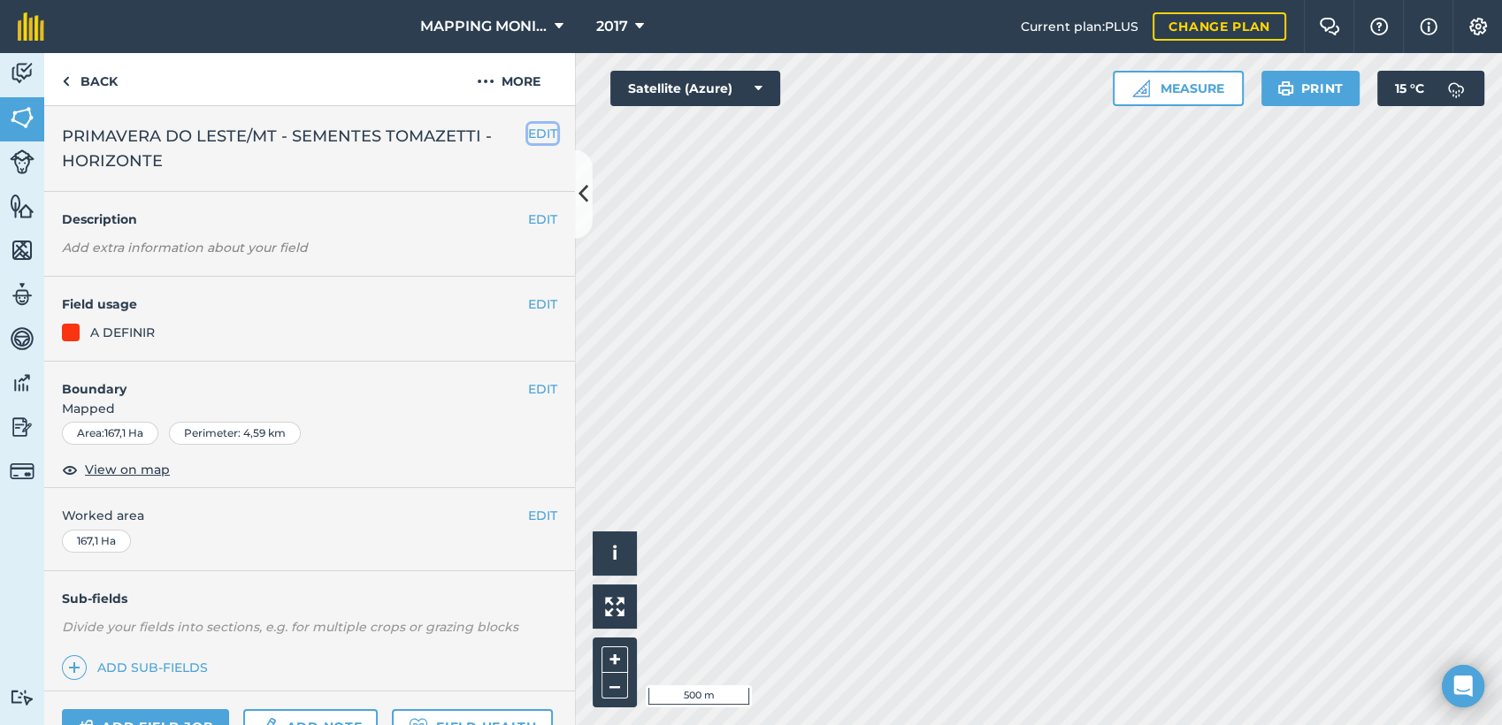
click at [531, 131] on button "EDIT" at bounding box center [542, 133] width 29 height 19
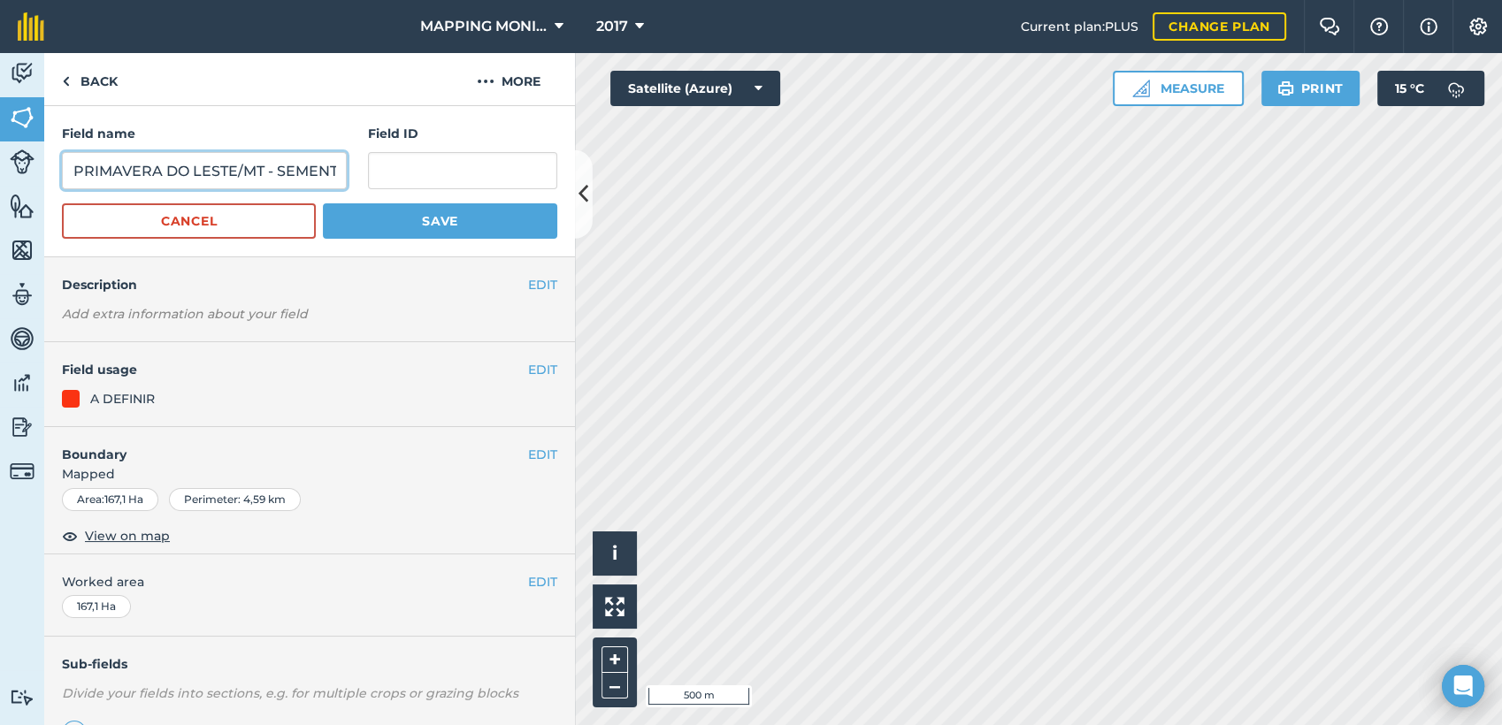
click at [287, 173] on input "PRIMAVERA DO LESTE/MT - SEMENTES TOMAZETTI - HORIZONTE" at bounding box center [204, 170] width 285 height 37
click at [94, 74] on link "Back" at bounding box center [89, 79] width 91 height 52
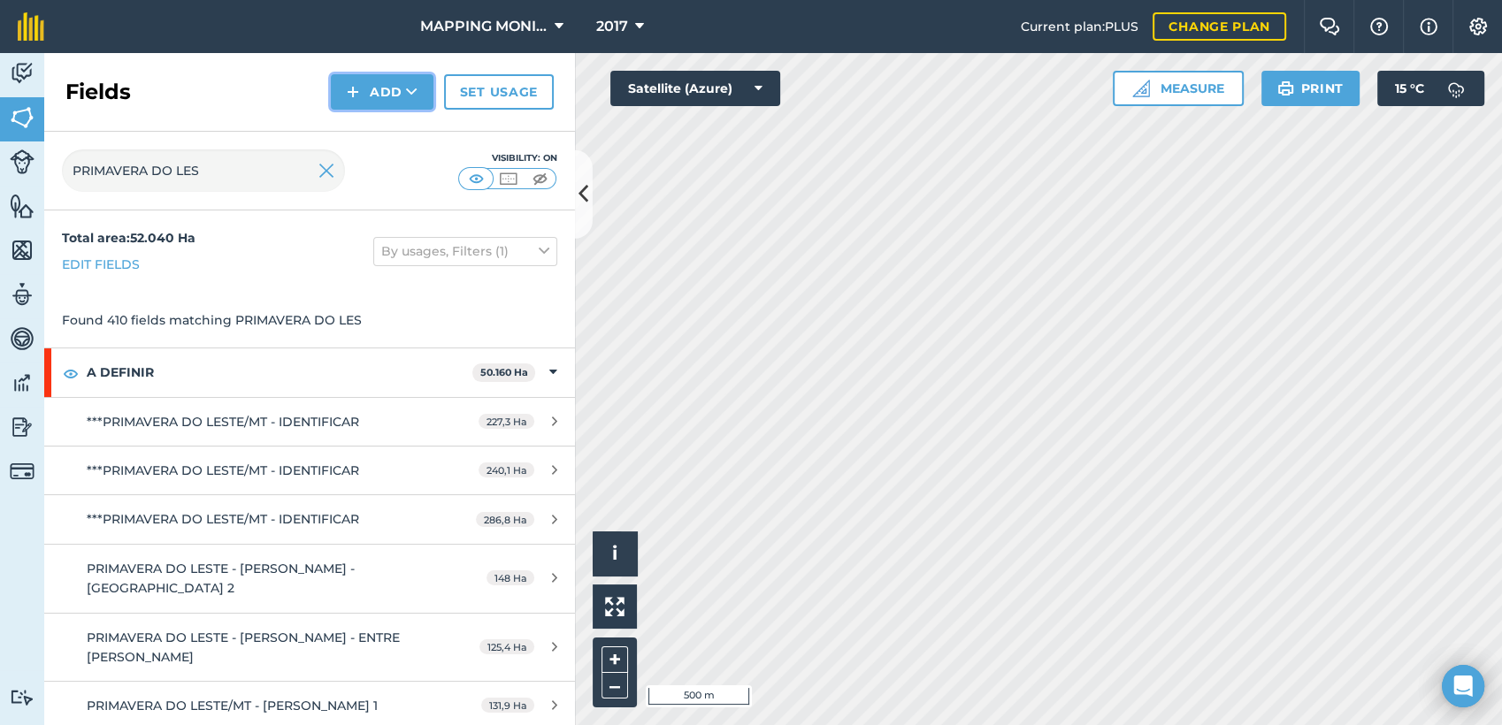
click at [410, 91] on icon at bounding box center [411, 92] width 11 height 18
click at [410, 129] on link "Draw" at bounding box center [381, 131] width 97 height 39
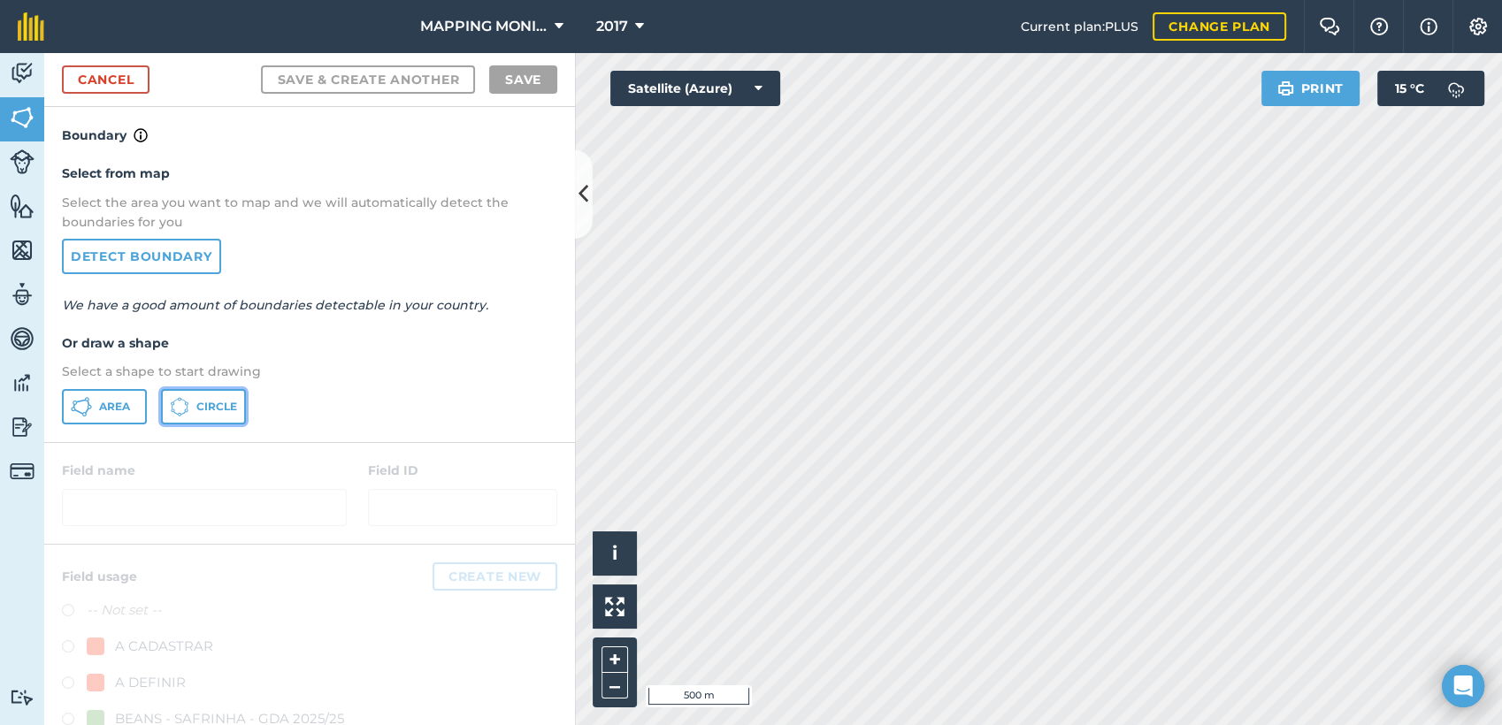
click at [195, 407] on button "Circle" at bounding box center [203, 406] width 85 height 35
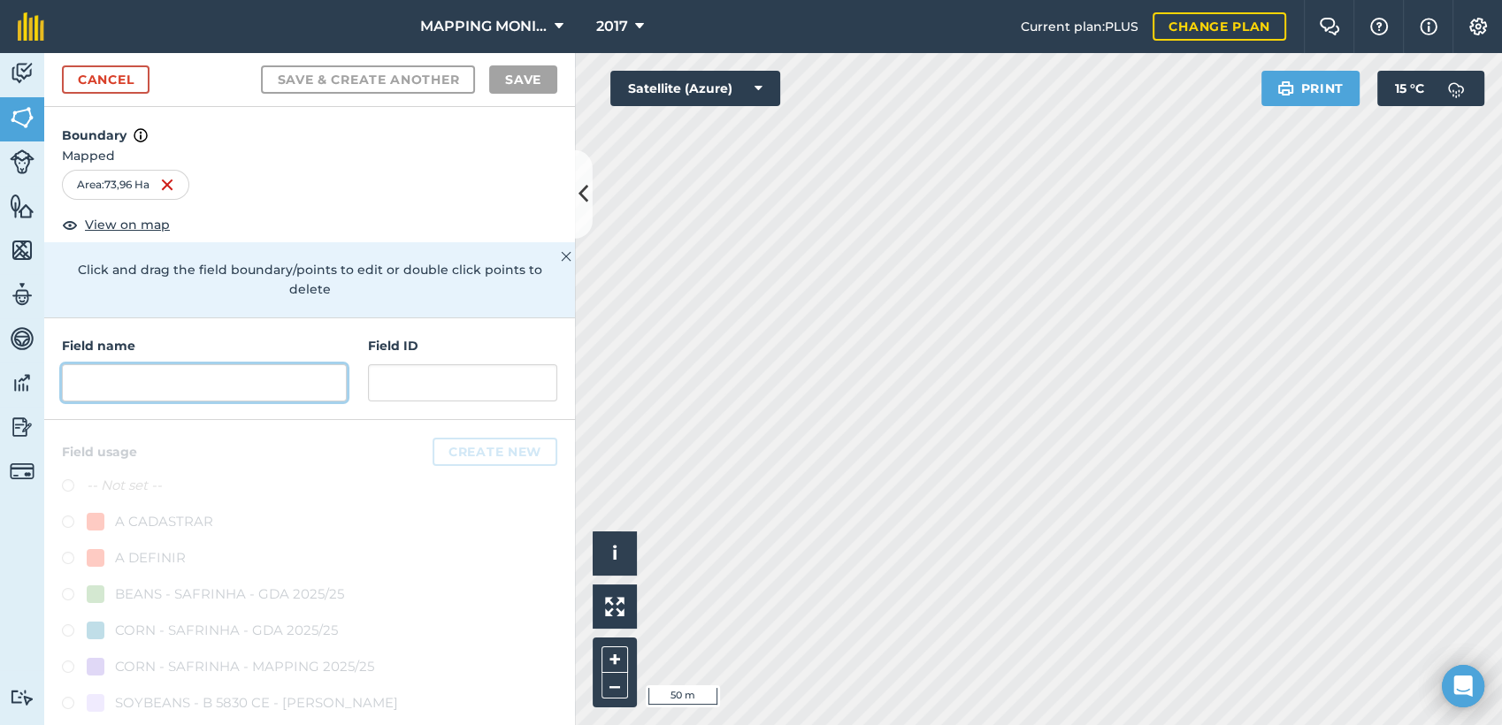
click at [194, 397] on input "text" at bounding box center [204, 382] width 285 height 37
paste input "PRIMAVERA DO LESTE/MT - SEMENTES TOMAZETTI - HORIZONTE"
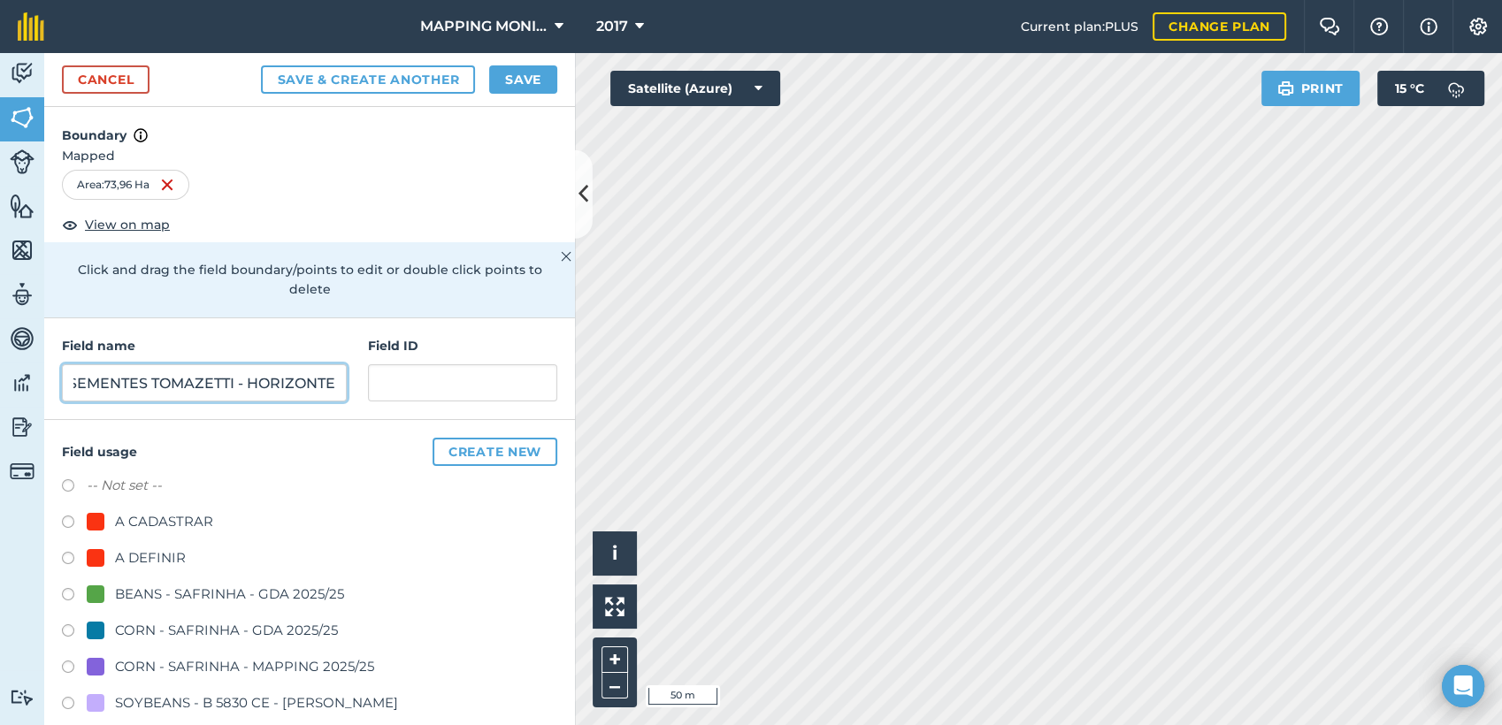
type input "PRIMAVERA DO LESTE/MT - SEMENTES TOMAZETTI - HORIZONTE"
click at [165, 559] on div "A DEFINIR" at bounding box center [150, 558] width 71 height 21
radio input "true"
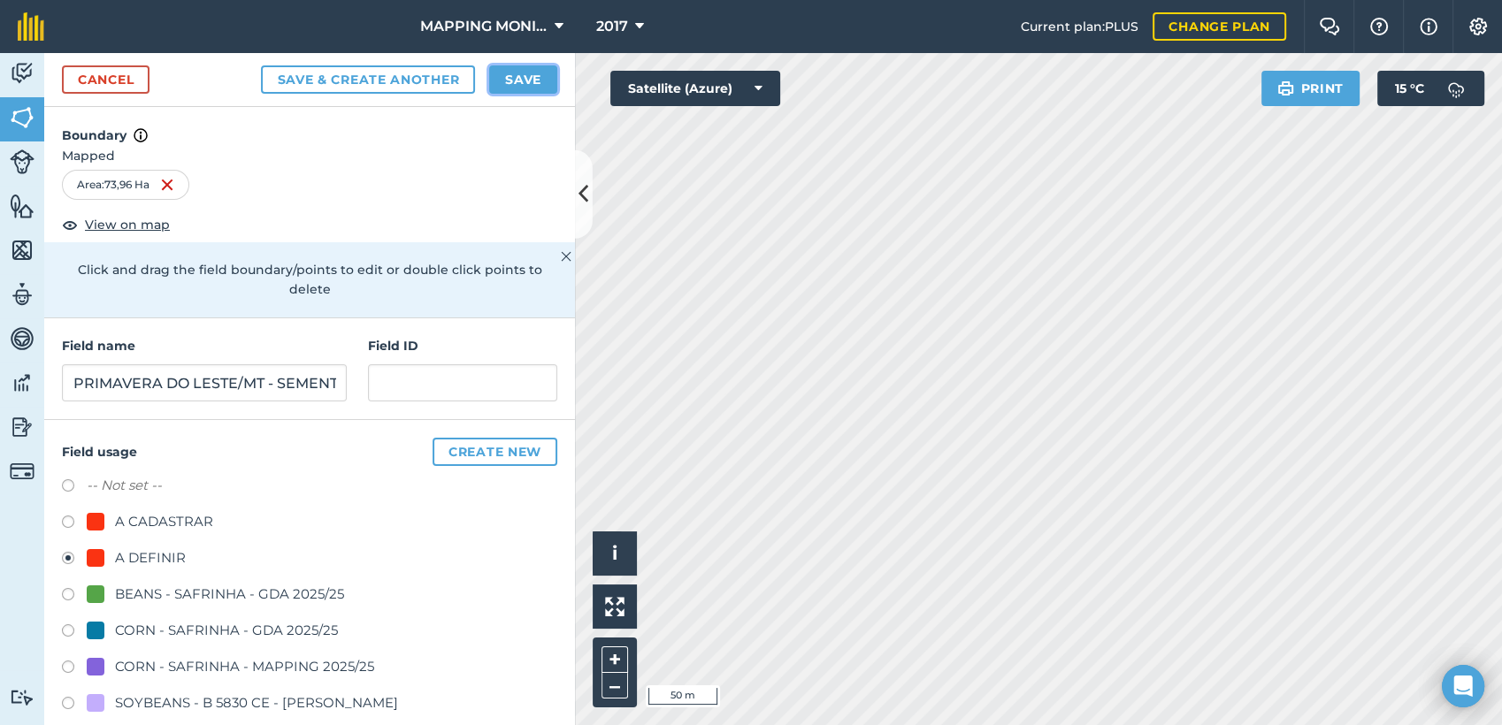
click at [535, 80] on button "Save" at bounding box center [523, 79] width 68 height 28
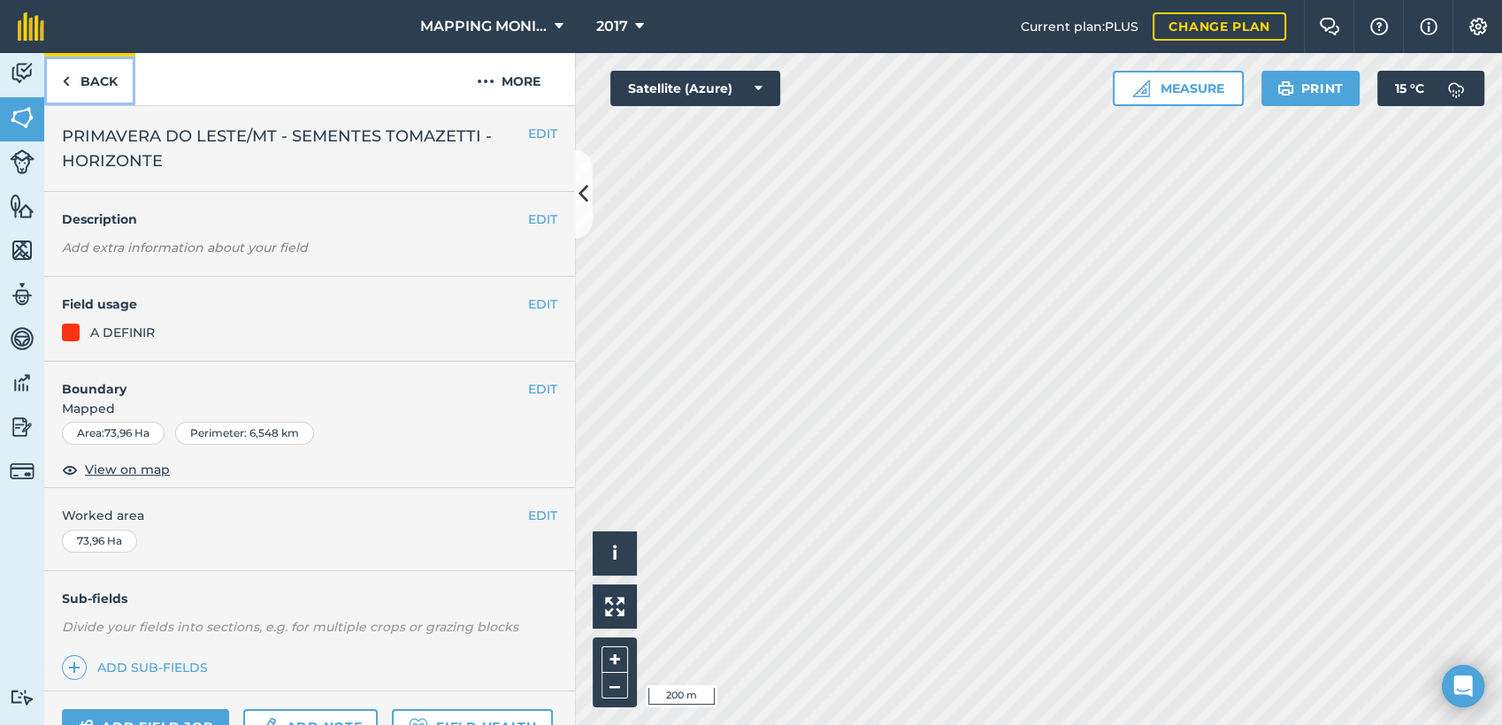
click at [99, 76] on link "Back" at bounding box center [89, 79] width 91 height 52
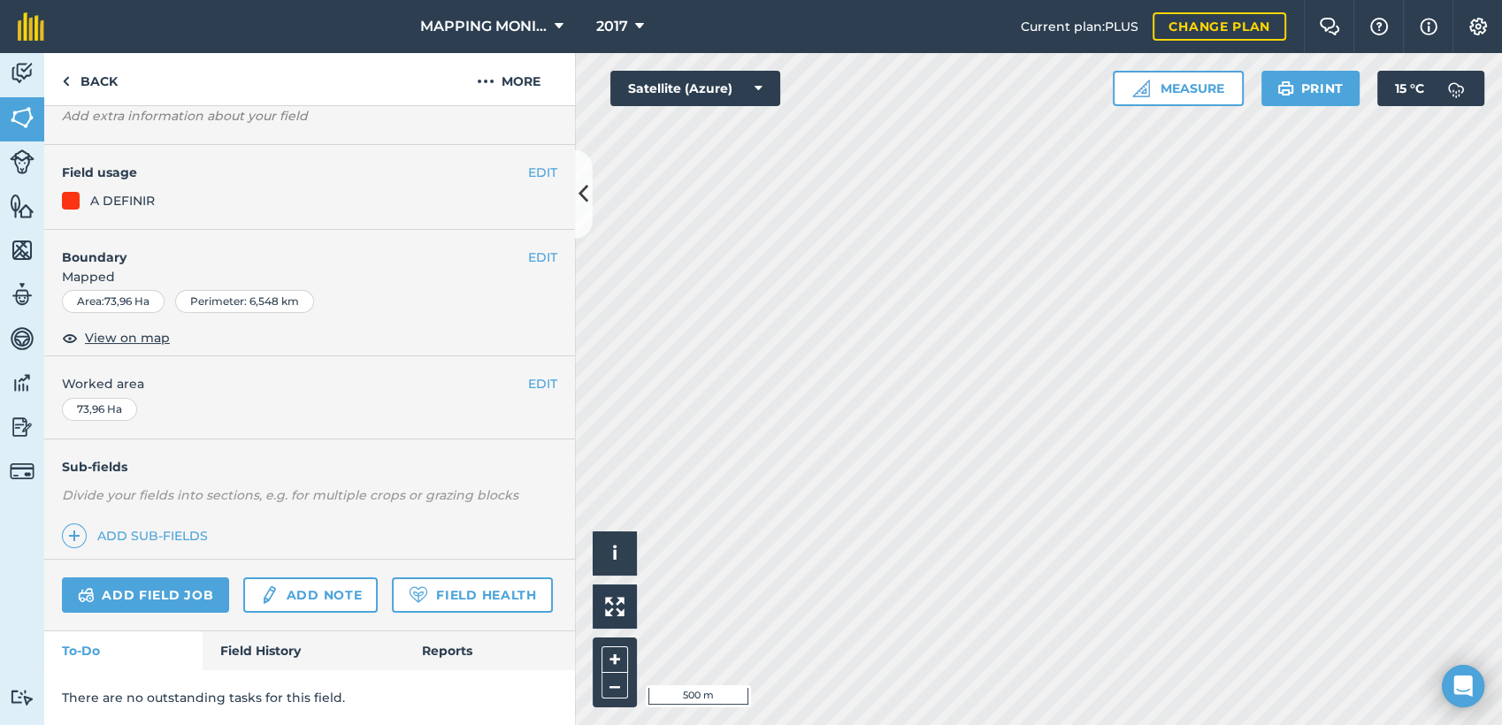
scroll to position [179, 0]
click at [528, 163] on button "EDIT" at bounding box center [542, 172] width 29 height 19
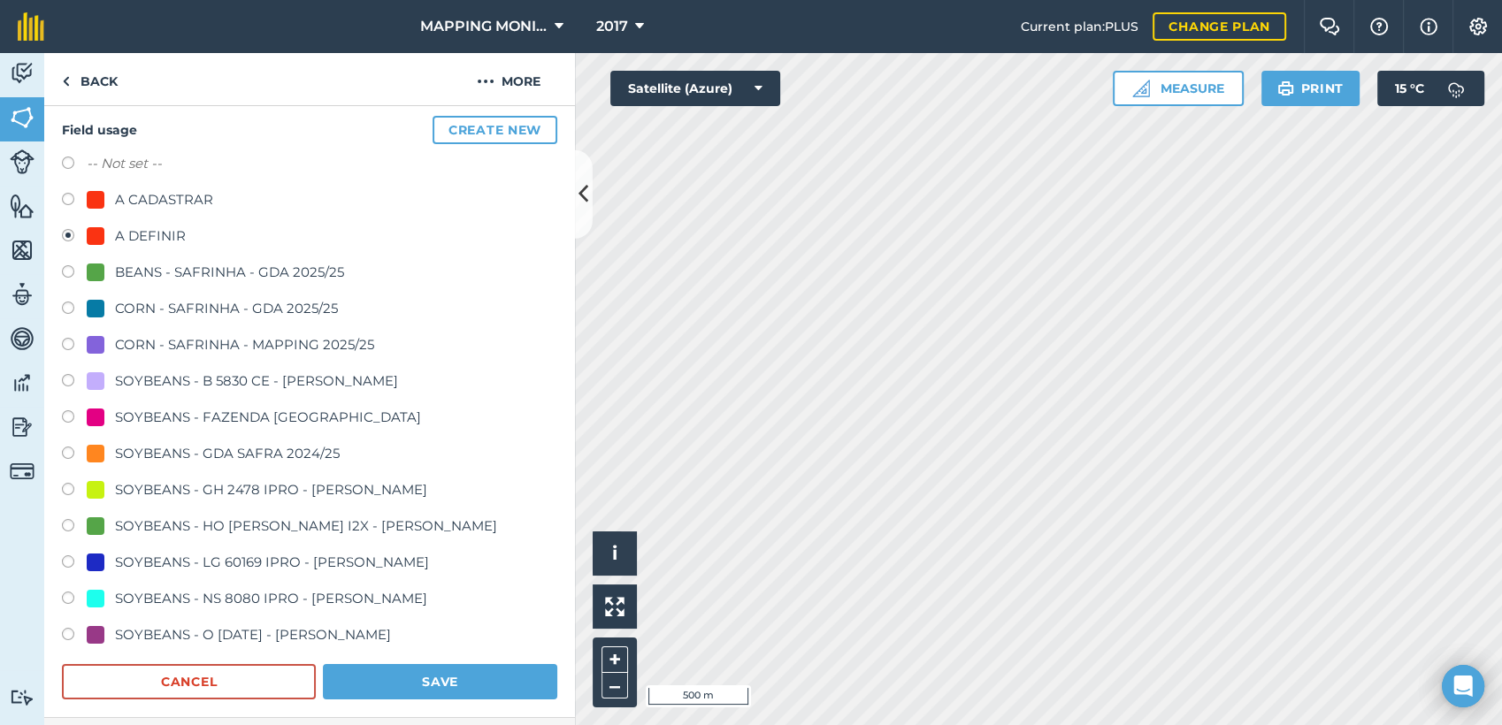
click at [202, 262] on div "BEANS - SAFRINHA - GDA 2025/25" at bounding box center [229, 272] width 229 height 21
radio input "true"
radio input "false"
click at [413, 689] on button "Save" at bounding box center [440, 681] width 234 height 35
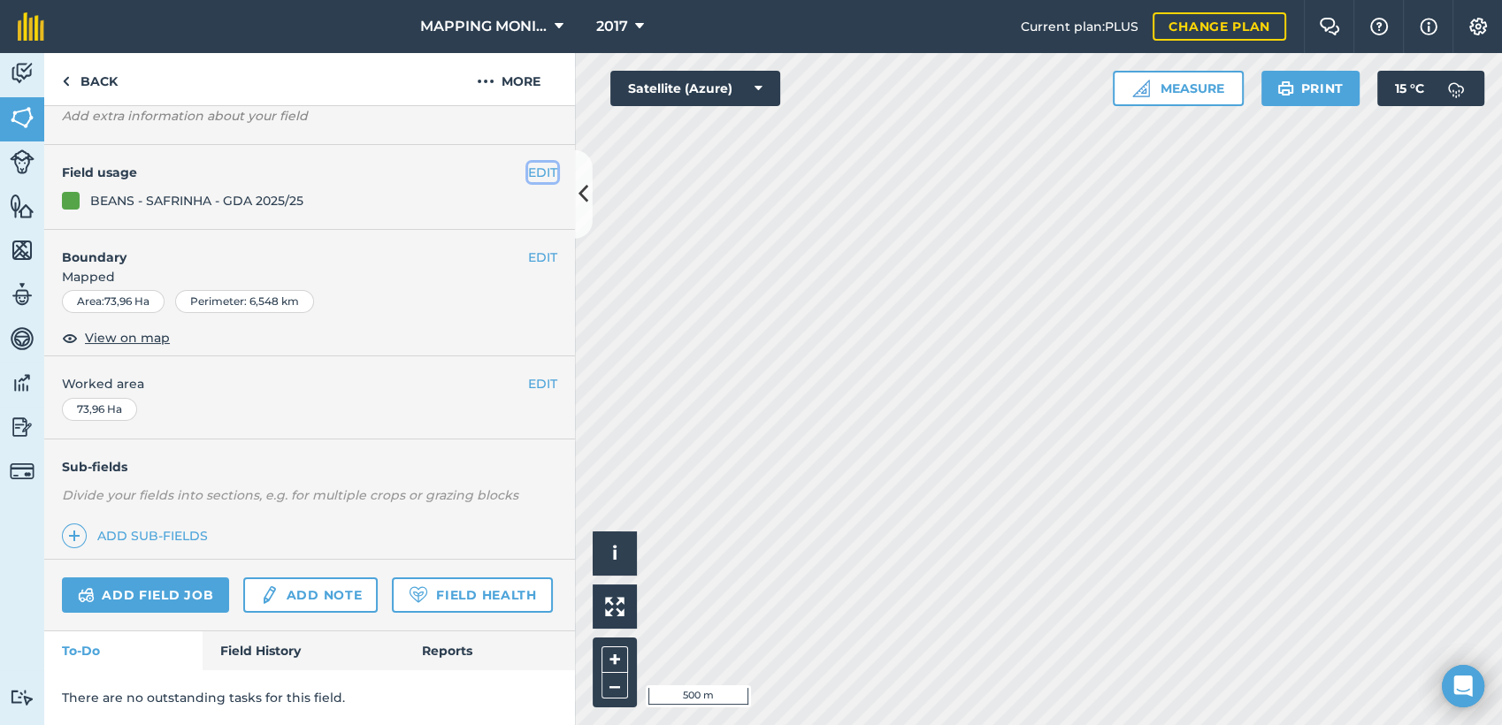
click at [532, 163] on button "EDIT" at bounding box center [542, 172] width 29 height 19
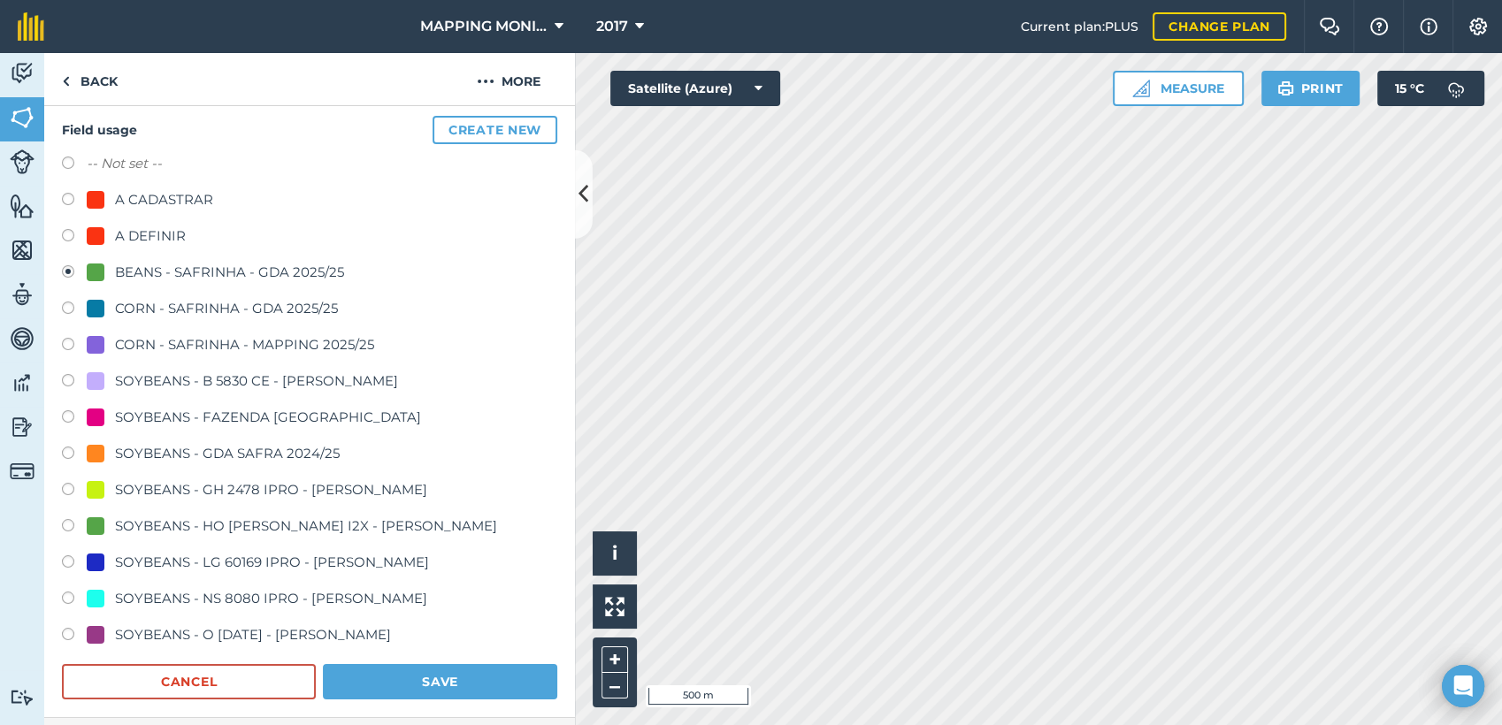
click at [136, 230] on div "A DEFINIR" at bounding box center [150, 236] width 71 height 21
radio input "true"
radio input "false"
click at [454, 681] on button "Save" at bounding box center [440, 681] width 234 height 35
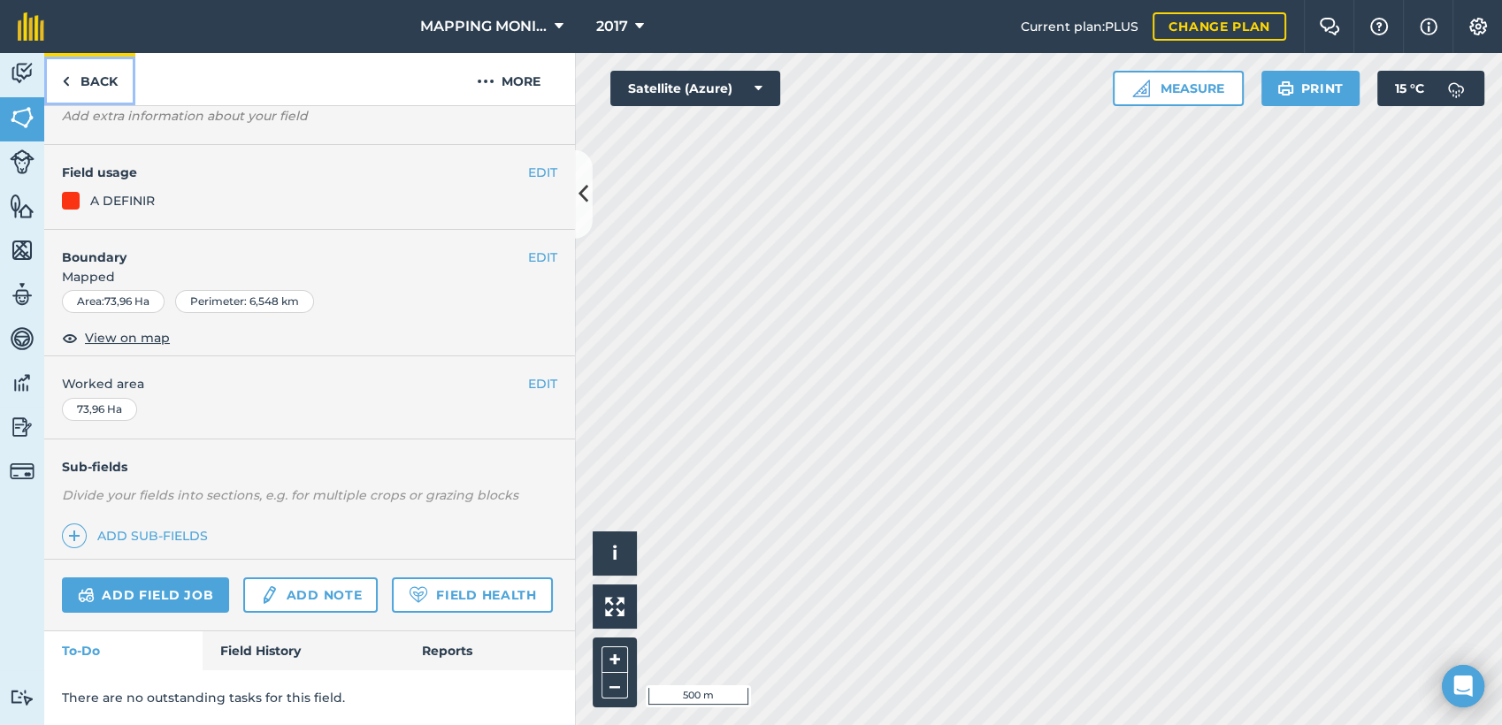
click at [100, 88] on link "Back" at bounding box center [89, 79] width 91 height 52
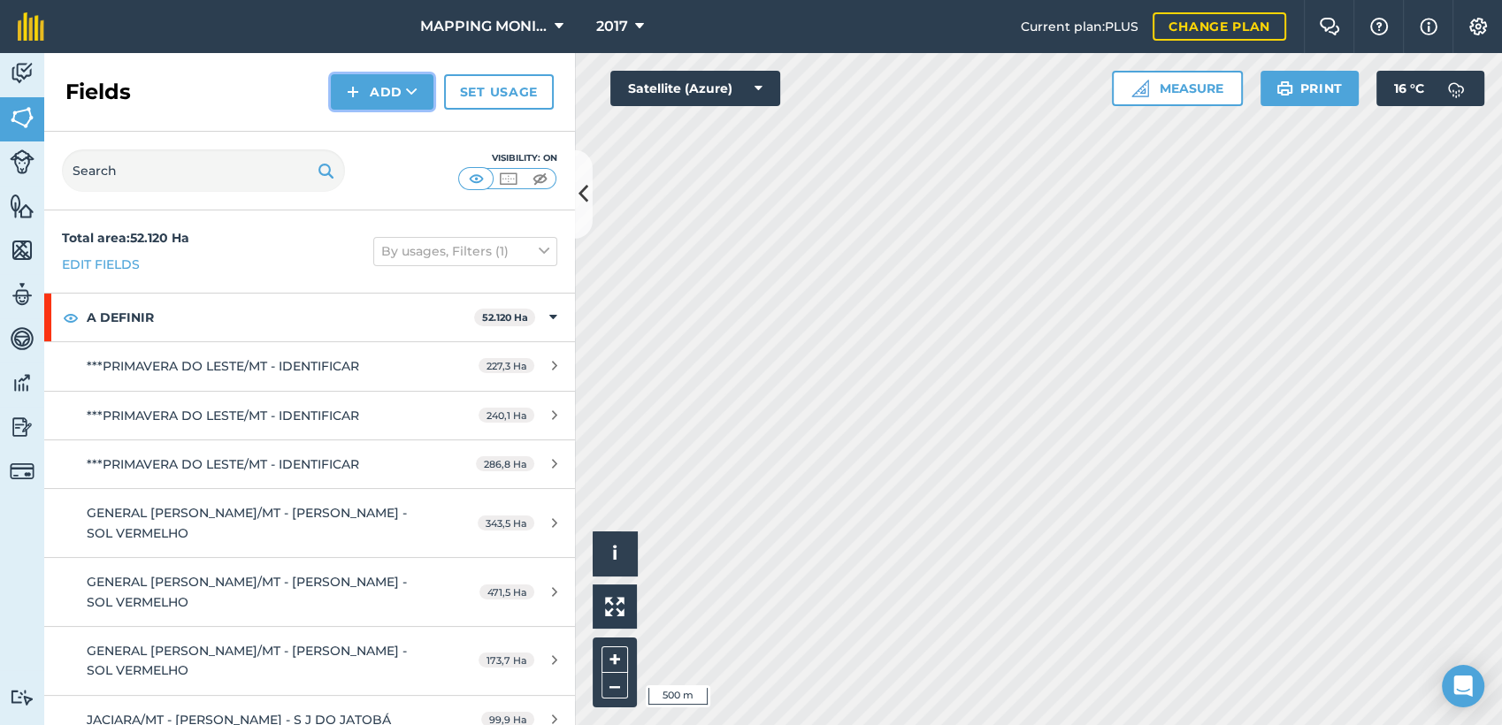
click at [412, 96] on icon at bounding box center [411, 92] width 11 height 18
click at [393, 133] on link "Draw" at bounding box center [381, 131] width 97 height 39
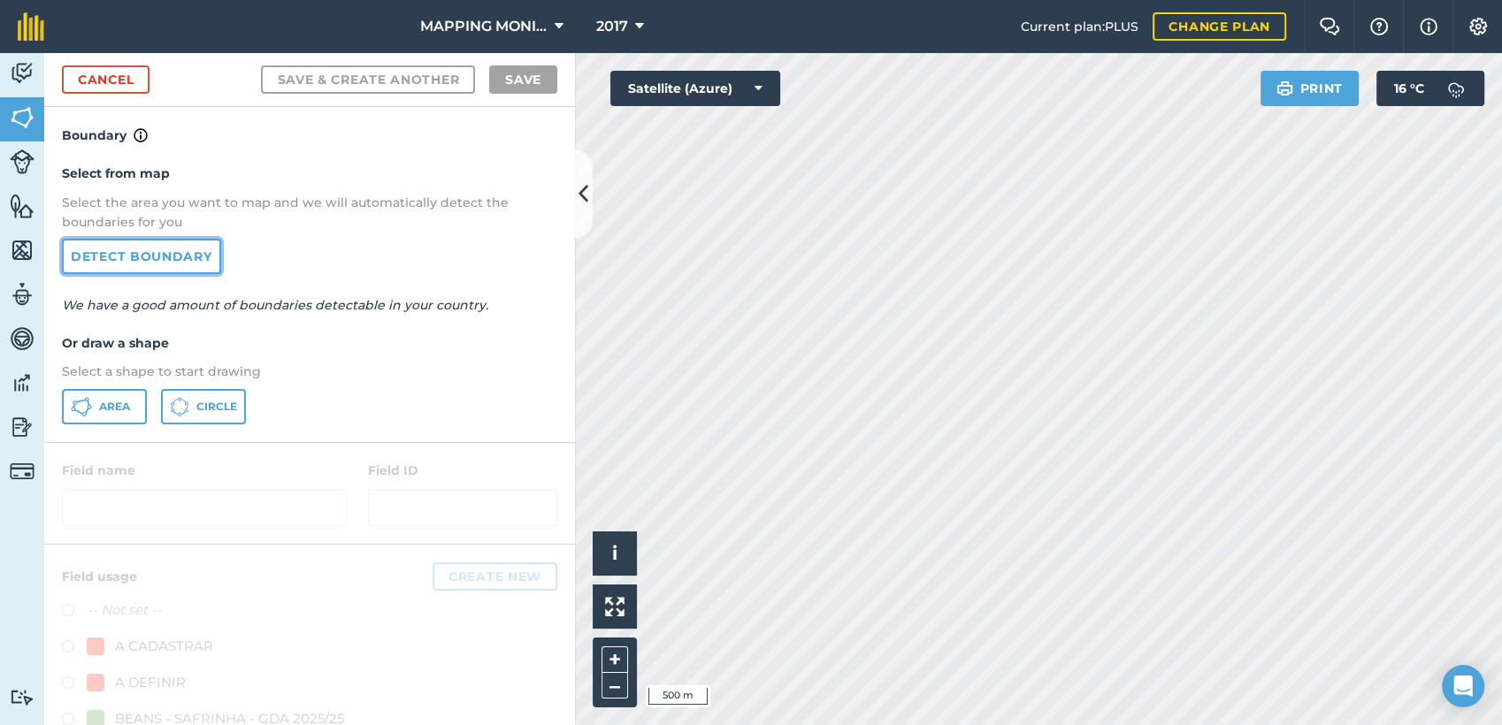
click at [191, 255] on link "Detect boundary" at bounding box center [141, 256] width 159 height 35
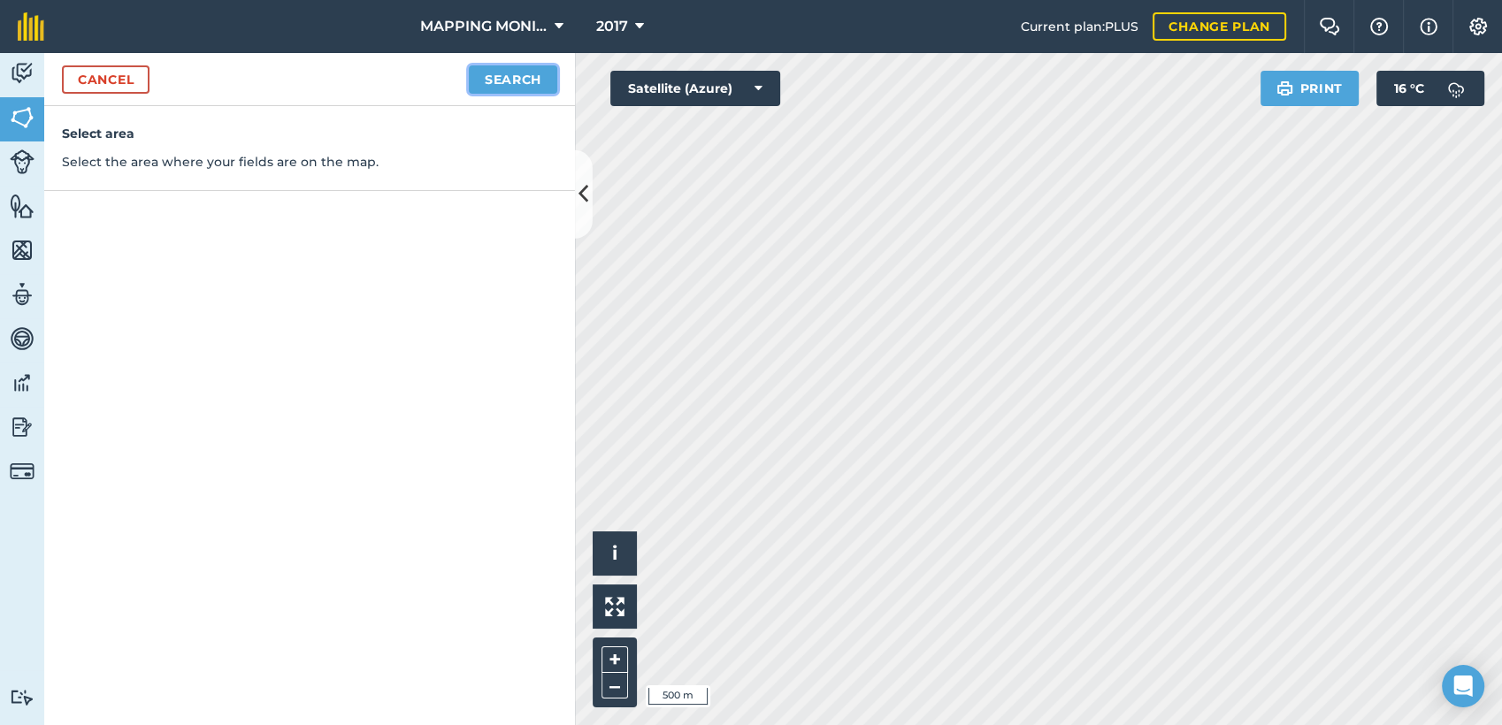
click at [524, 90] on button "Search" at bounding box center [513, 79] width 88 height 28
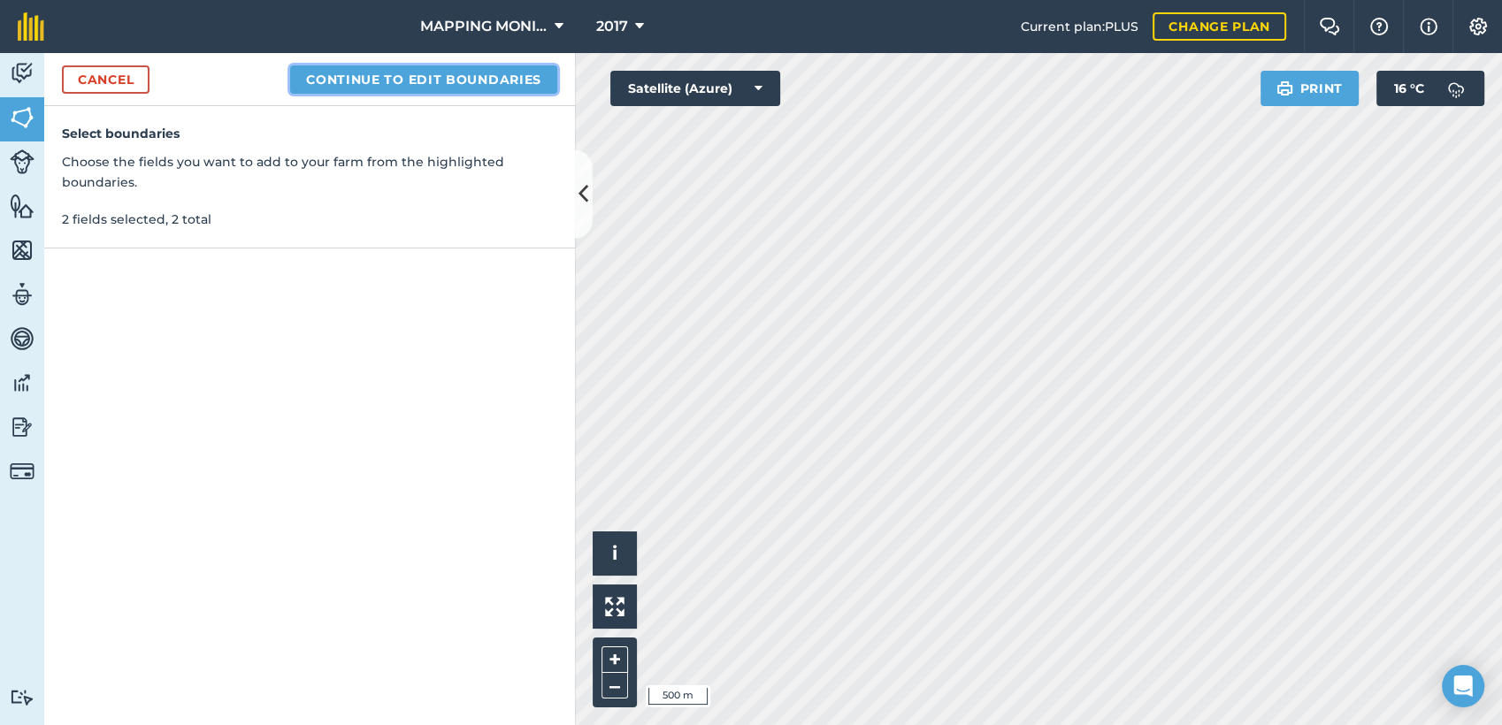
click at [383, 85] on button "Continue to edit boundaries" at bounding box center [423, 79] width 267 height 28
click at [412, 73] on button "Continue to name fields" at bounding box center [442, 79] width 229 height 28
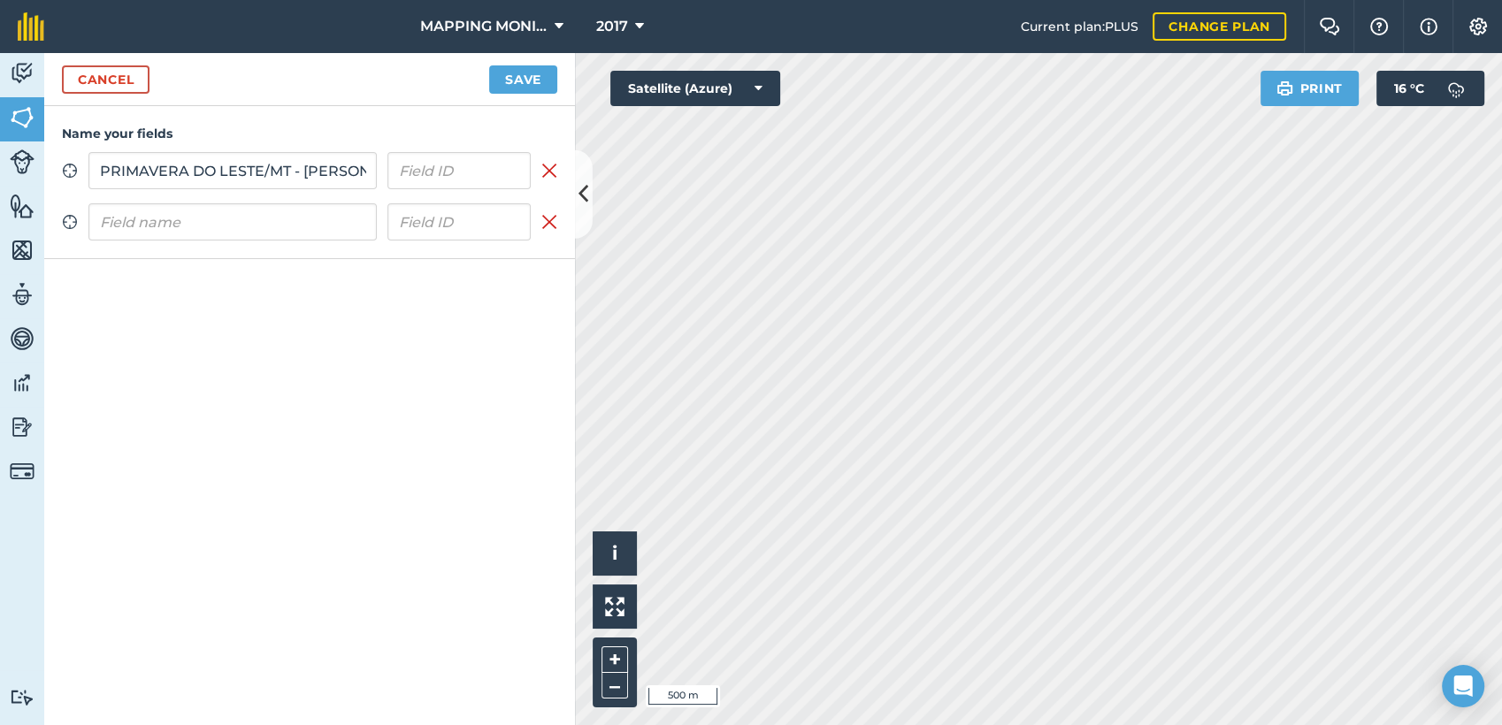
type input "PRIMAVERA DO LESTE/MT - [PERSON_NAME]"
paste input "PRIMAVERA DO LESTE/MT - [PERSON_NAME]"
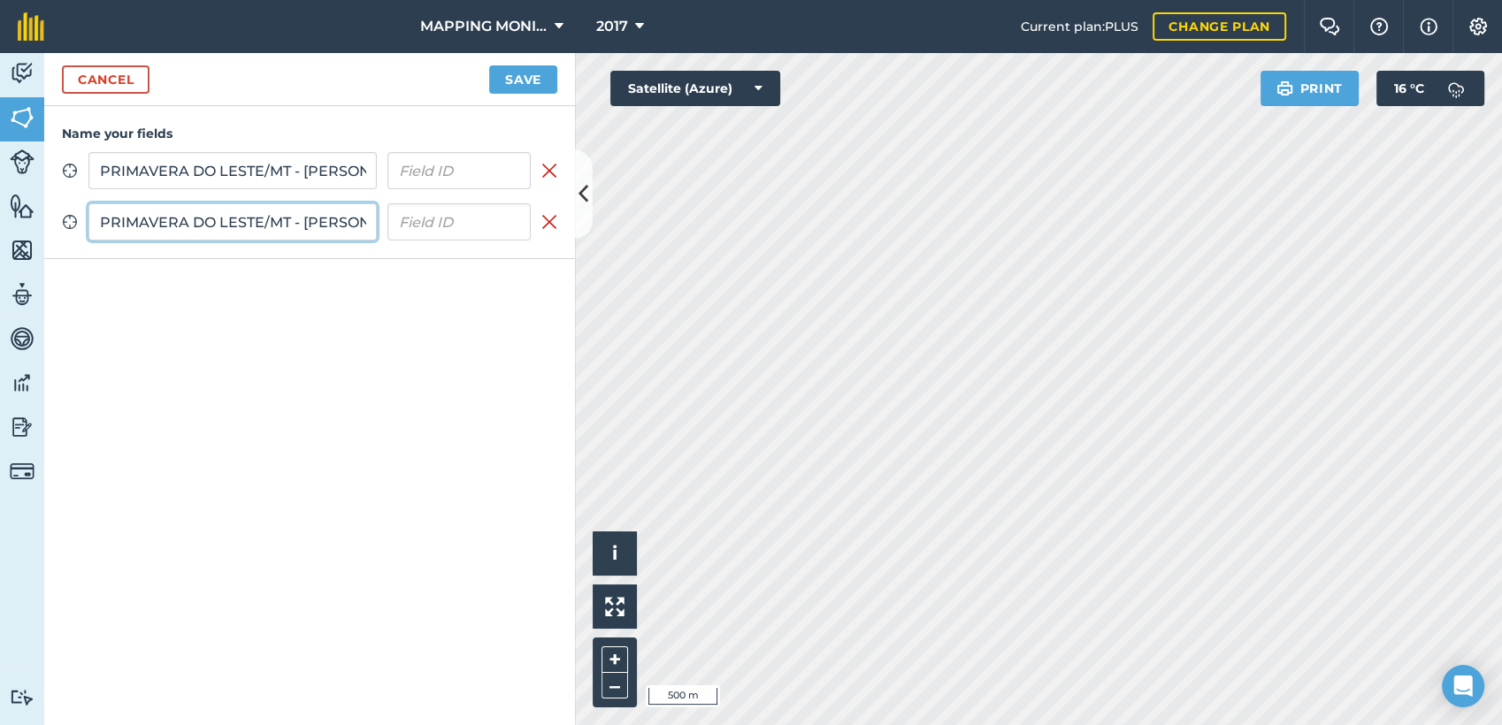
scroll to position [0, 142]
type input "PRIMAVERA DO LESTE/MT - [PERSON_NAME]"
click at [531, 79] on button "Save" at bounding box center [523, 79] width 68 height 28
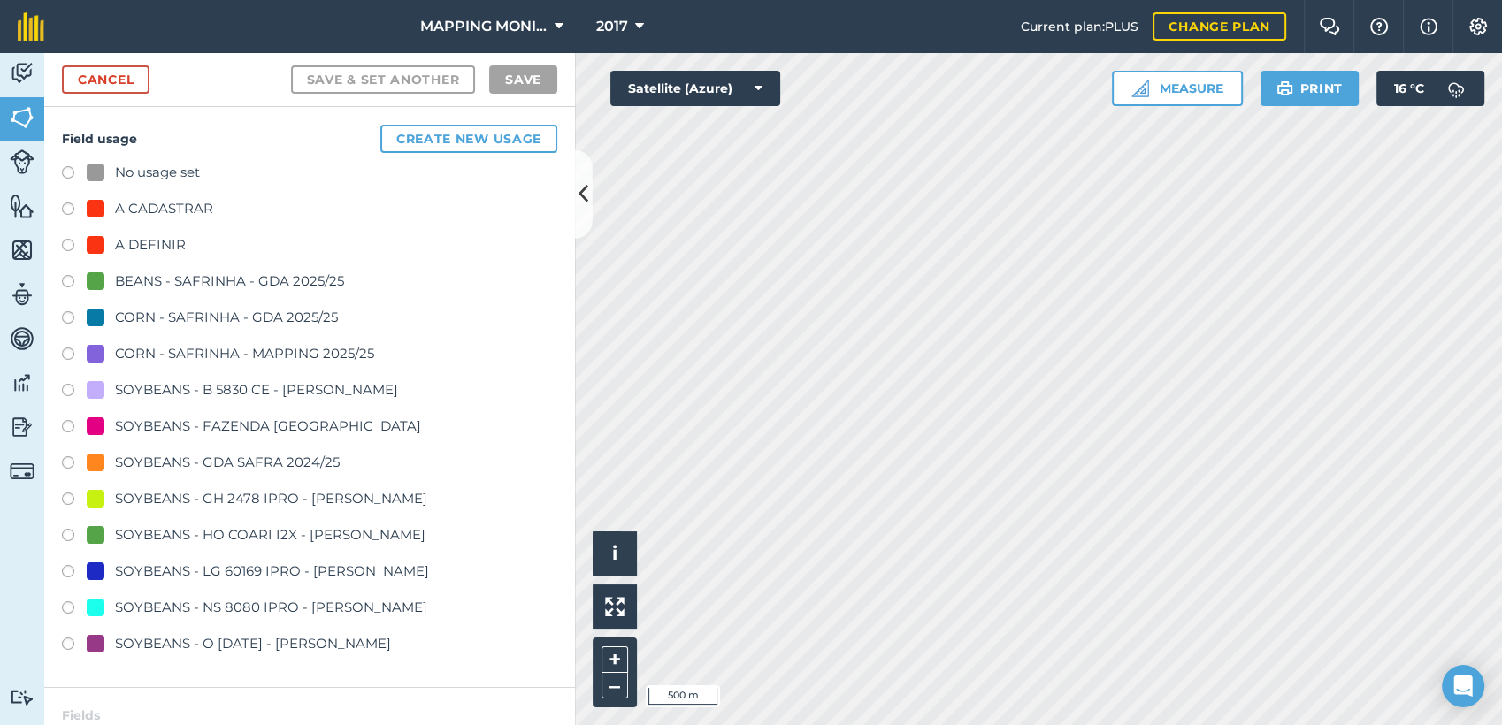
click at [151, 237] on div "A DEFINIR" at bounding box center [150, 244] width 71 height 21
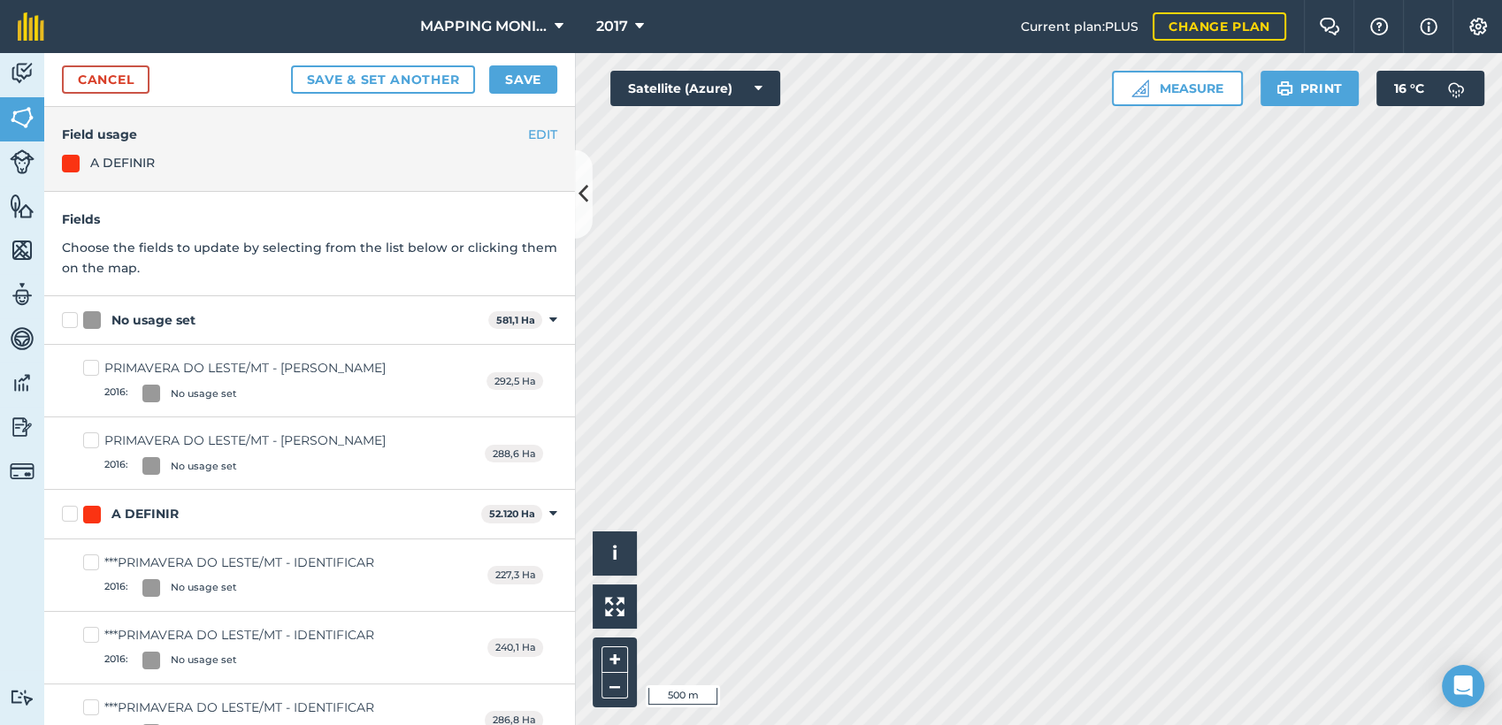
drag, startPoint x: 93, startPoint y: 315, endPoint x: 149, endPoint y: 293, distance: 60.8
click at [93, 315] on div at bounding box center [92, 320] width 18 height 18
click at [73, 315] on input "No usage set" at bounding box center [67, 316] width 11 height 11
checkbox input "true"
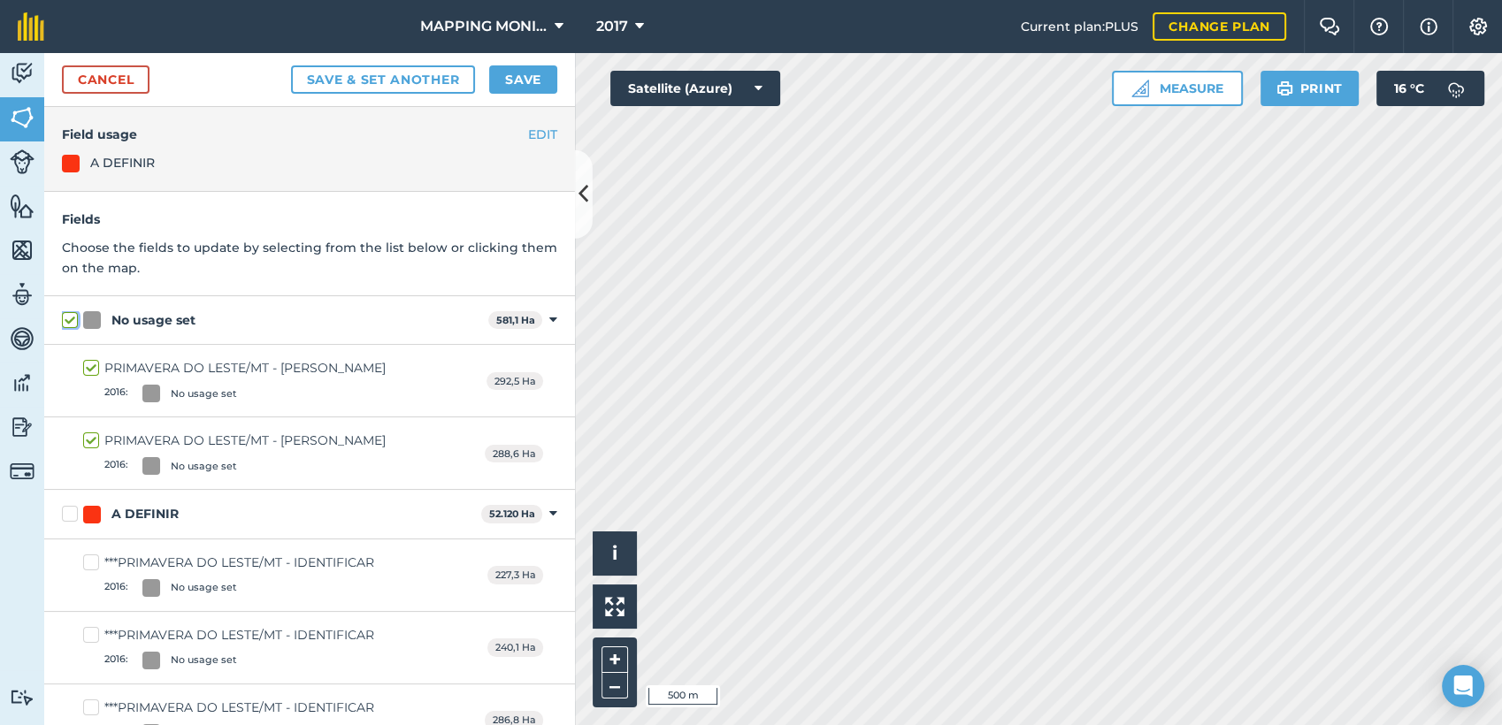
checkbox input "true"
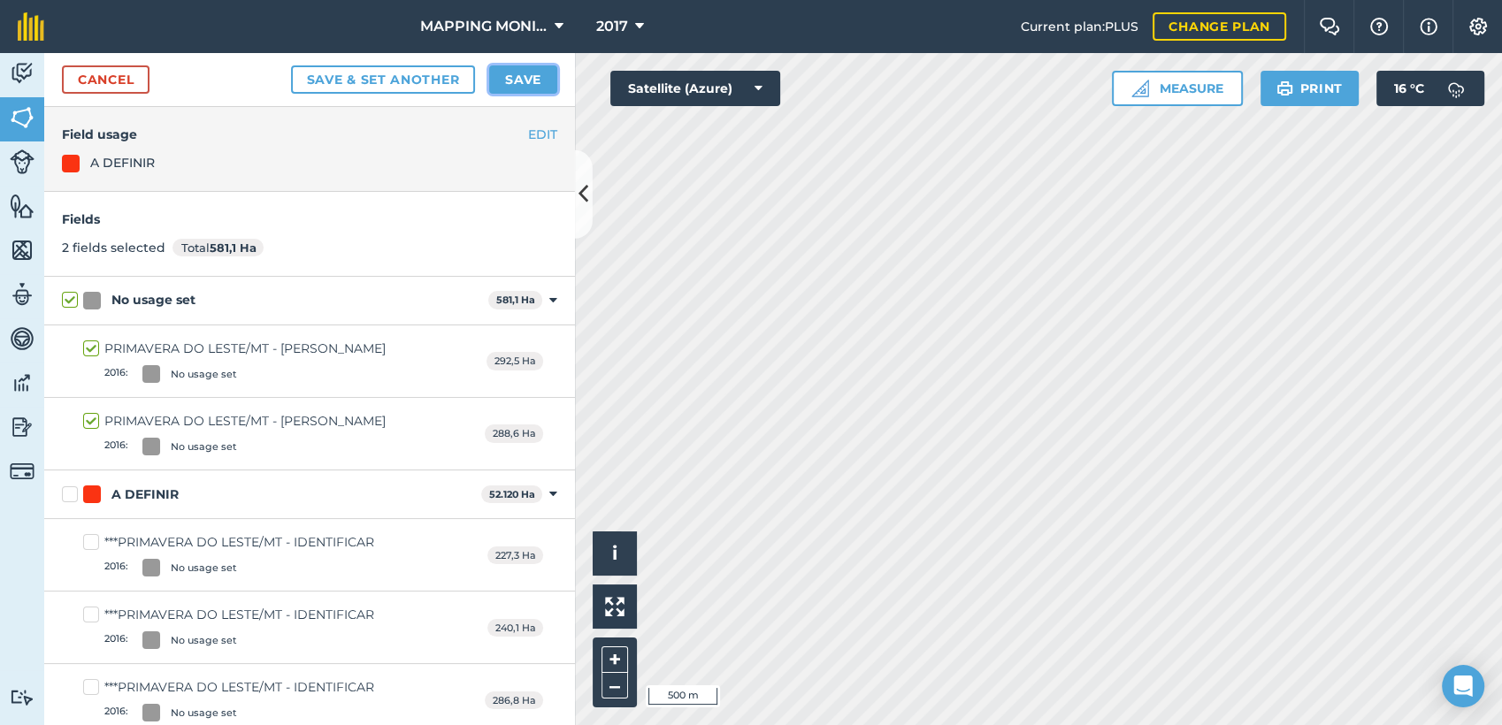
click at [530, 86] on button "Save" at bounding box center [523, 79] width 68 height 28
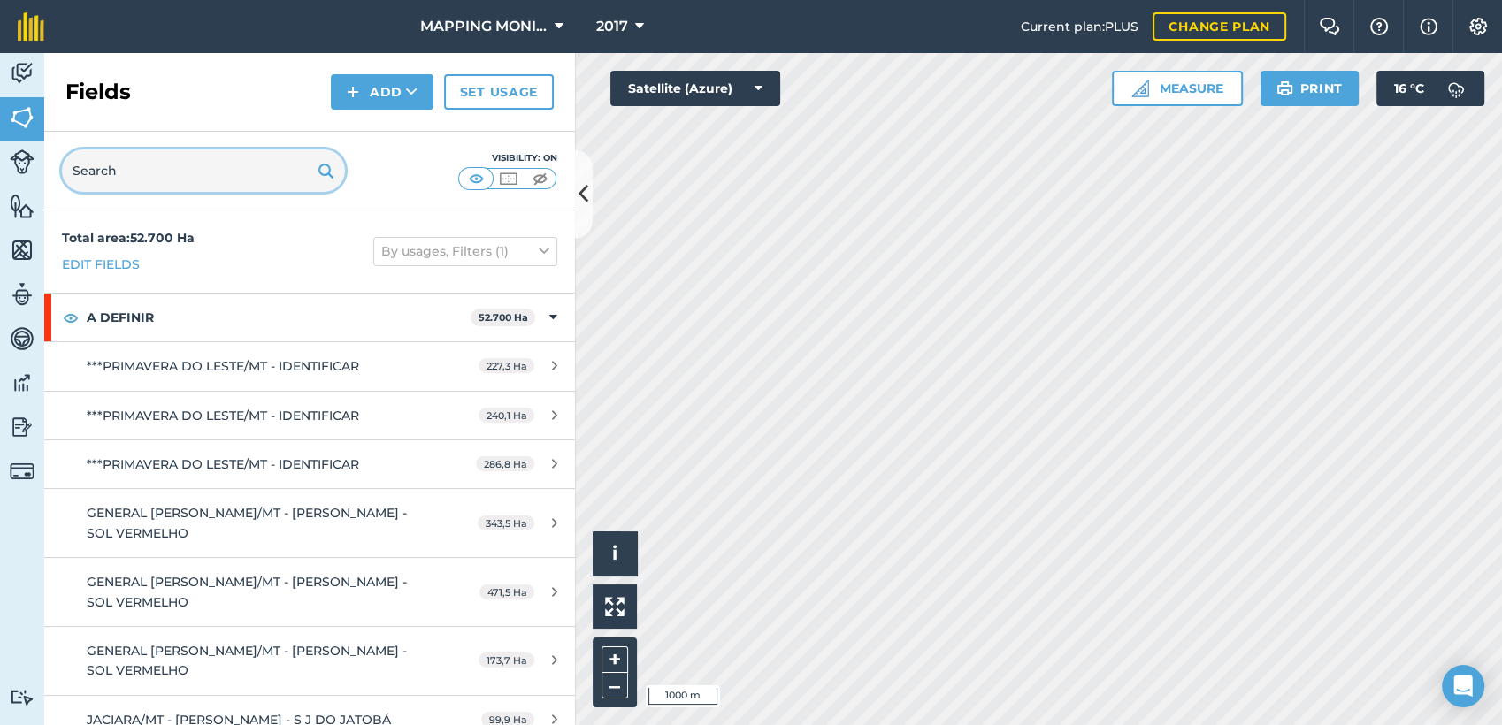
drag, startPoint x: 111, startPoint y: 180, endPoint x: 127, endPoint y: 166, distance: 21.3
click at [115, 175] on input "text" at bounding box center [203, 170] width 283 height 42
paste input "PRIMAVERA DO LESTE/MT - [PERSON_NAME]"
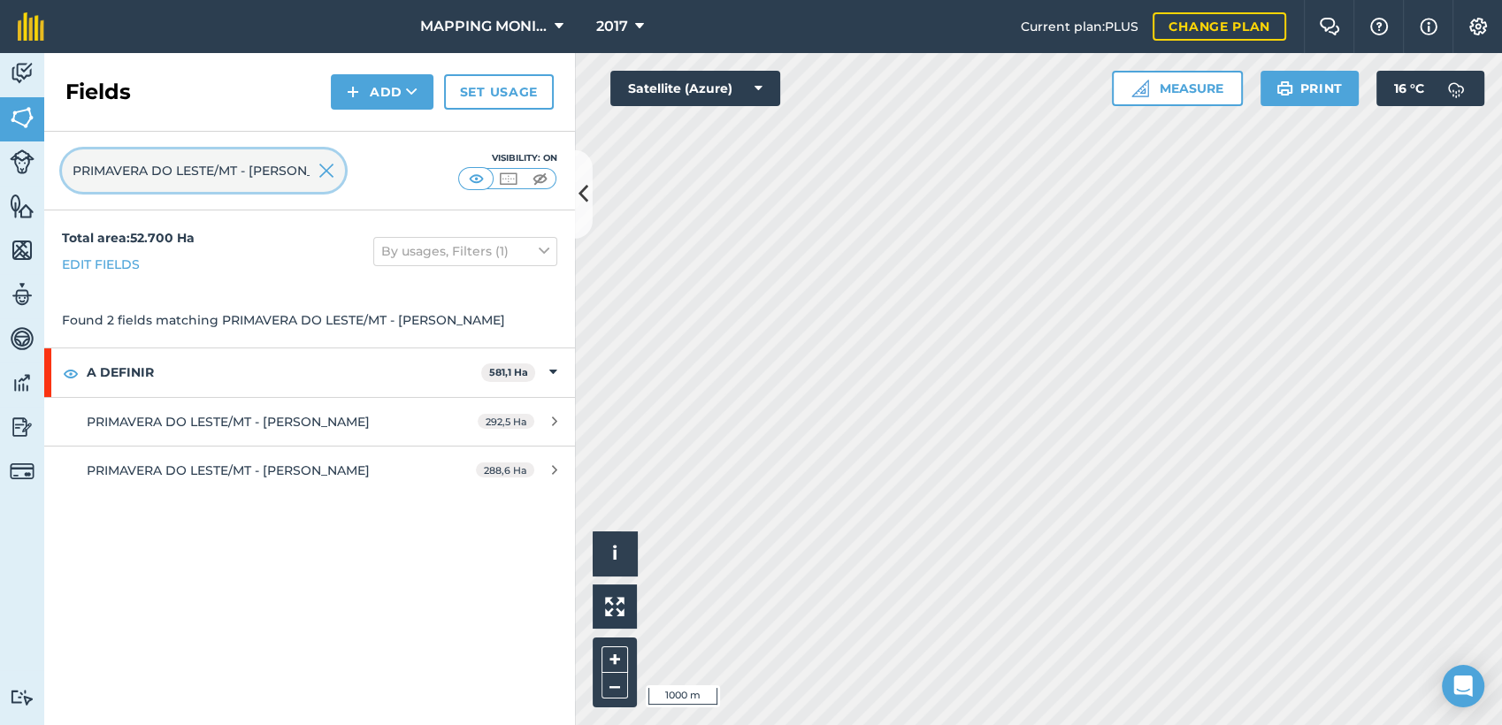
scroll to position [0, 118]
type input "PRIMAVERA DO LESTE/MT - [PERSON_NAME]"
click at [545, 181] on img at bounding box center [540, 179] width 22 height 18
click at [471, 181] on img at bounding box center [476, 179] width 22 height 18
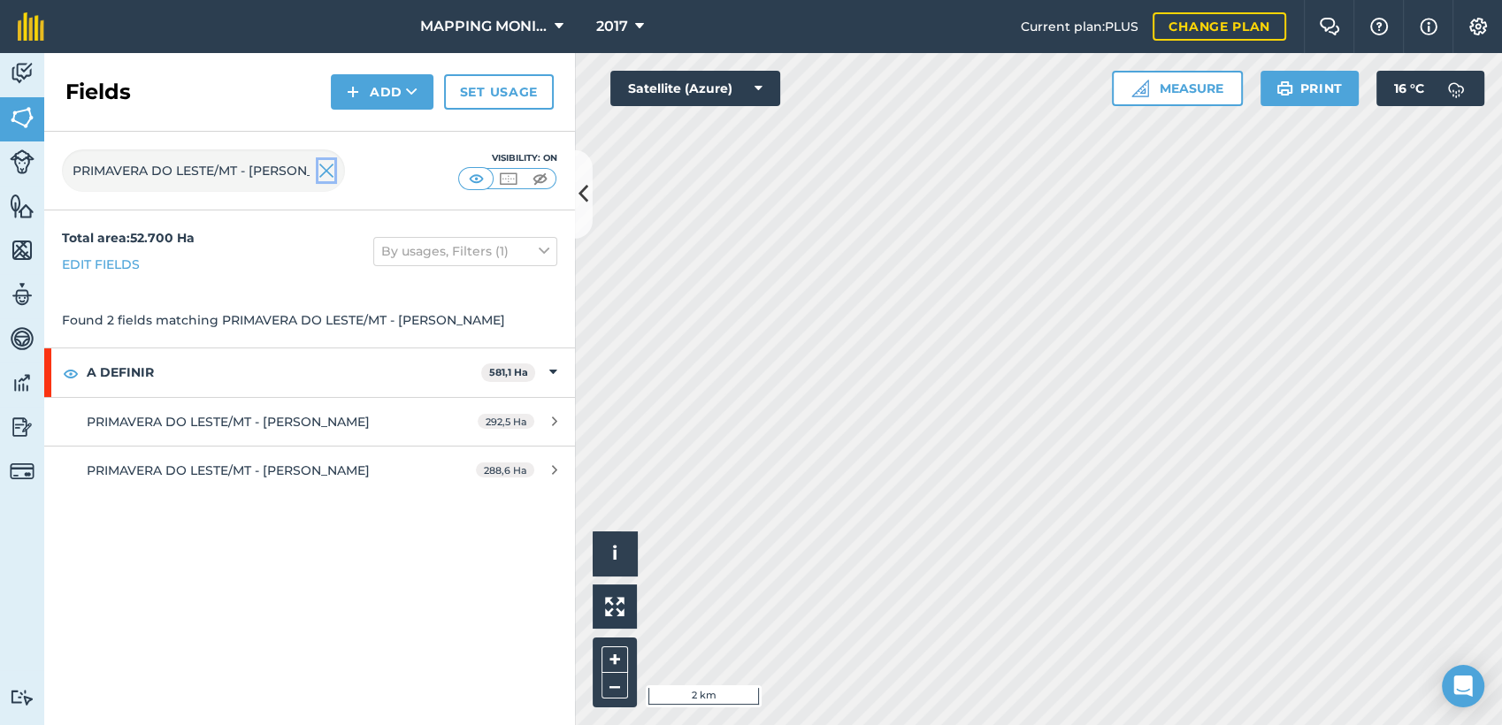
click at [331, 179] on img at bounding box center [326, 170] width 16 height 21
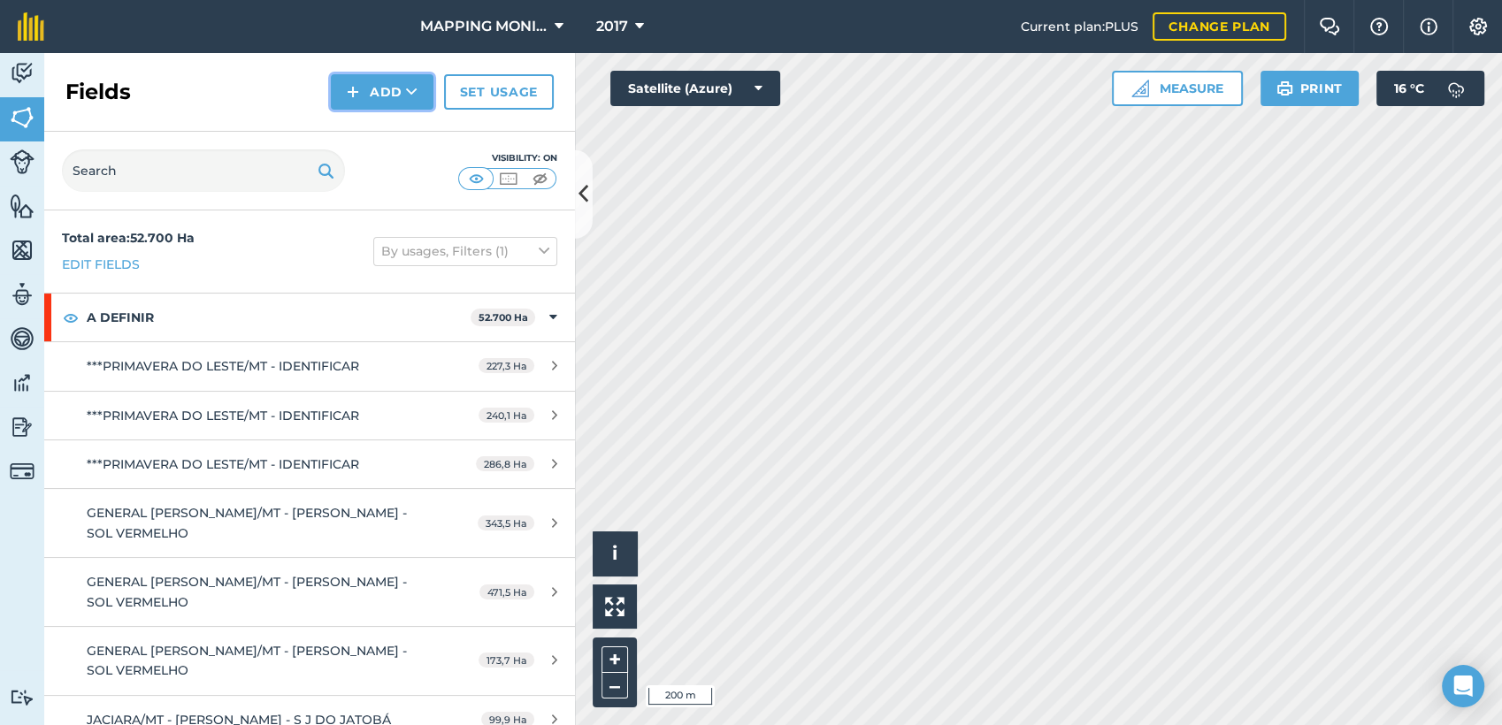
click at [417, 98] on icon at bounding box center [411, 92] width 11 height 18
click at [402, 141] on link "Draw" at bounding box center [381, 131] width 97 height 39
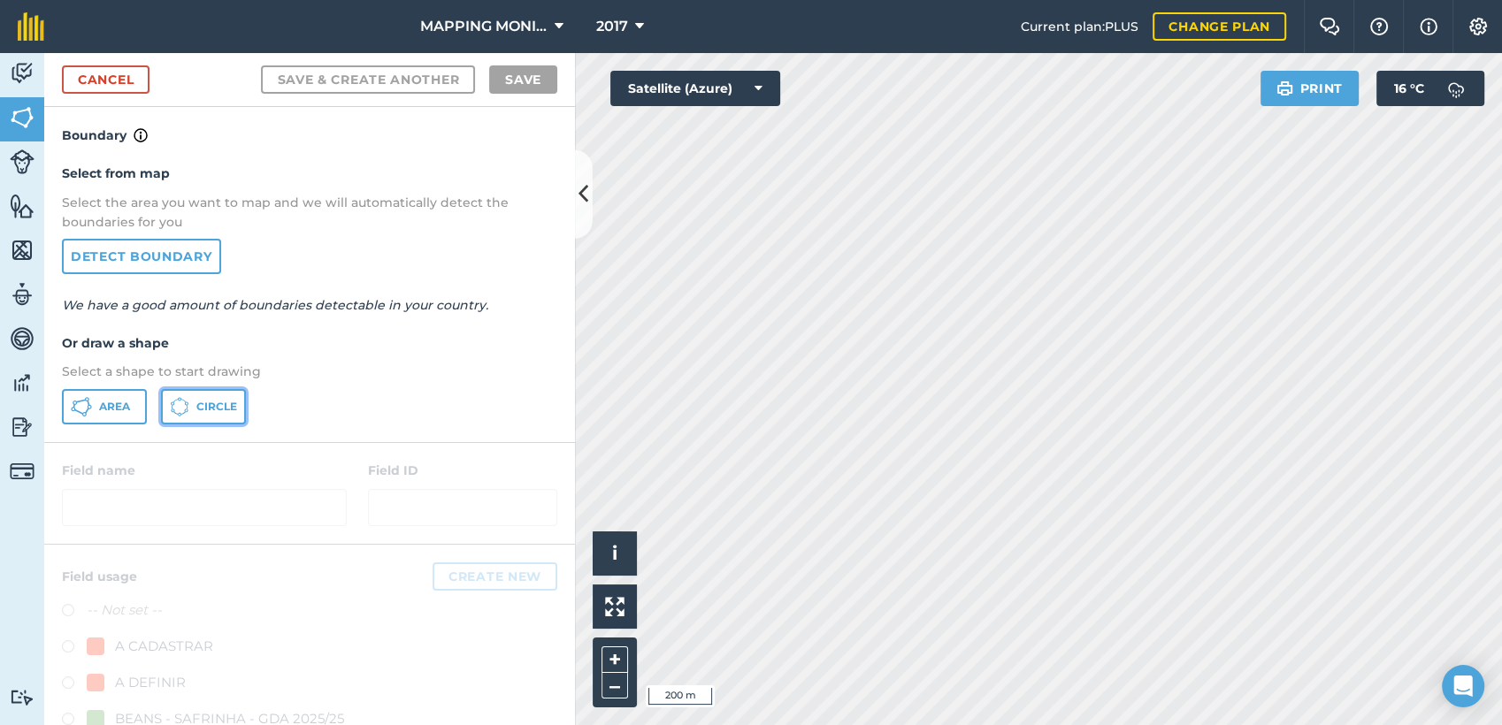
click at [206, 410] on span "Circle" at bounding box center [216, 407] width 41 height 14
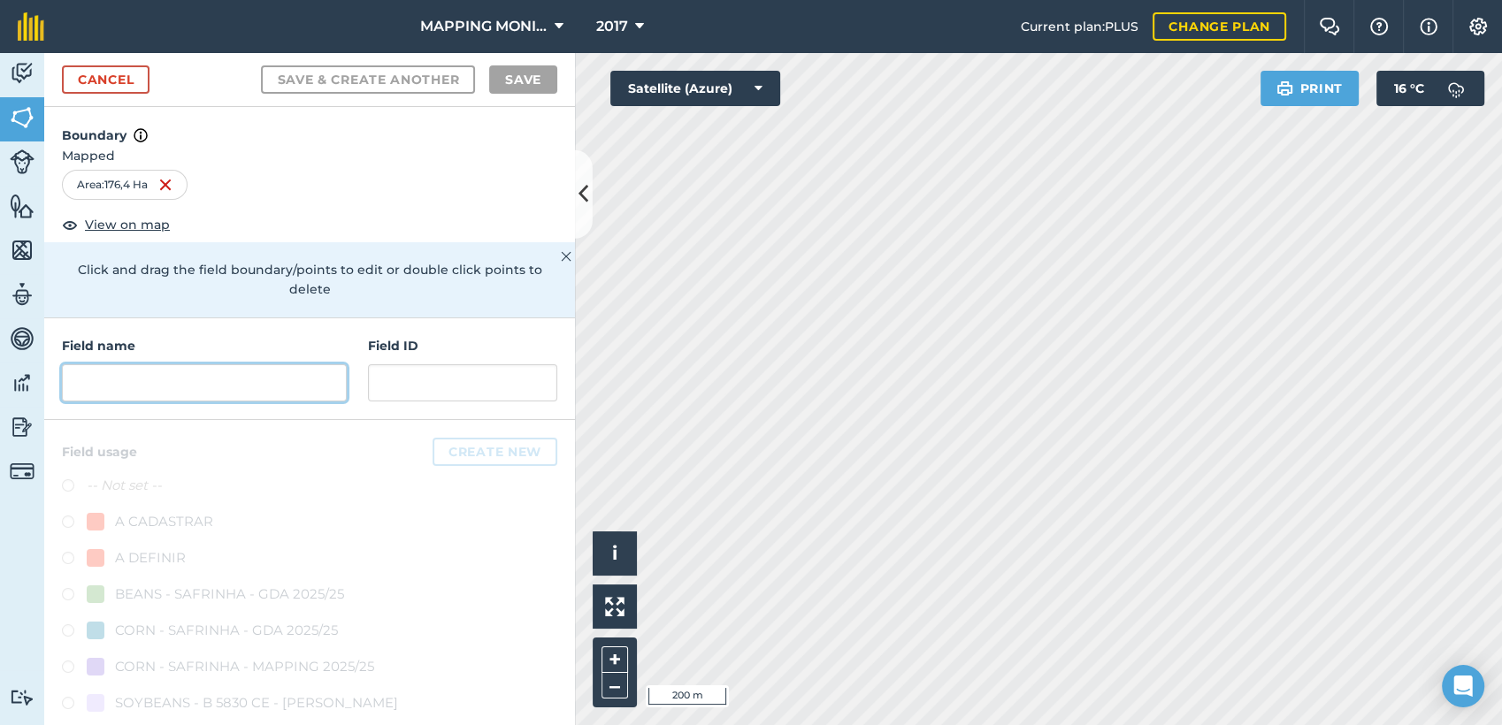
click at [249, 388] on input "text" at bounding box center [204, 382] width 285 height 37
paste input "PRIMAVERA DO LESTE/MT - [PERSON_NAME]"
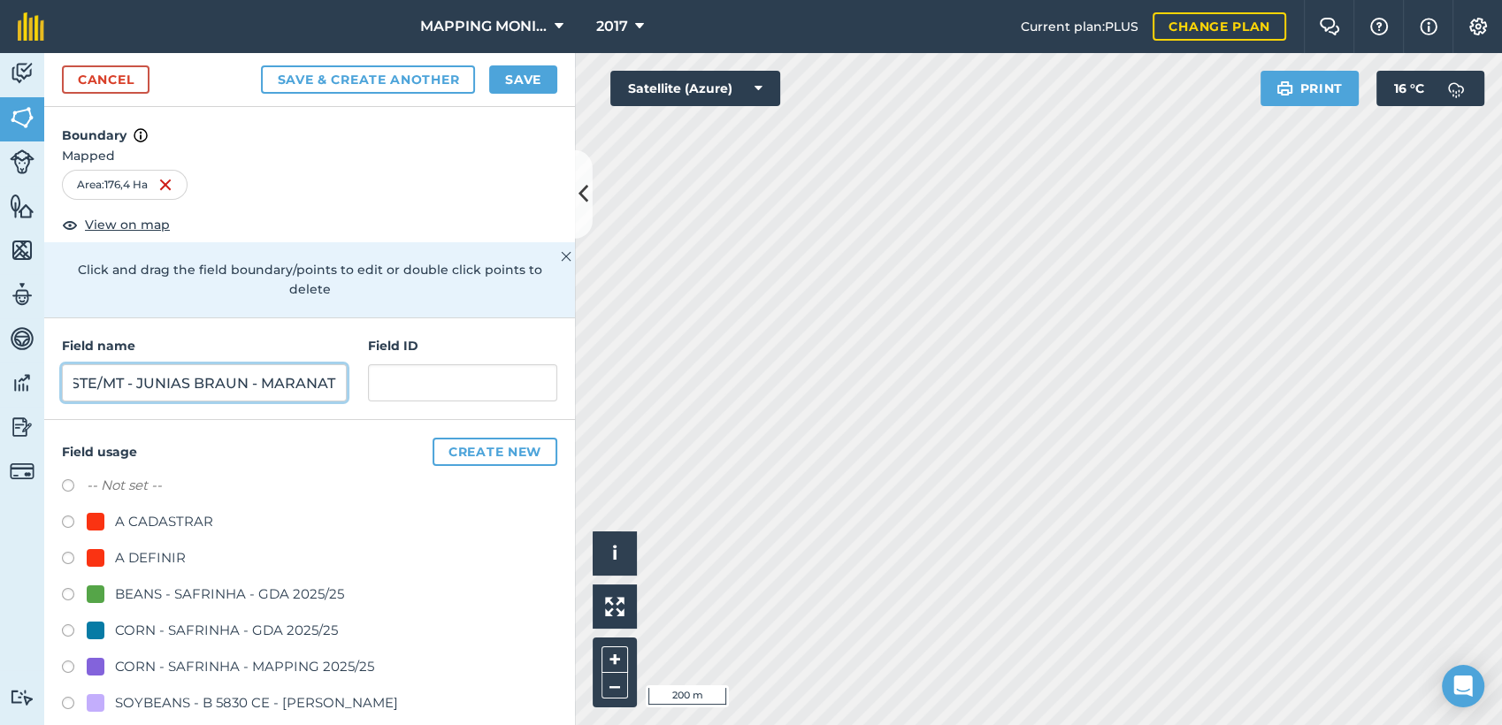
scroll to position [0, 158]
click at [209, 390] on input "PRIMAVERA DO LESTE/MT - JUNIAS BRAUN - [GEOGRAPHIC_DATA]" at bounding box center [204, 382] width 285 height 37
click at [208, 391] on input "PRIMAVERA DO LESTE/MT - JUNIAS BRAUN - [GEOGRAPHIC_DATA]" at bounding box center [204, 382] width 285 height 37
click at [207, 391] on input "PRIMAVERA DO LESTE/MT - JUNIAS BRAUN - [GEOGRAPHIC_DATA]" at bounding box center [204, 382] width 285 height 37
type input "PRIMAVERA DO LESTE/MT - JUNIAS BRAUN - [GEOGRAPHIC_DATA]"
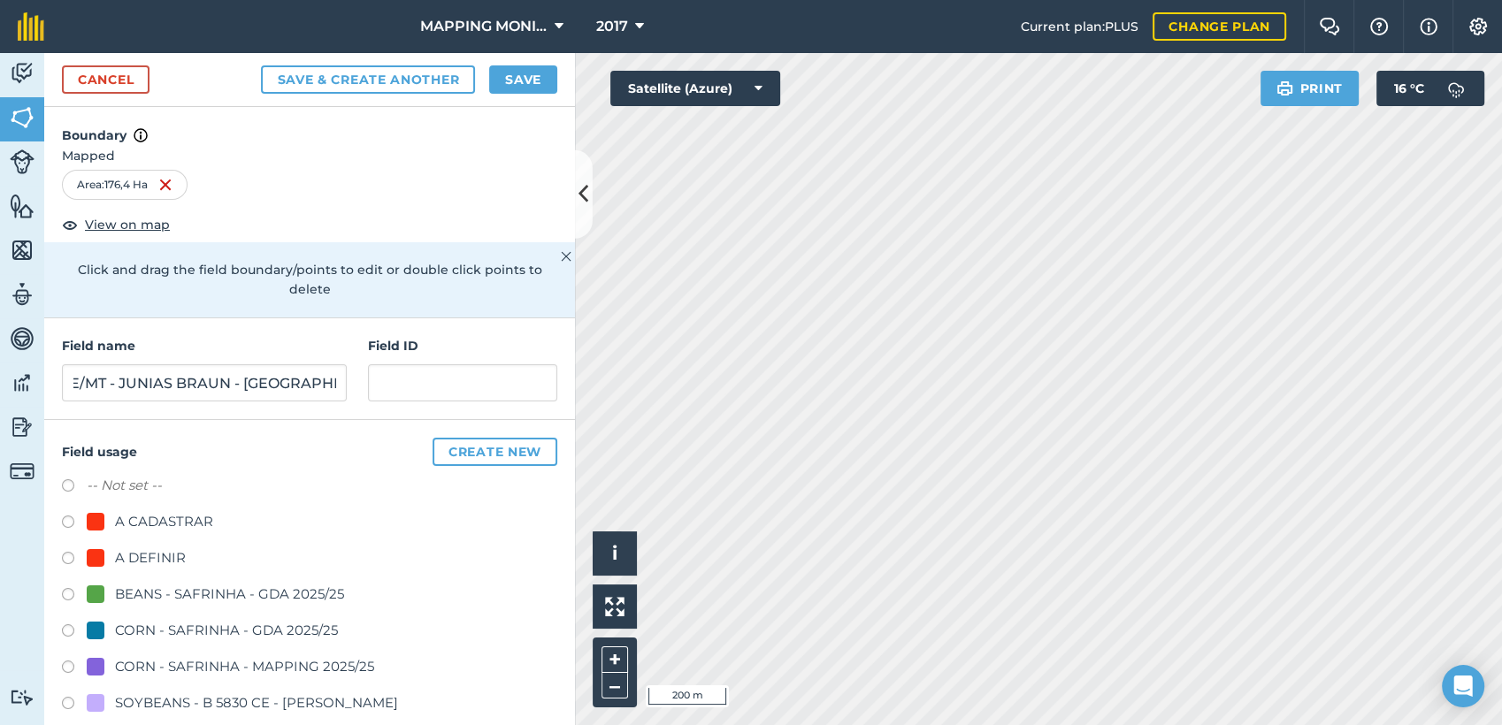
scroll to position [0, 0]
click at [158, 549] on div "A DEFINIR" at bounding box center [150, 558] width 71 height 21
radio input "true"
click at [544, 76] on button "Save" at bounding box center [523, 79] width 68 height 28
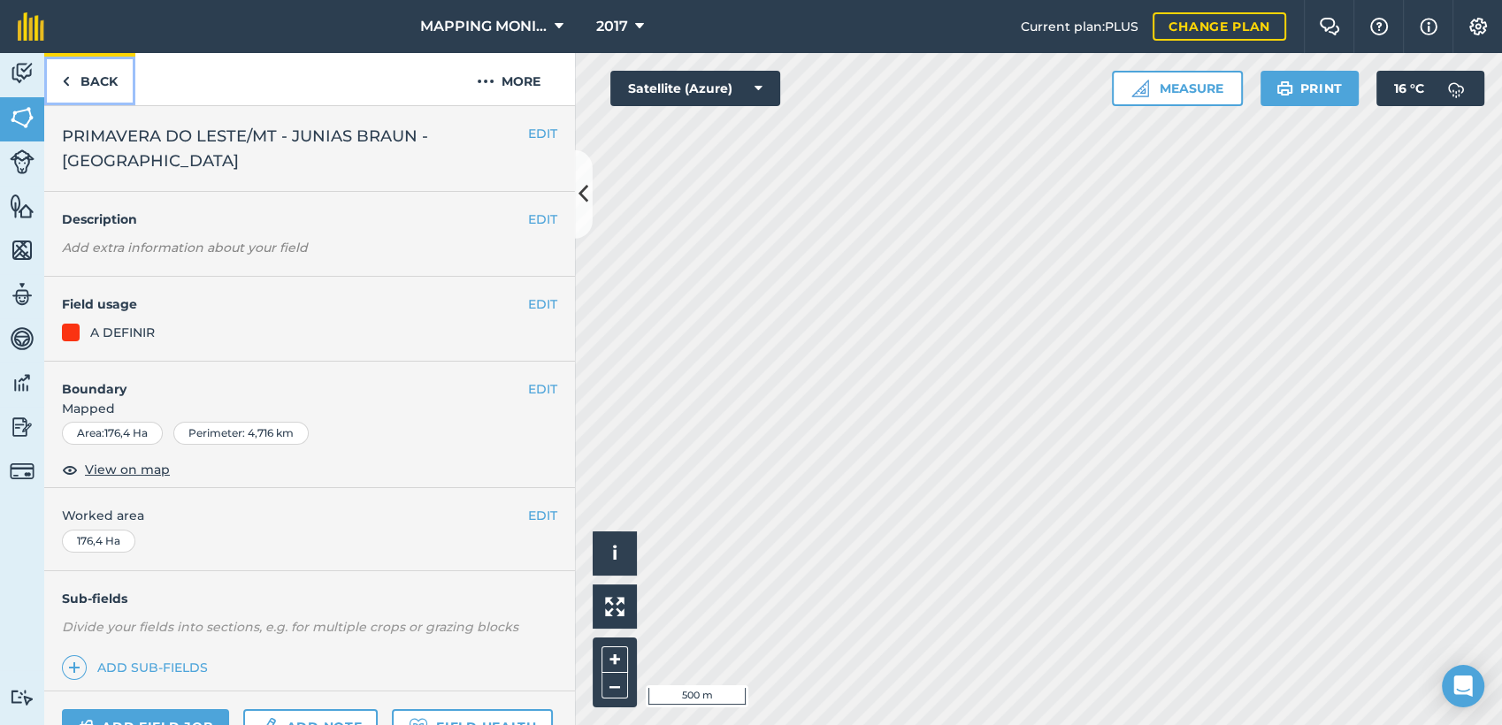
click at [94, 70] on link "Back" at bounding box center [89, 79] width 91 height 52
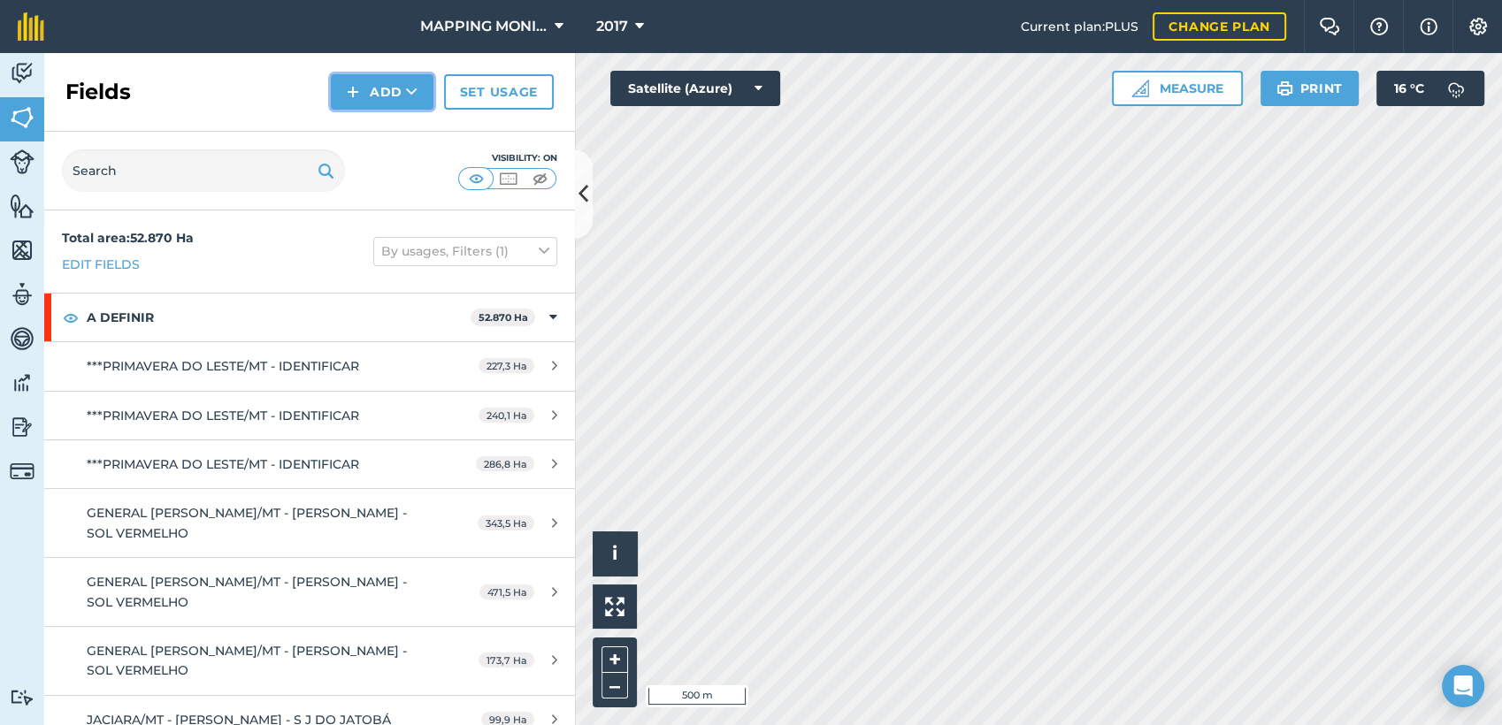
click at [432, 88] on button "Add" at bounding box center [382, 91] width 103 height 35
click at [392, 127] on link "Draw" at bounding box center [381, 131] width 97 height 39
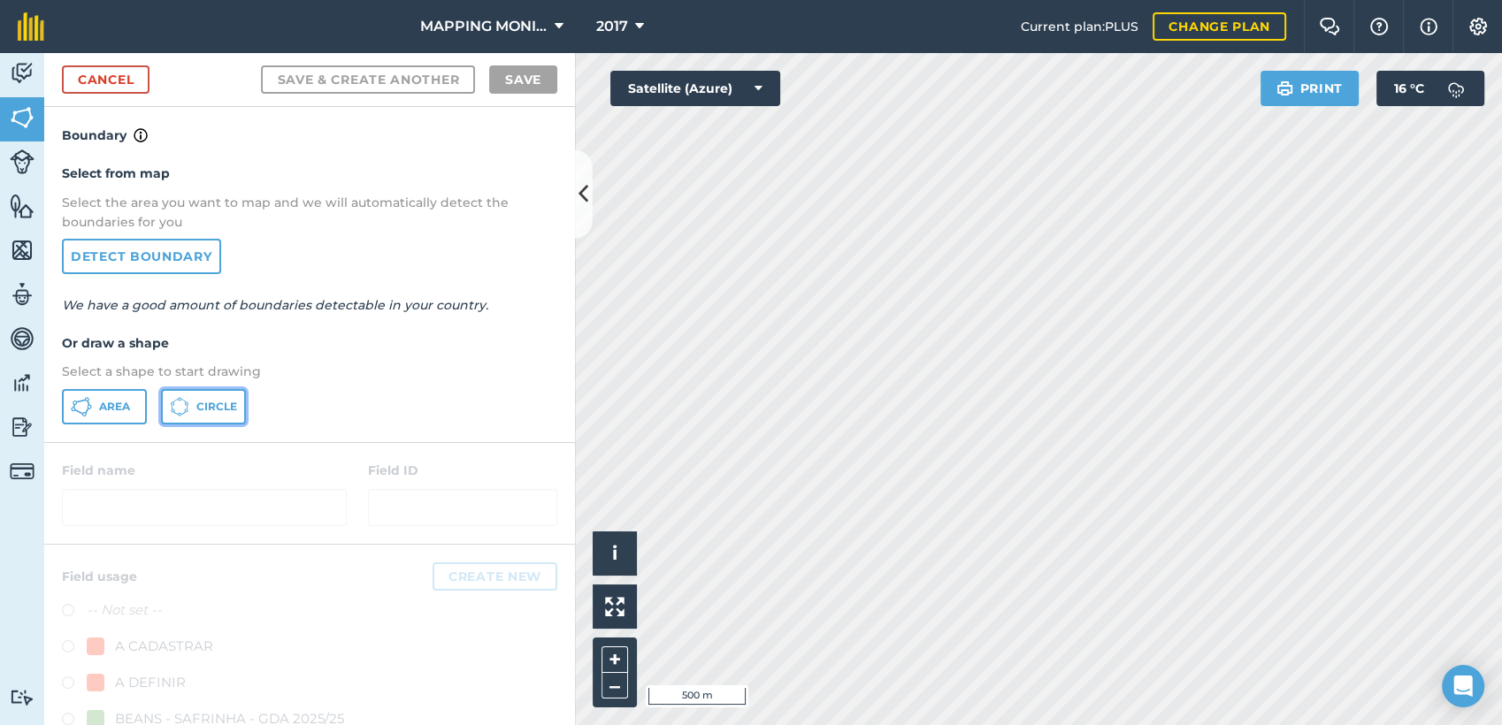
click at [204, 414] on button "Circle" at bounding box center [203, 406] width 85 height 35
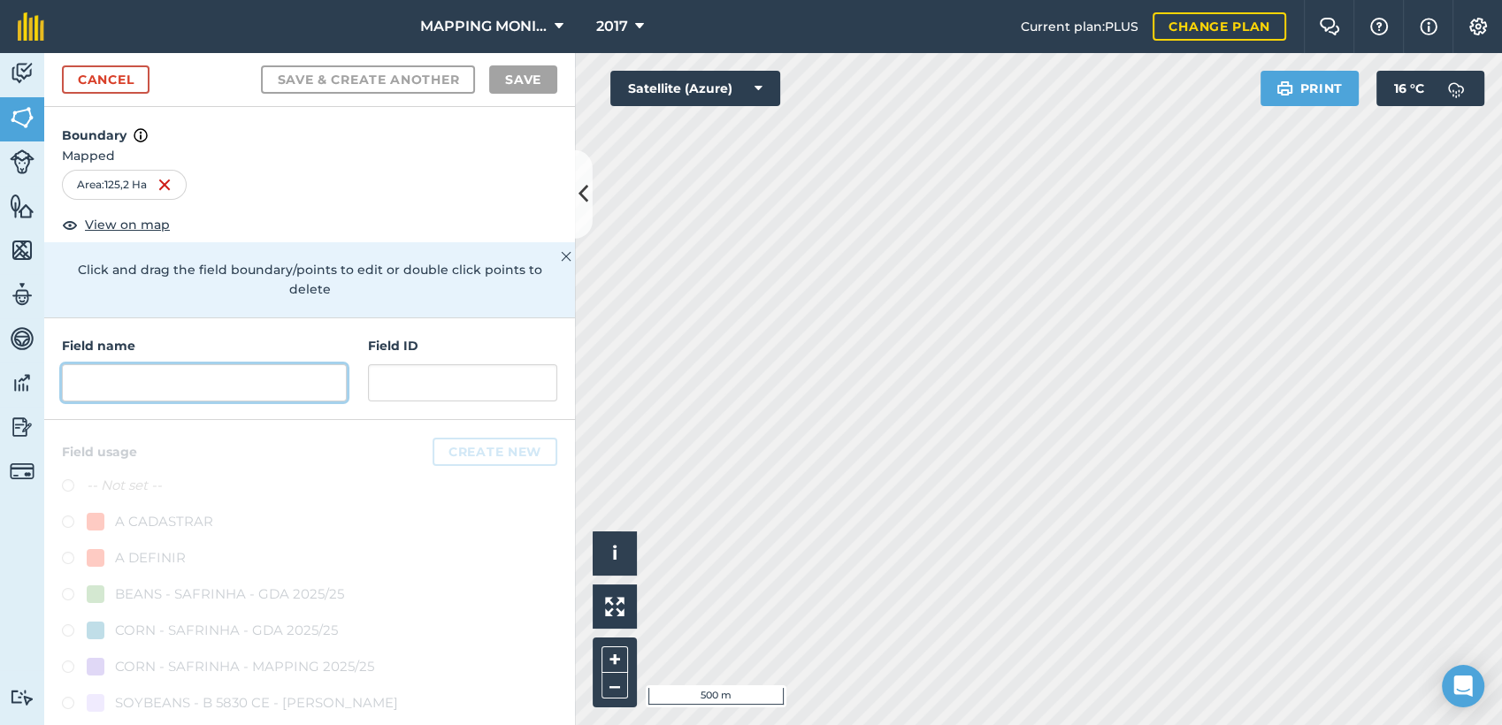
click at [153, 379] on input "text" at bounding box center [204, 382] width 285 height 37
paste input "PRIMAVERA DO LESTE/MT - JUNIAS BRAUN - [GEOGRAPHIC_DATA]"
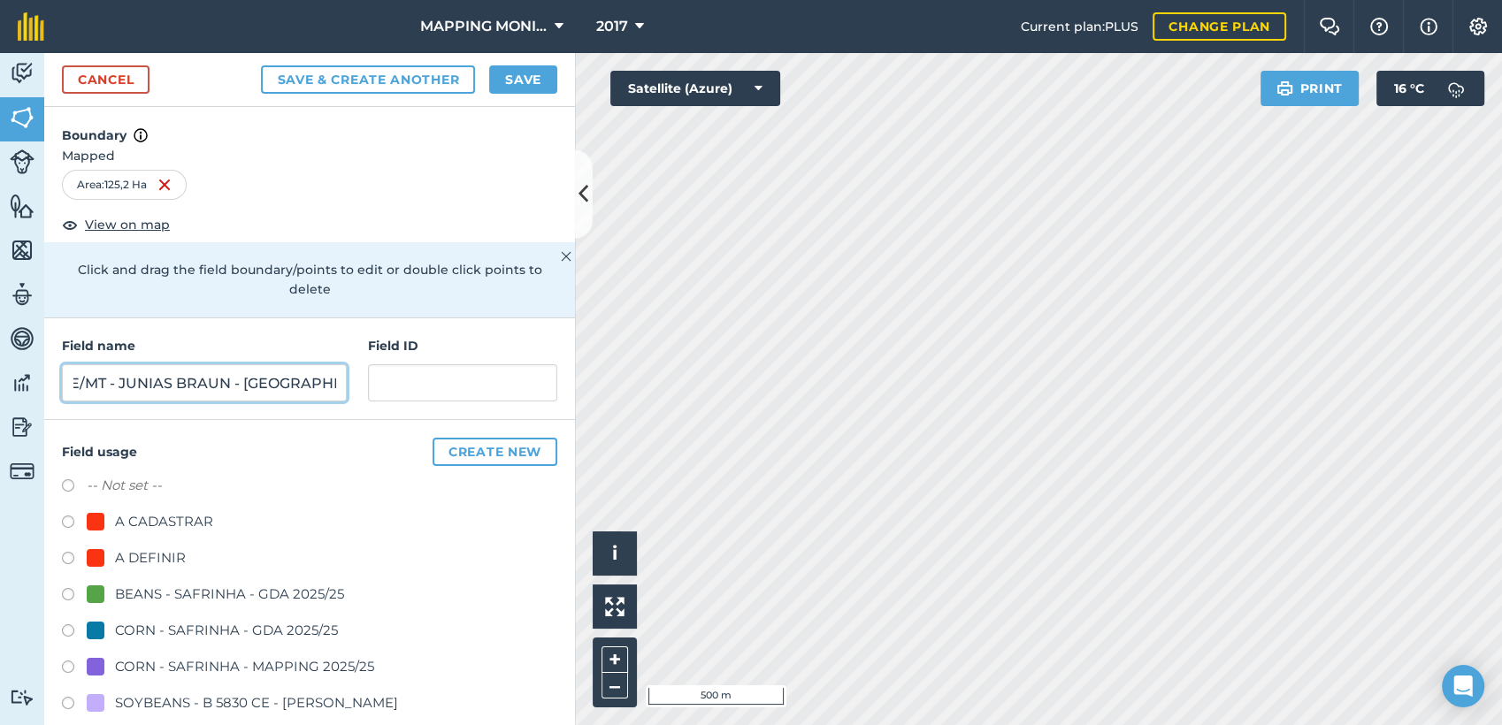
type input "PRIMAVERA DO LESTE/MT - JUNIAS BRAUN - [GEOGRAPHIC_DATA]"
click at [146, 552] on div "A DEFINIR" at bounding box center [150, 558] width 71 height 21
radio input "true"
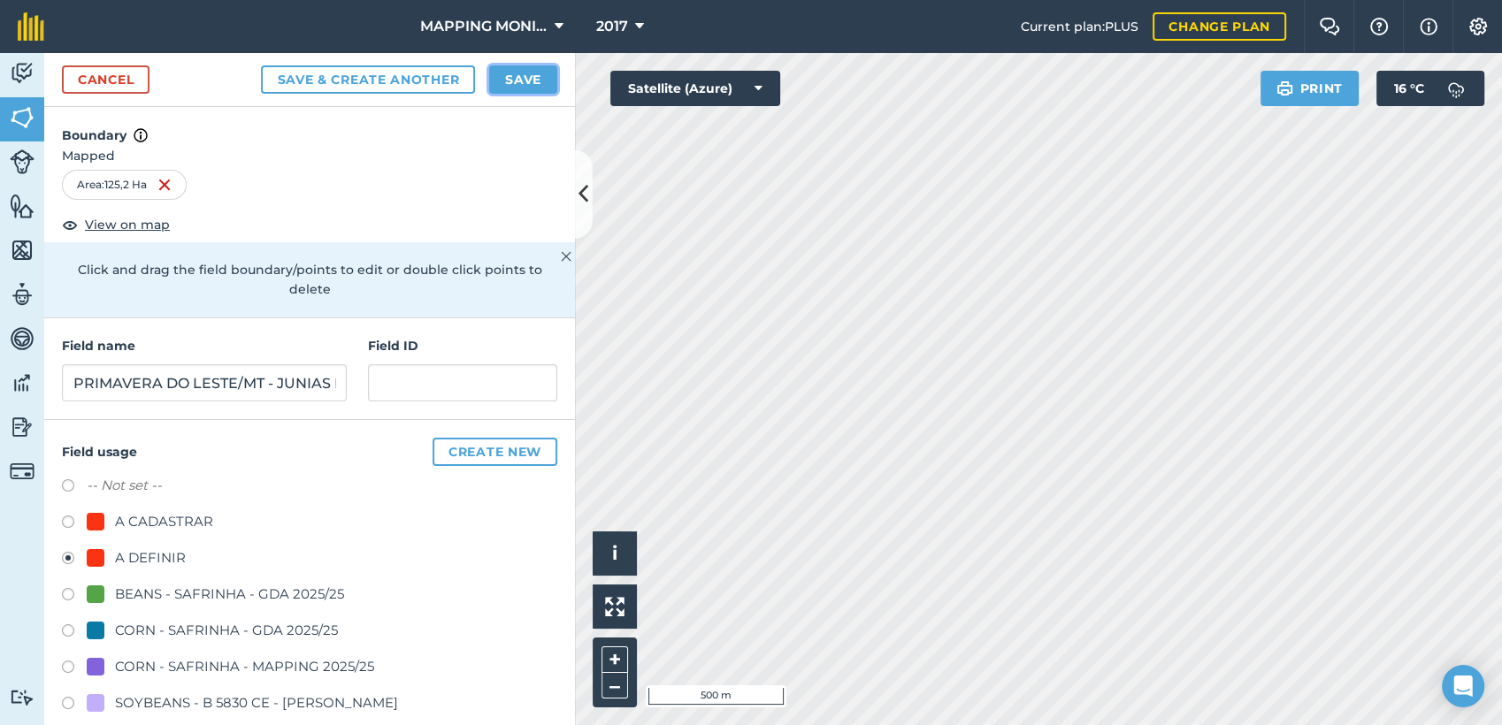
click at [504, 83] on button "Save" at bounding box center [523, 79] width 68 height 28
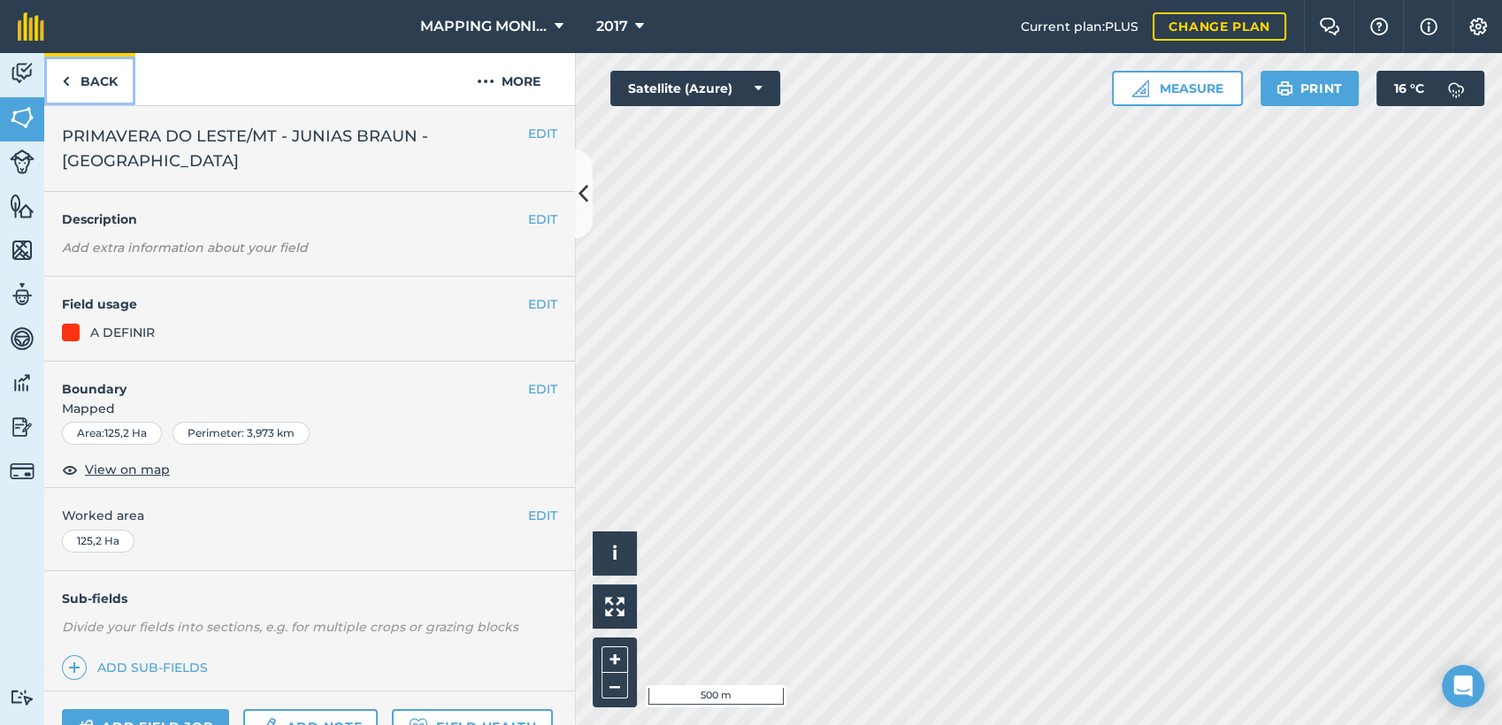
click at [92, 86] on link "Back" at bounding box center [89, 79] width 91 height 52
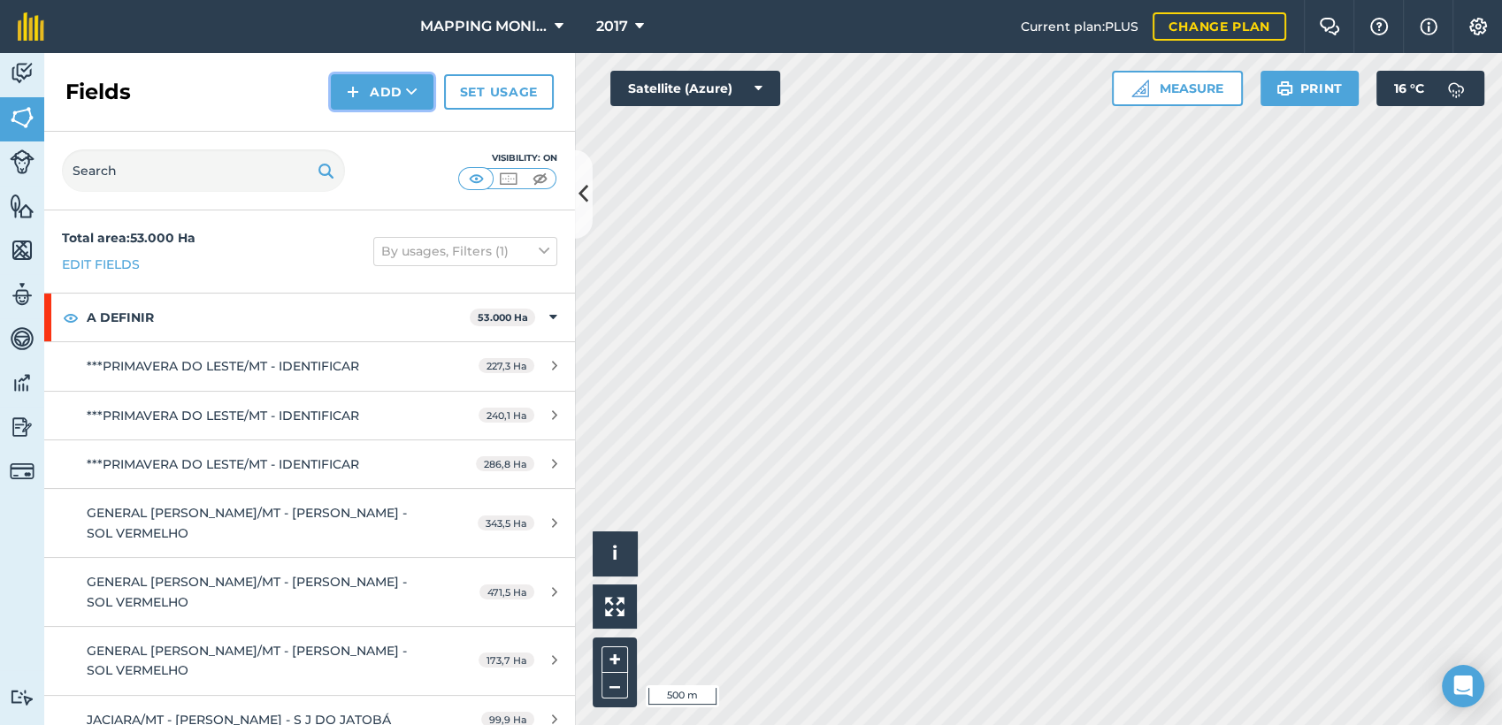
click at [413, 84] on icon at bounding box center [411, 92] width 11 height 18
click at [416, 127] on link "Draw" at bounding box center [381, 131] width 97 height 39
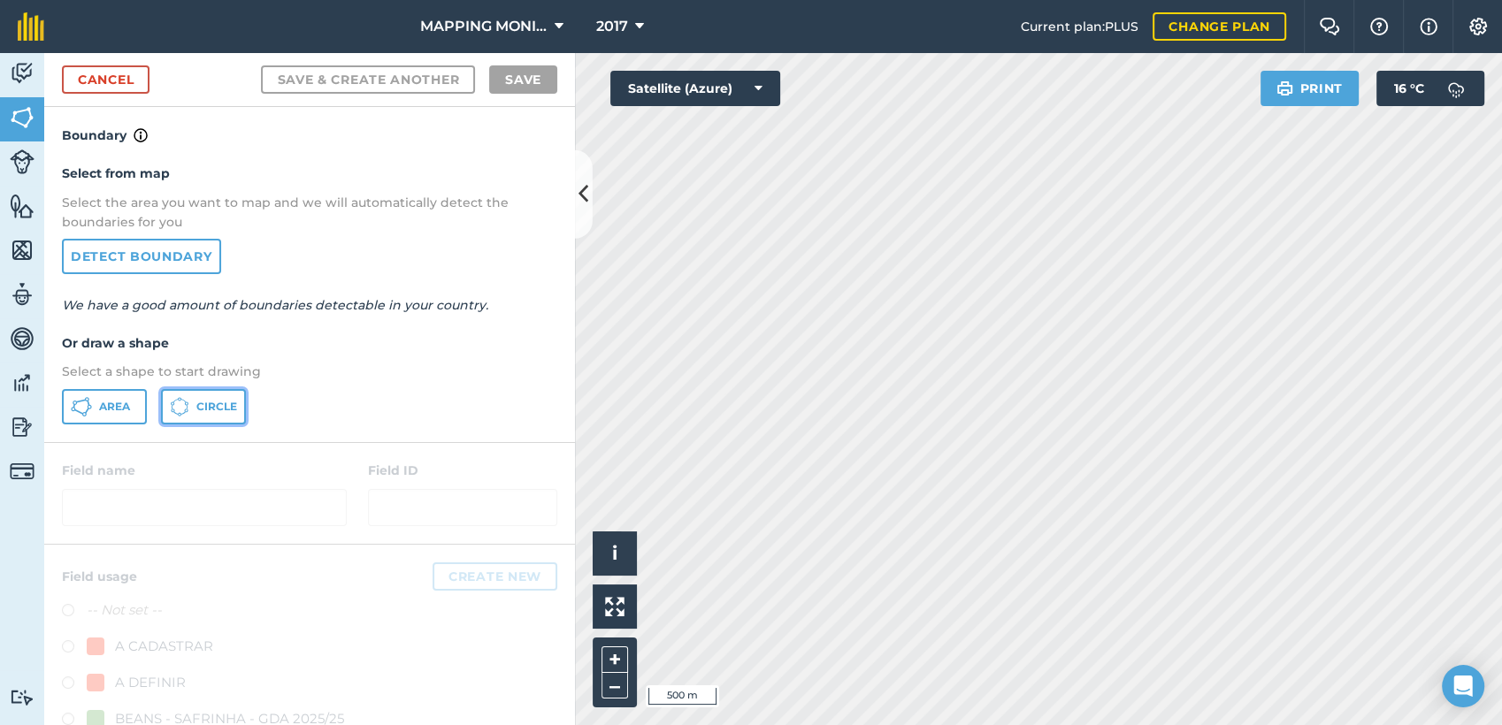
click at [205, 401] on span "Circle" at bounding box center [216, 407] width 41 height 14
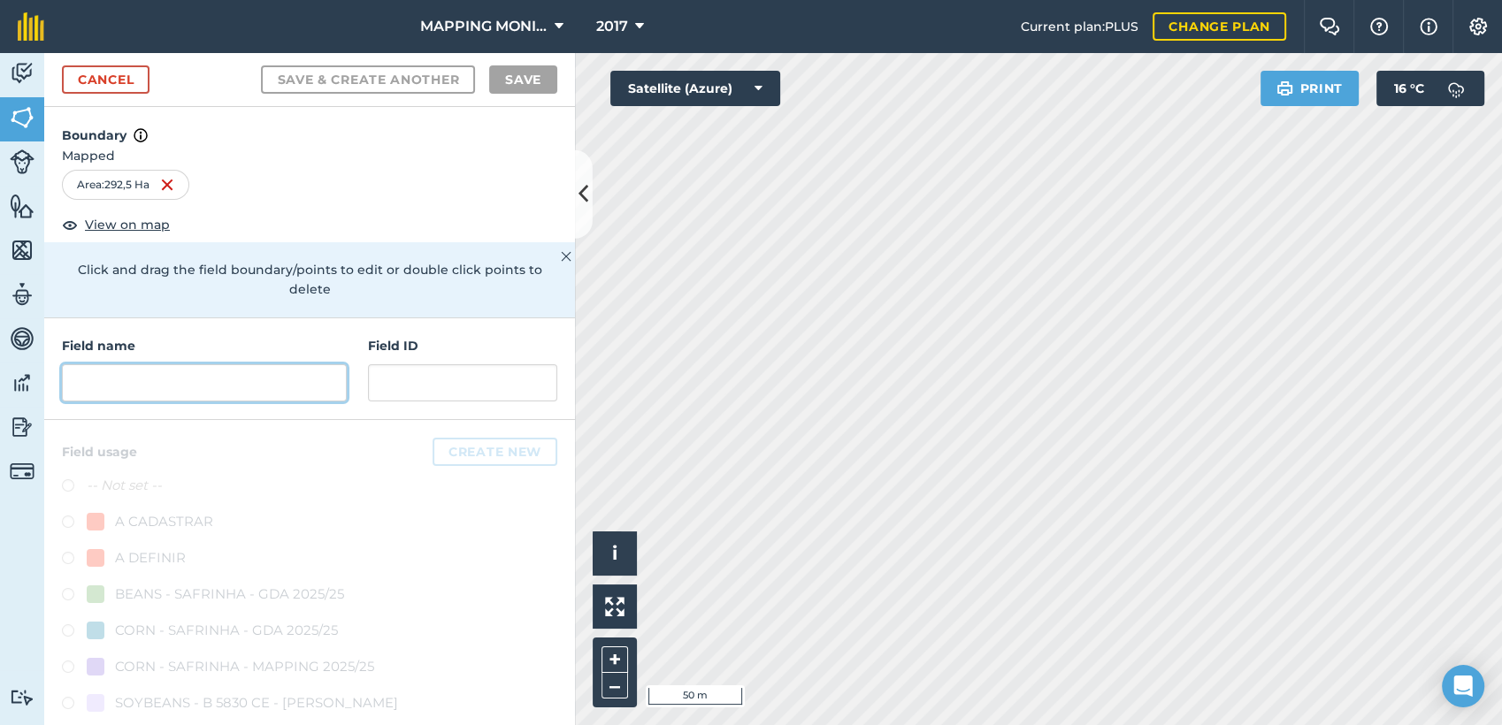
click at [293, 395] on input "text" at bounding box center [204, 382] width 285 height 37
paste input "PRIMAVERA DO LESTE/MT - JUNIAS BRAUN - [GEOGRAPHIC_DATA]"
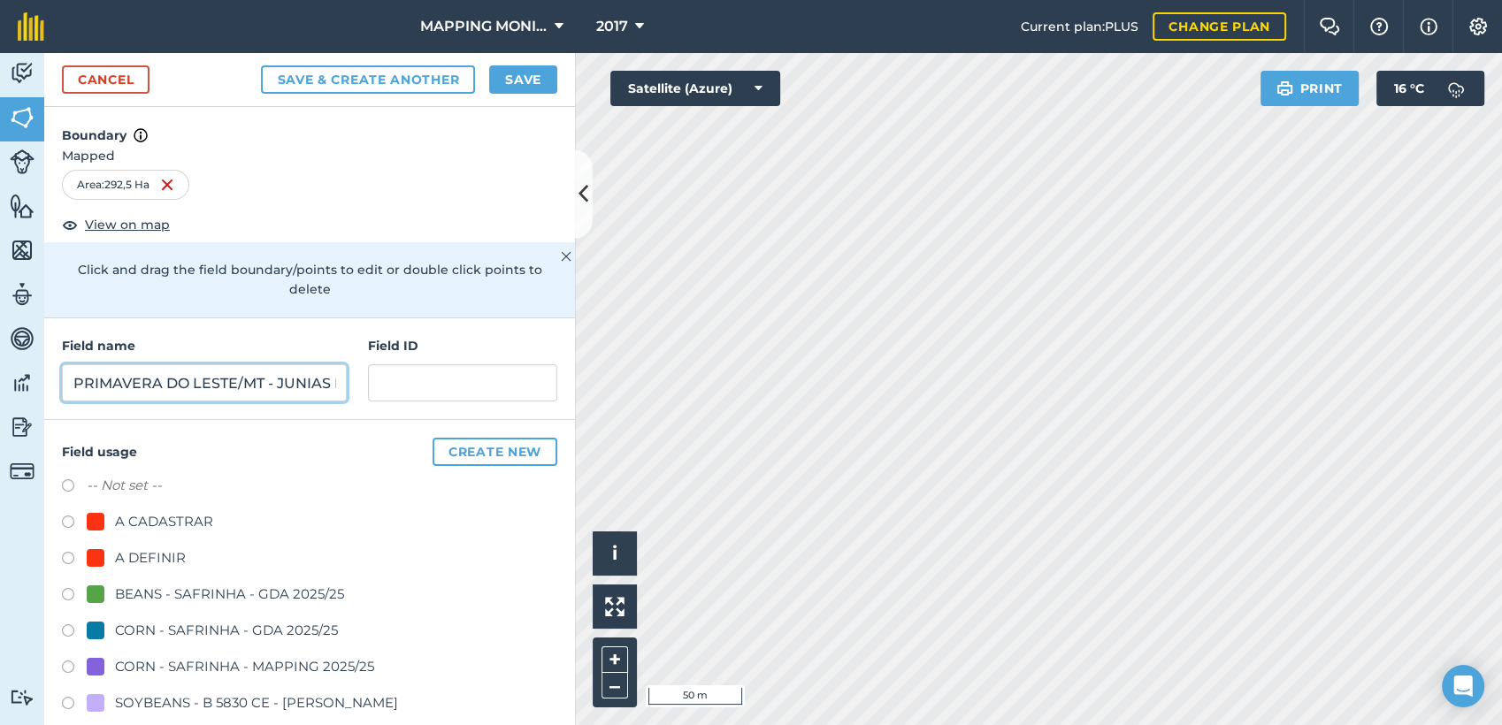
scroll to position [0, 158]
type input "PRIMAVERA DO LESTE/MT - JUNIAS BRAUN - [GEOGRAPHIC_DATA]"
click at [170, 548] on div "A DEFINIR" at bounding box center [150, 558] width 71 height 21
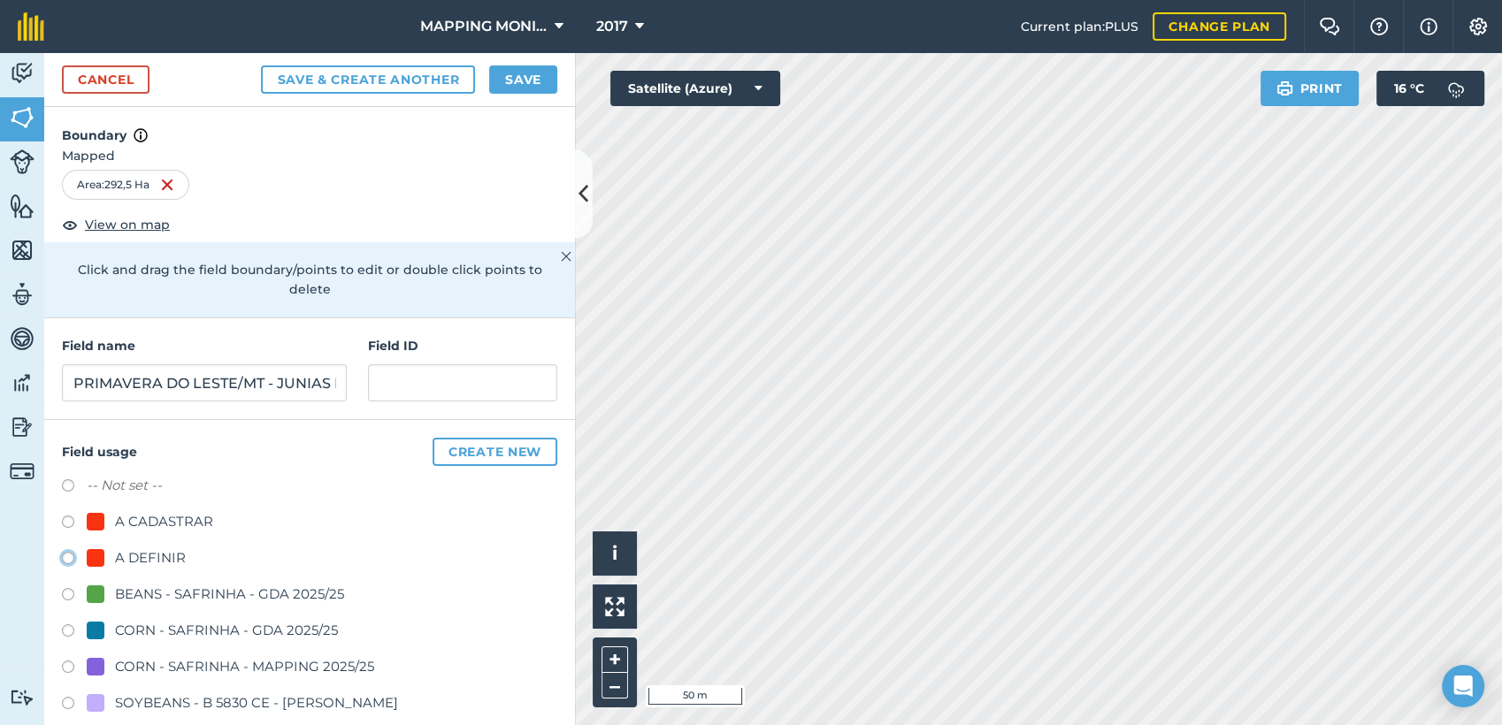
radio input "true"
click at [540, 91] on button "Save" at bounding box center [523, 79] width 68 height 28
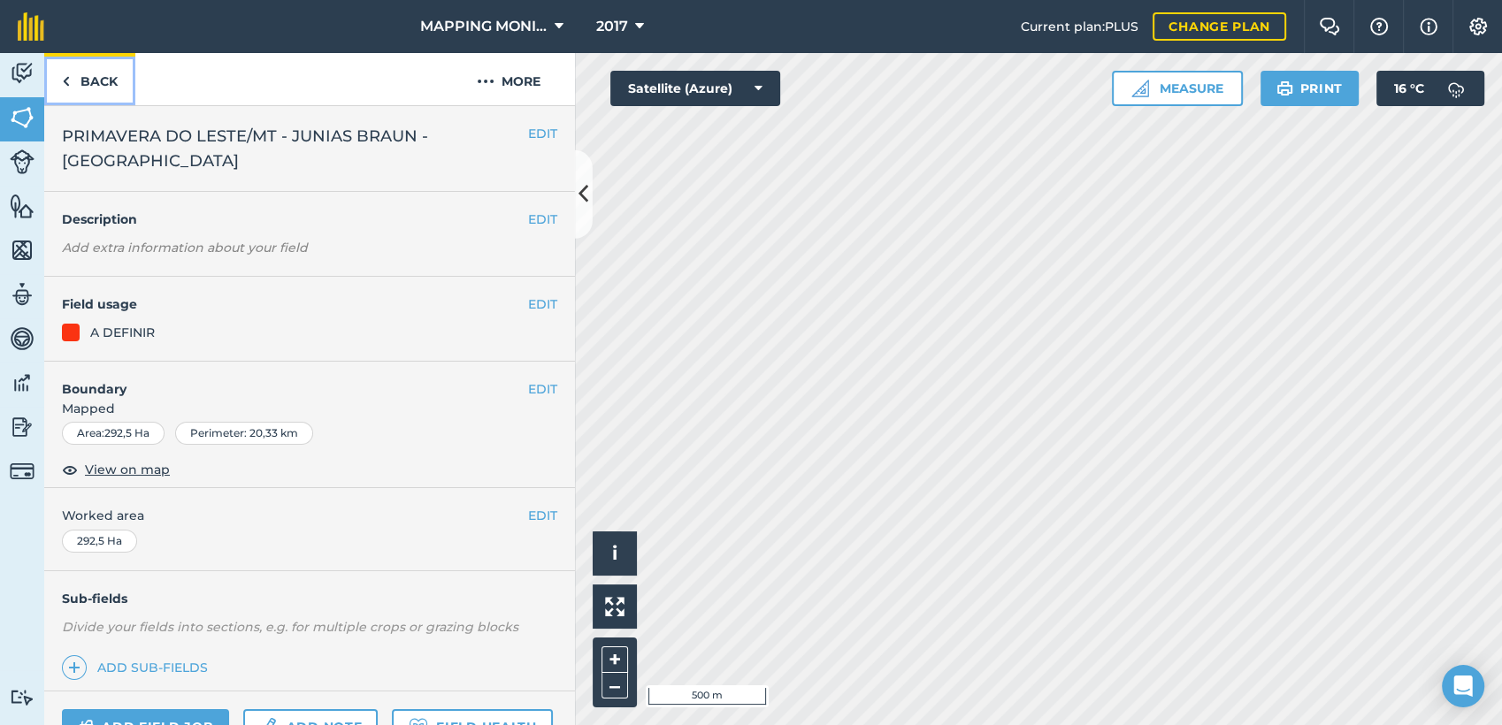
click at [107, 80] on link "Back" at bounding box center [89, 79] width 91 height 52
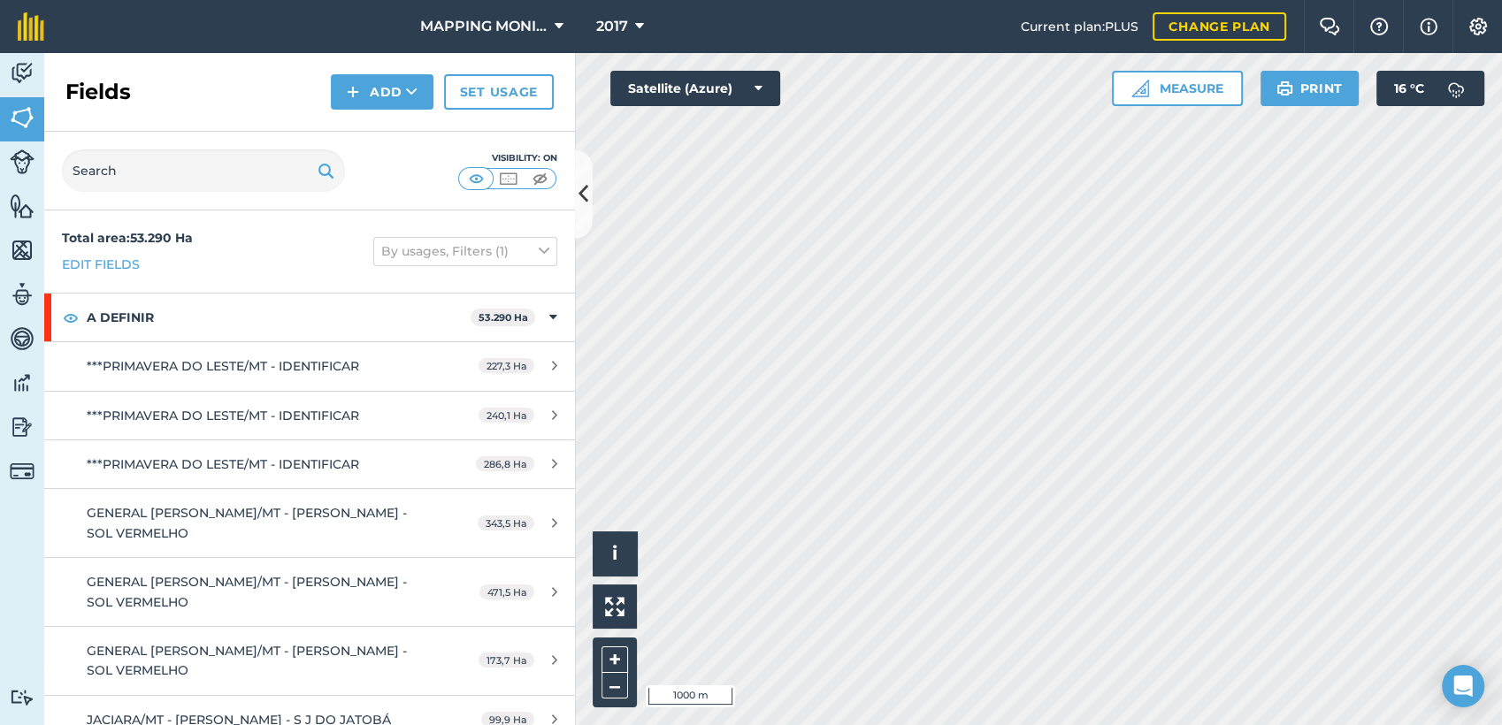
click at [484, 567] on div "Activity Fields Livestock Features Maps Team Vehicles Data Reporting Billing Tu…" at bounding box center [751, 389] width 1502 height 672
click at [1168, 73] on div "Click to start drawing i © 2025 TomTom, Microsoft 2 km + – Satellite (Azure) Me…" at bounding box center [1038, 389] width 927 height 672
click at [418, 95] on button "Add" at bounding box center [382, 91] width 103 height 35
click at [421, 134] on link "Draw" at bounding box center [381, 131] width 97 height 39
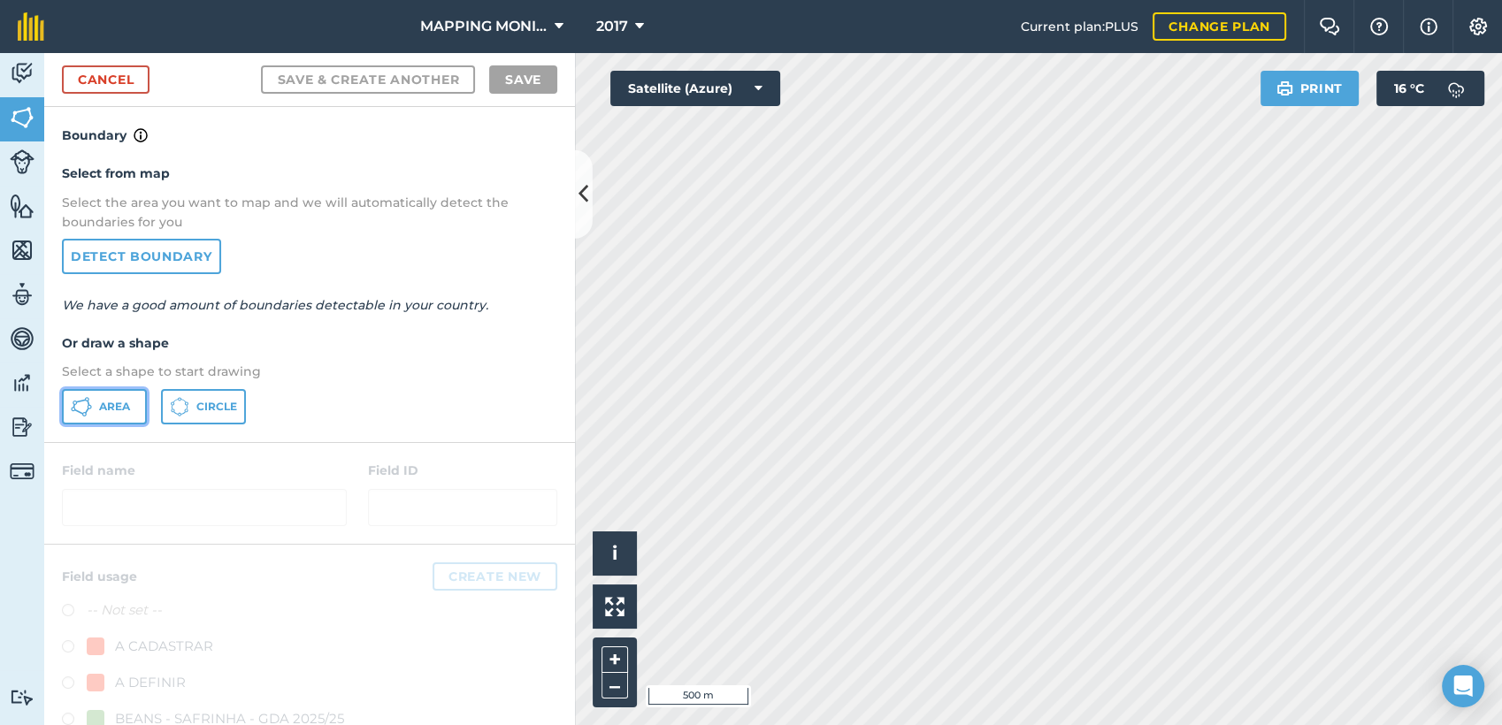
click at [103, 412] on span "Area" at bounding box center [114, 407] width 31 height 14
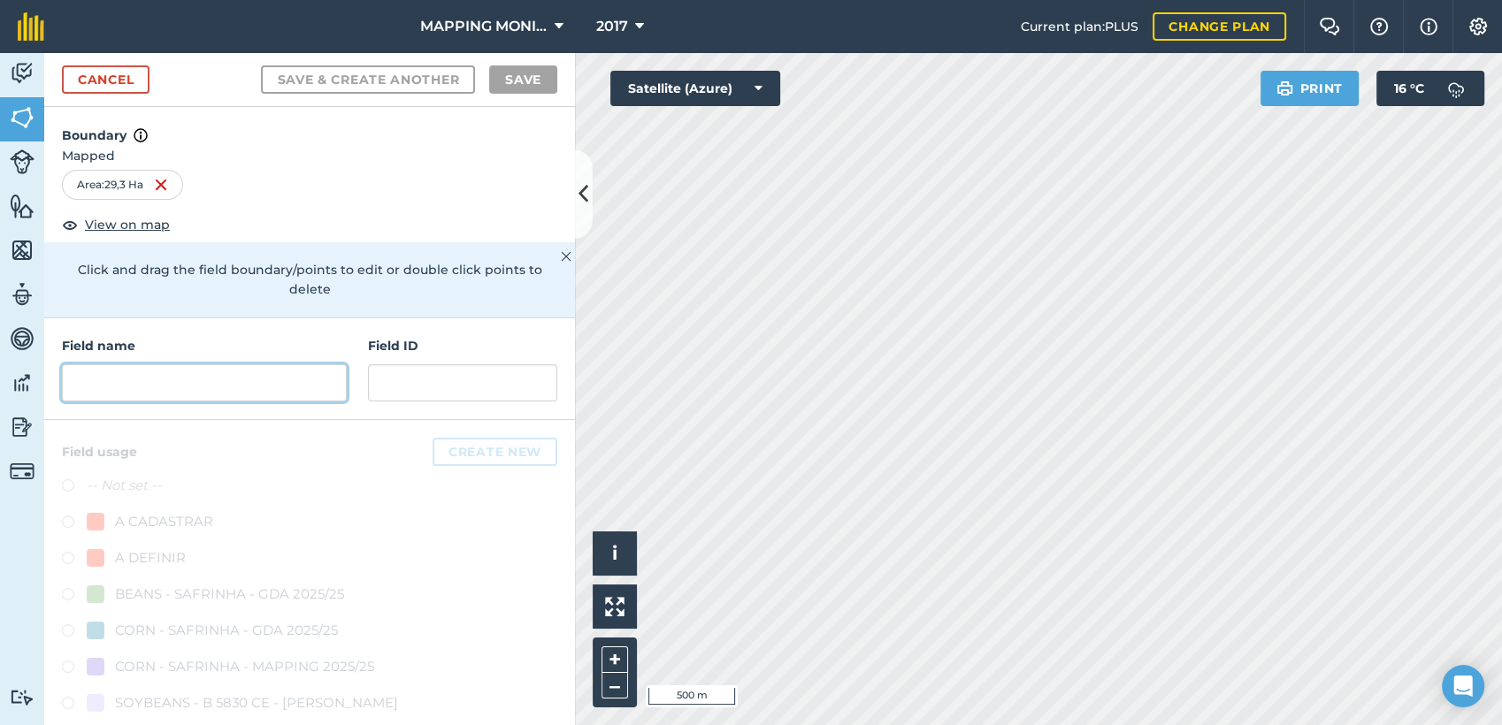
click at [111, 383] on input "text" at bounding box center [204, 382] width 285 height 37
paste input "PRIMAVERA DO LESTE/MT - JUNIAS BRAUN - [GEOGRAPHIC_DATA]"
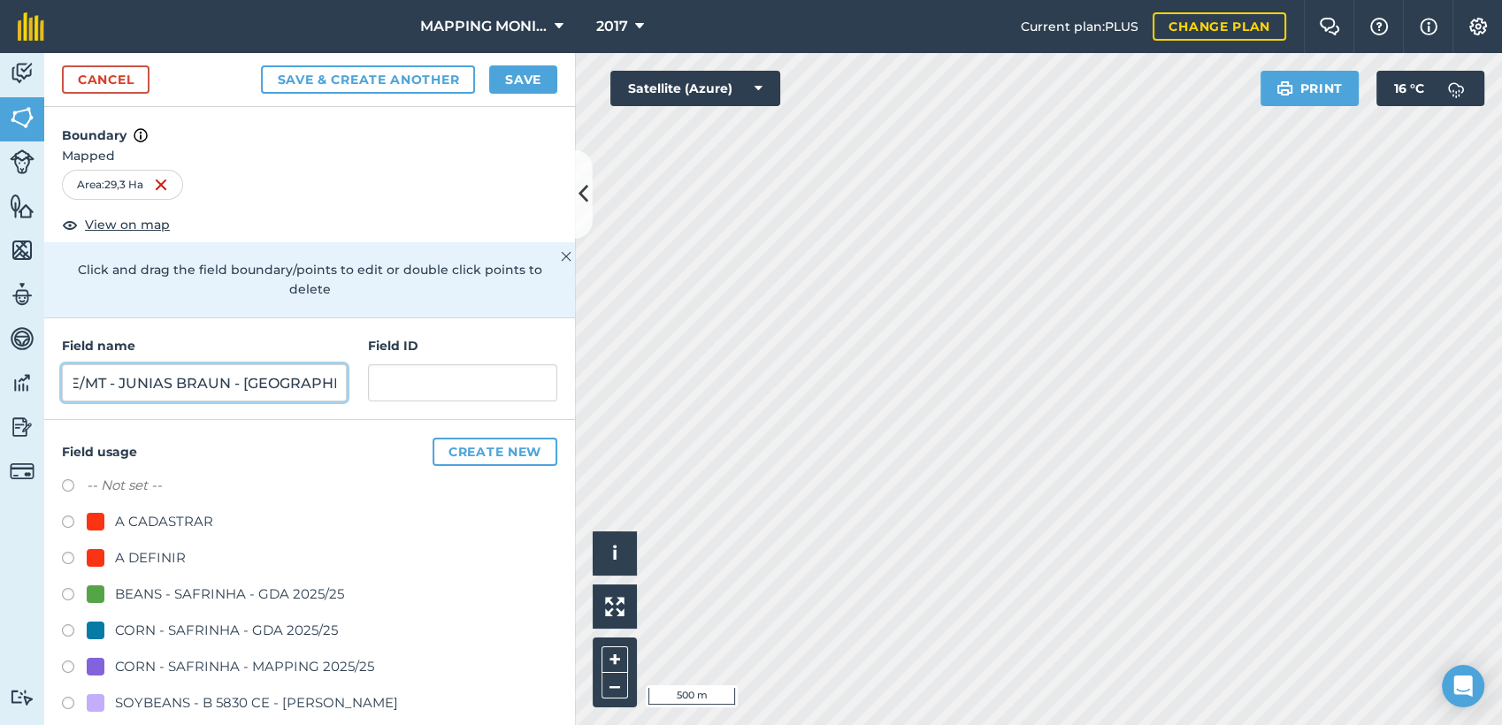
scroll to position [0, 159]
drag, startPoint x: 119, startPoint y: 389, endPoint x: 403, endPoint y: 387, distance: 284.9
click at [404, 387] on div "Field name PRIMAVERA DO LESTE/MT - JUNIAS BRAUN - [GEOGRAPHIC_DATA] ID" at bounding box center [309, 369] width 531 height 102
type input "PRIMAVERA DO LESTE/MT - [PERSON_NAME] - FS"
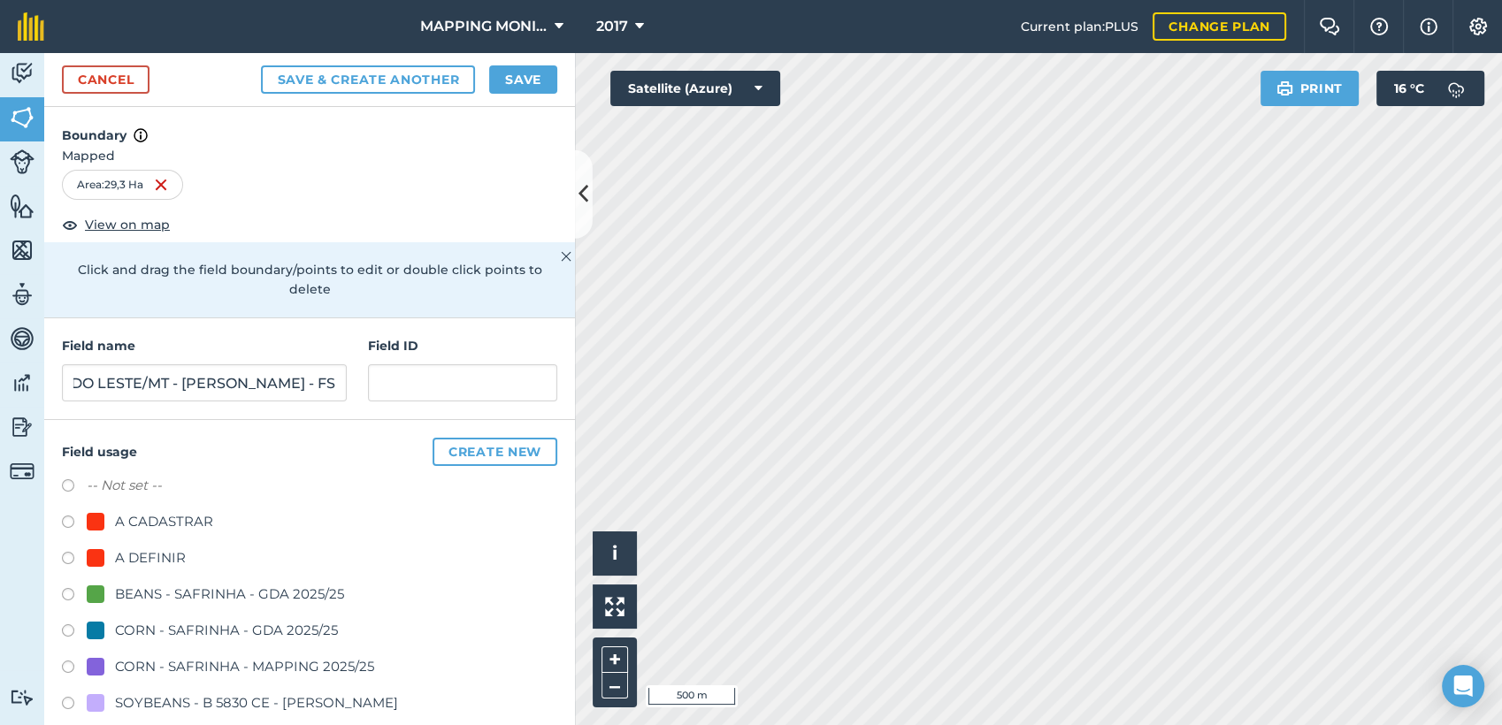
scroll to position [0, 0]
click at [161, 548] on div "A DEFINIR" at bounding box center [150, 558] width 71 height 21
radio input "true"
click at [525, 66] on button "Save" at bounding box center [523, 79] width 68 height 28
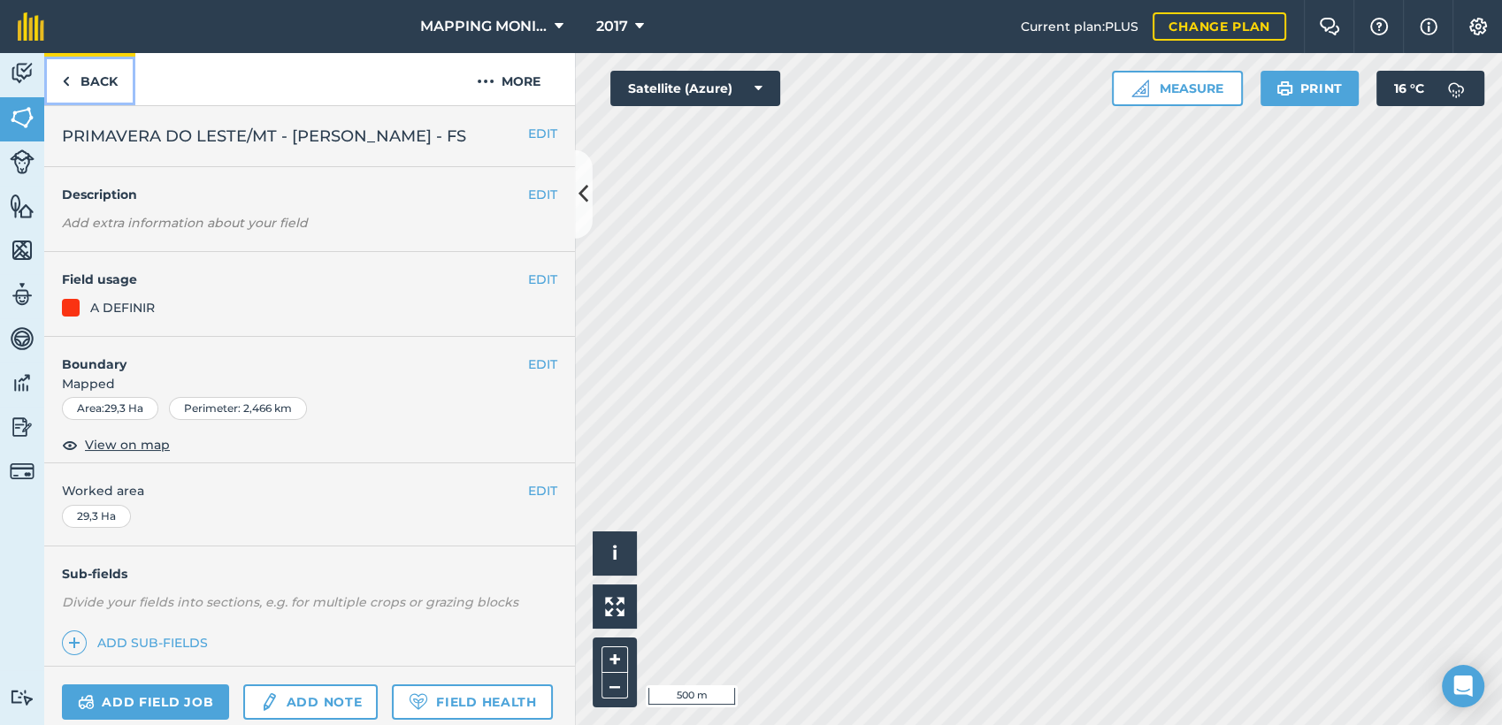
click at [95, 85] on link "Back" at bounding box center [89, 79] width 91 height 52
click at [528, 131] on button "EDIT" at bounding box center [542, 133] width 29 height 19
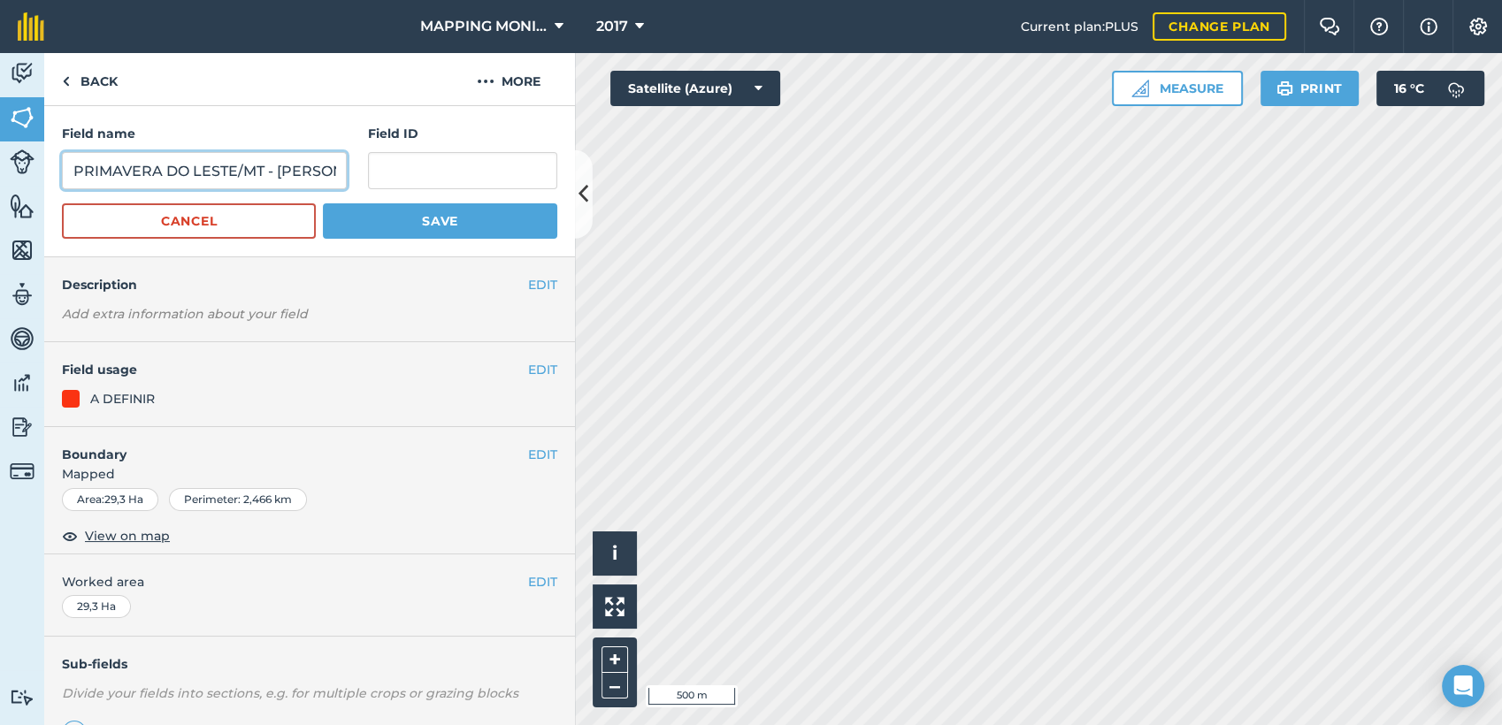
click at [227, 180] on input "PRIMAVERA DO LESTE/MT - [PERSON_NAME] - FS" at bounding box center [204, 170] width 285 height 37
click at [233, 217] on button "Cancel" at bounding box center [189, 220] width 254 height 35
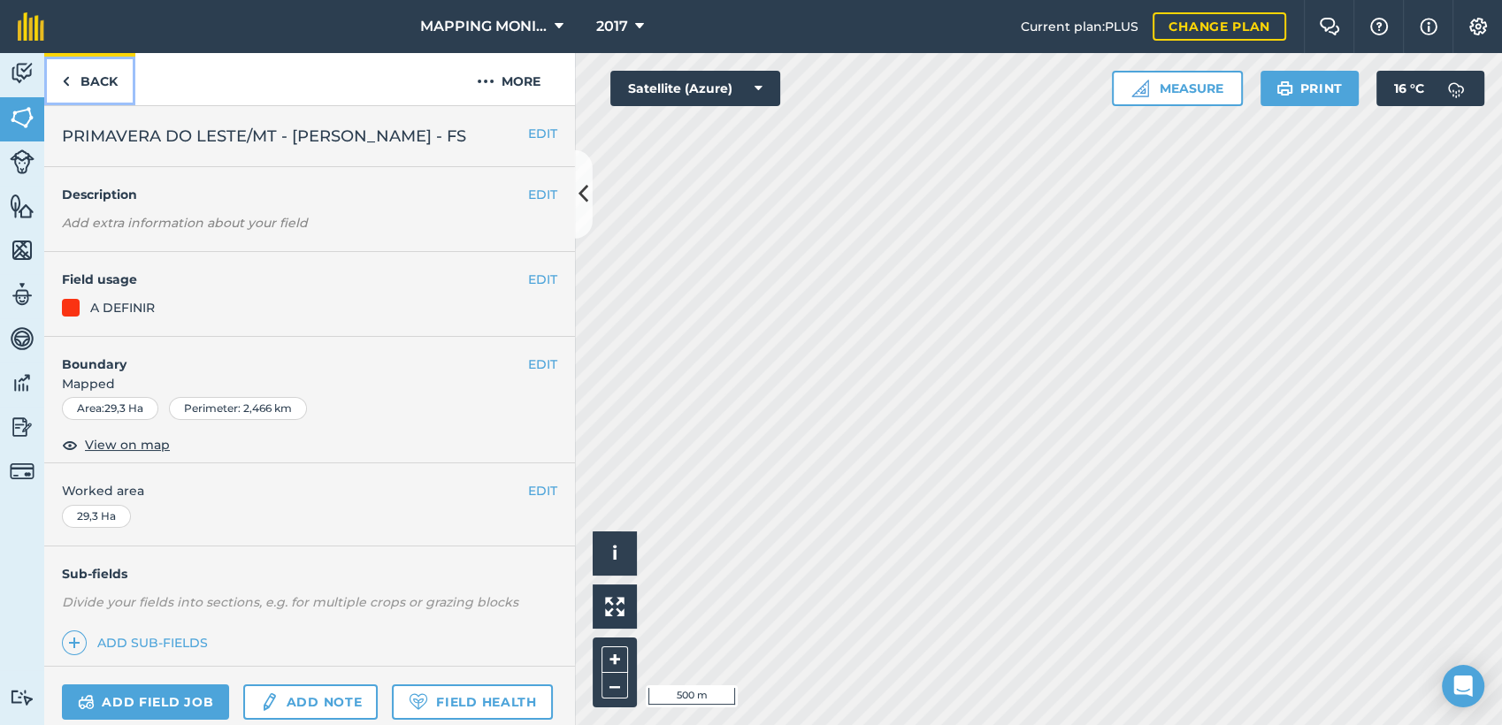
click at [87, 88] on link "Back" at bounding box center [89, 79] width 91 height 52
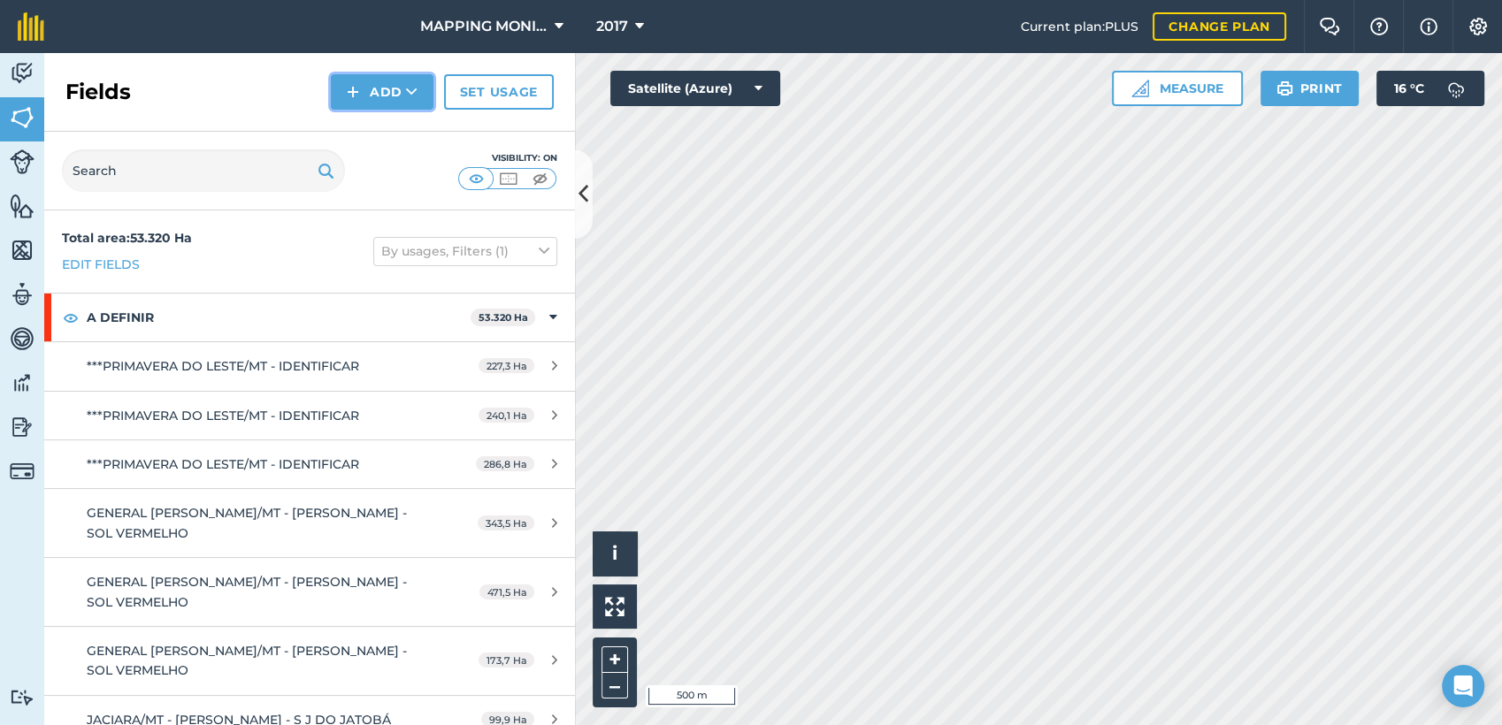
click at [429, 84] on button "Add" at bounding box center [382, 91] width 103 height 35
click at [389, 127] on link "Draw" at bounding box center [381, 131] width 97 height 39
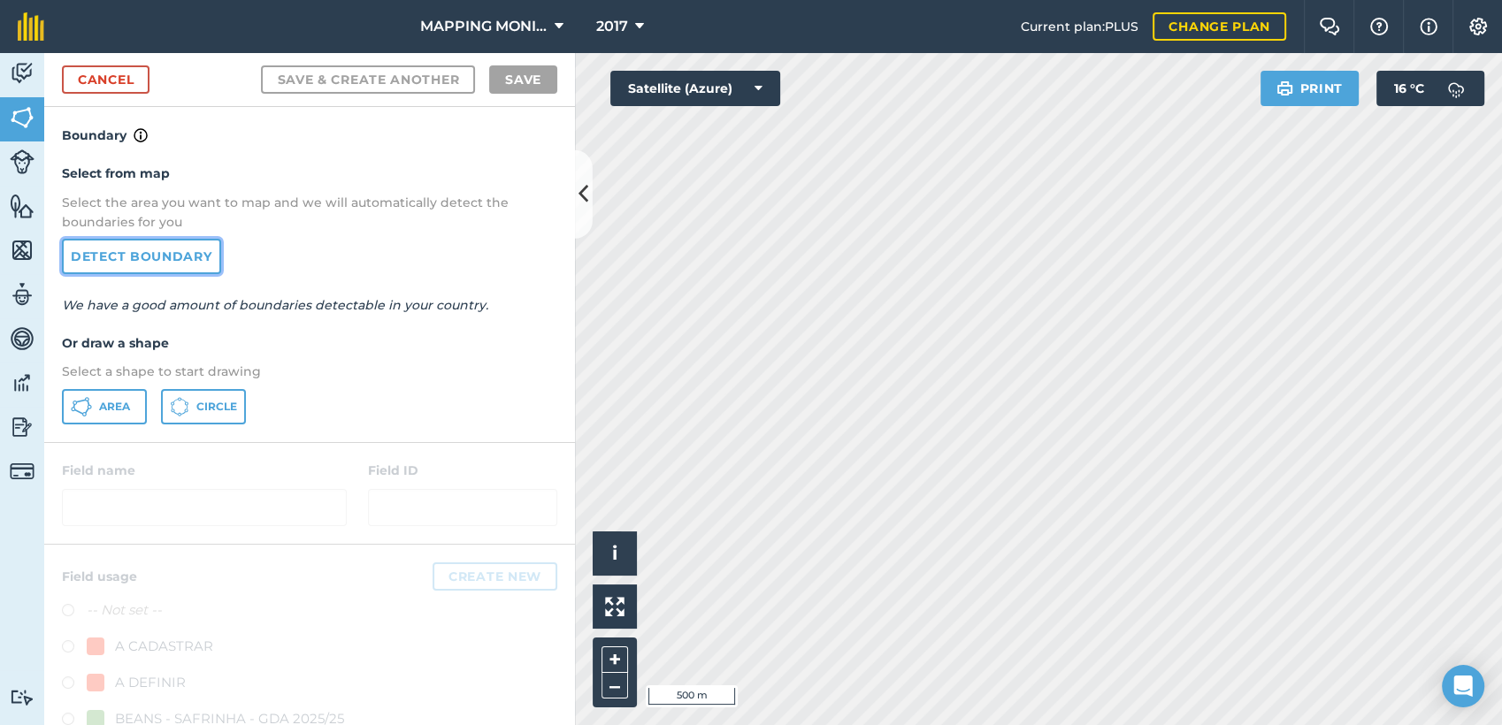
click at [111, 266] on link "Detect boundary" at bounding box center [141, 256] width 159 height 35
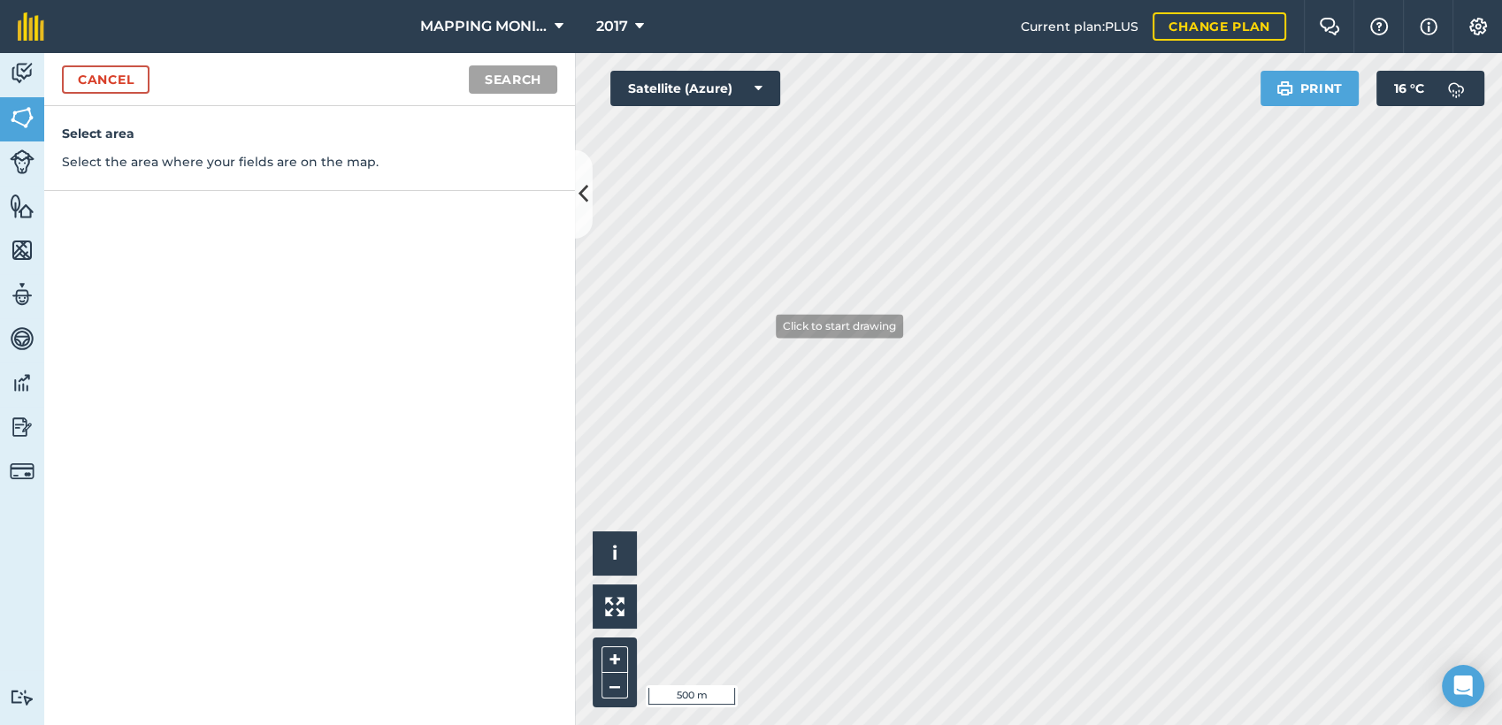
click at [778, 337] on div "Click to start drawing i © 2025 TomTom, Microsoft 500 m + –" at bounding box center [1038, 389] width 927 height 672
click at [476, 77] on button "Search" at bounding box center [513, 79] width 88 height 28
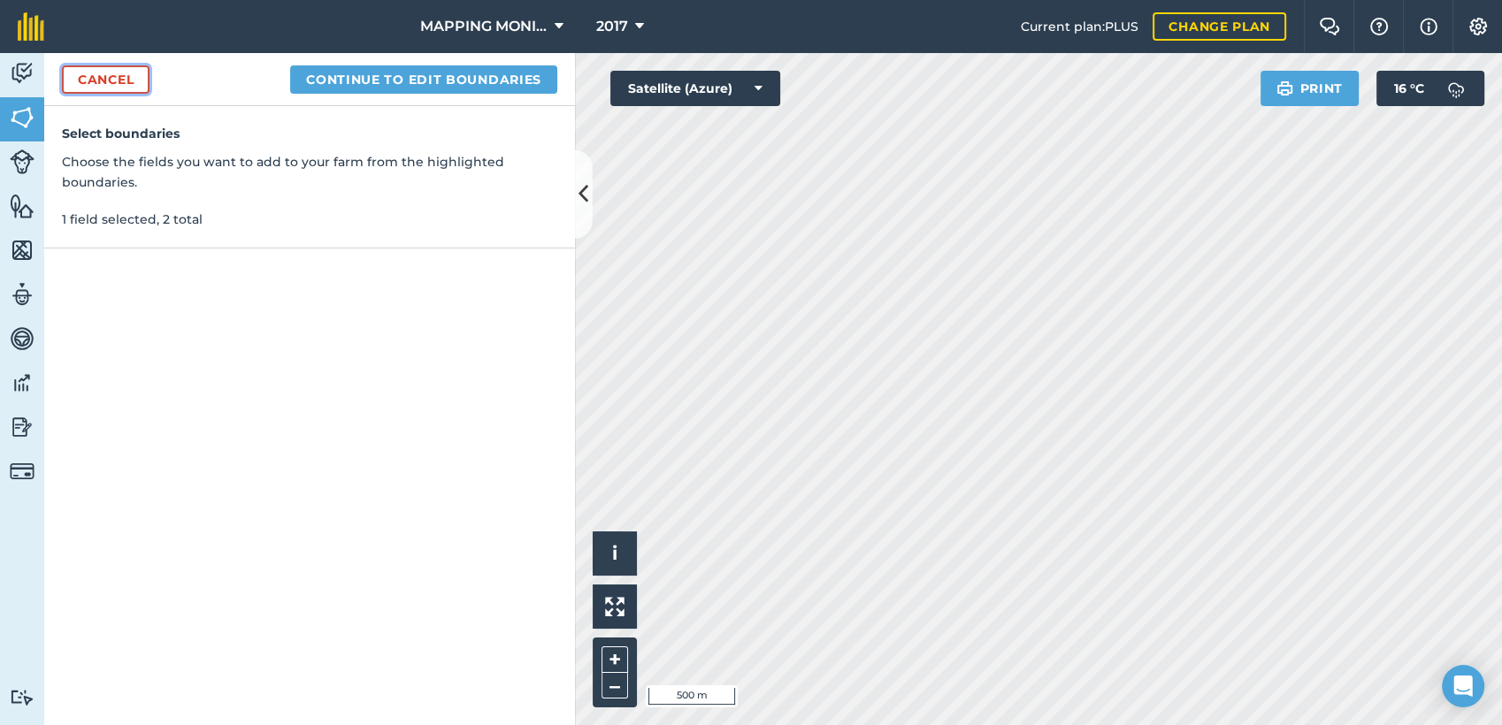
click at [112, 81] on link "Cancel" at bounding box center [106, 79] width 88 height 28
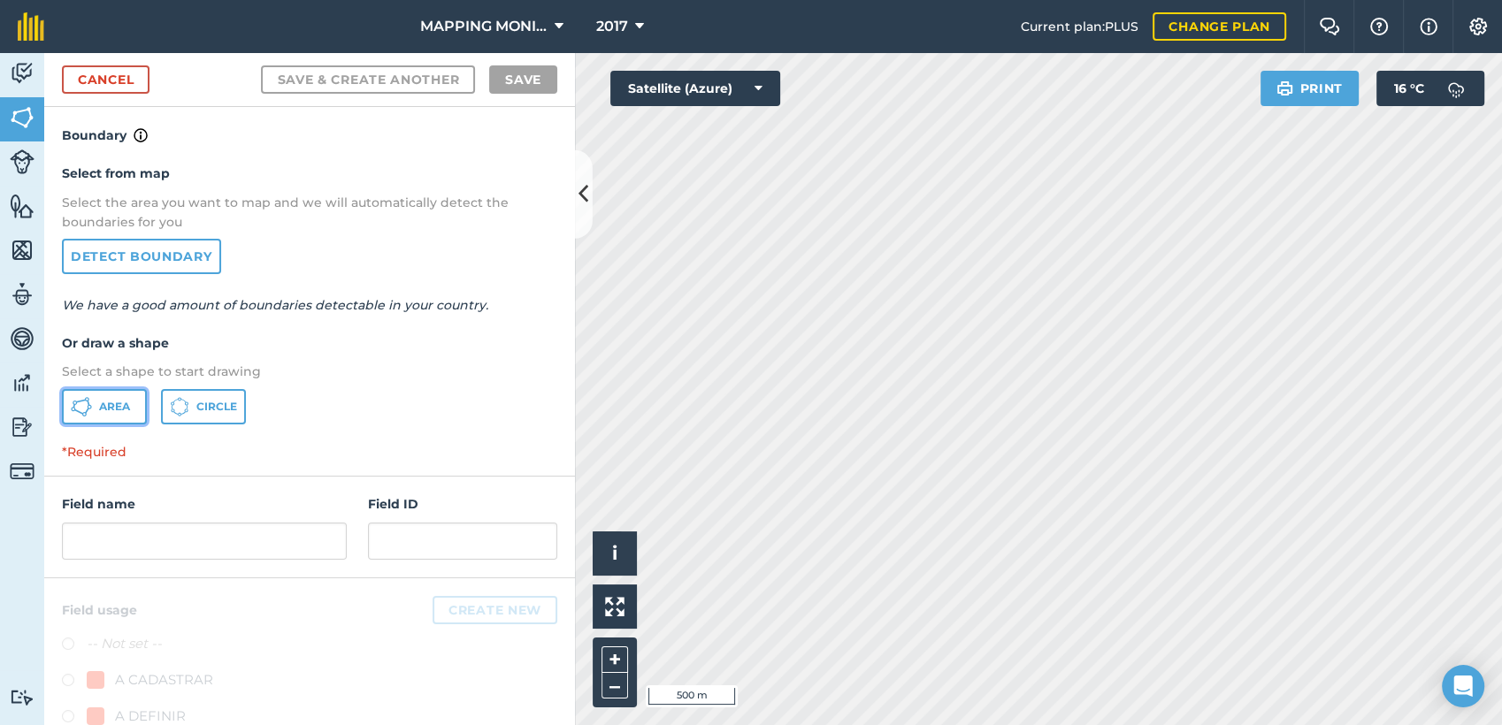
click at [139, 407] on button "Area" at bounding box center [104, 406] width 85 height 35
click at [933, 724] on html "MAPPING MONITORAMENTO AGRICOLA 2017 Current plan : PLUS Change plan Farm Chat H…" at bounding box center [751, 362] width 1502 height 725
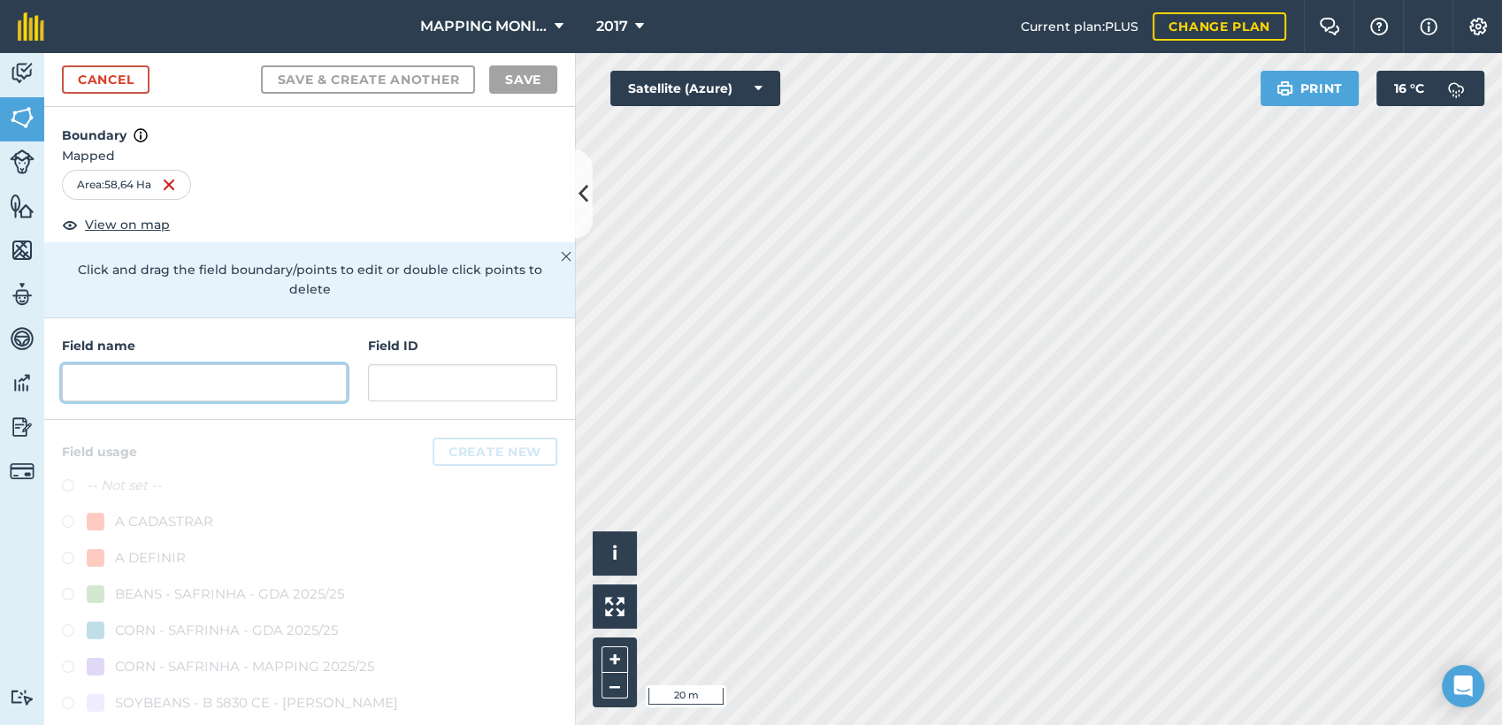
click at [227, 377] on input "text" at bounding box center [204, 382] width 285 height 37
paste input "PRIMAVERA DO LESTE/MT - [PERSON_NAME] - FS"
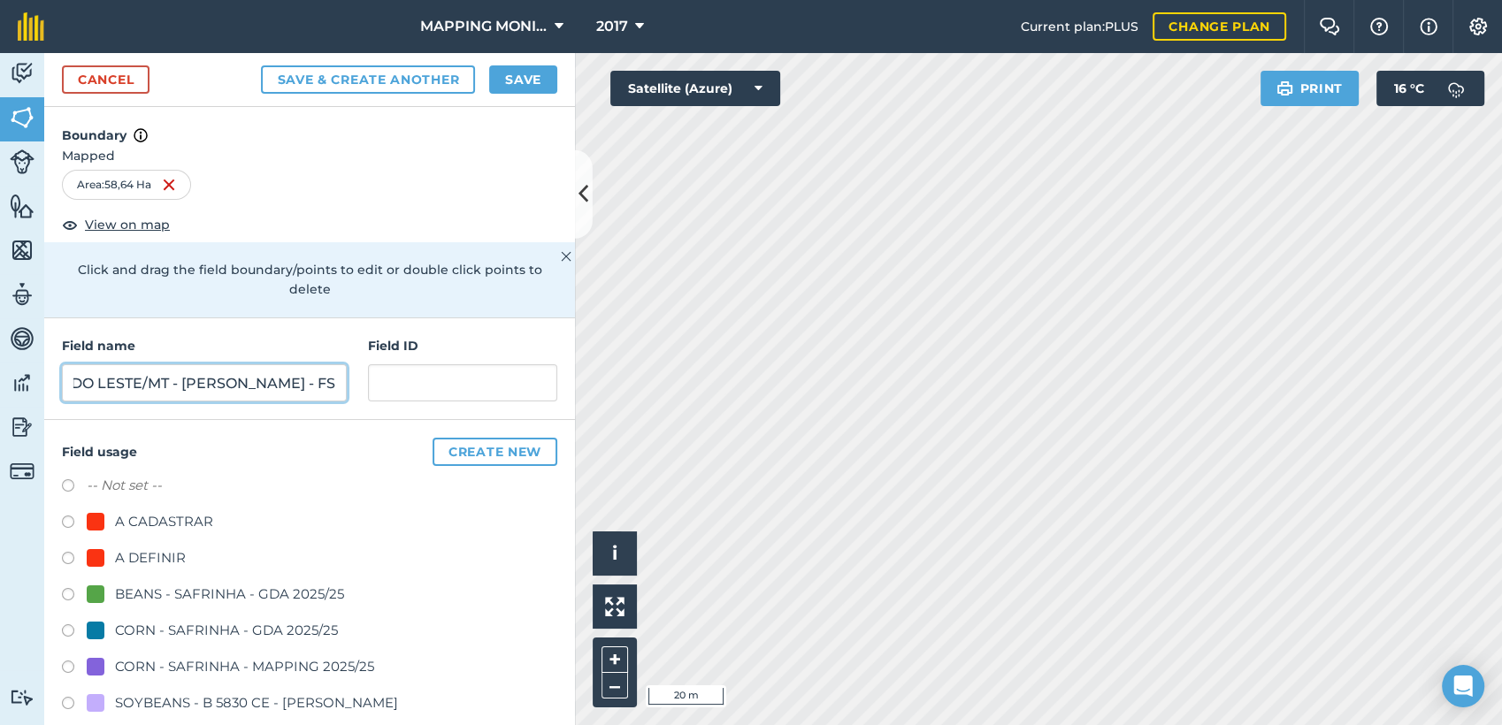
type input "PRIMAVERA DO LESTE/MT - [PERSON_NAME] - FS"
click at [128, 566] on div "A DEFINIR" at bounding box center [150, 558] width 71 height 21
radio input "true"
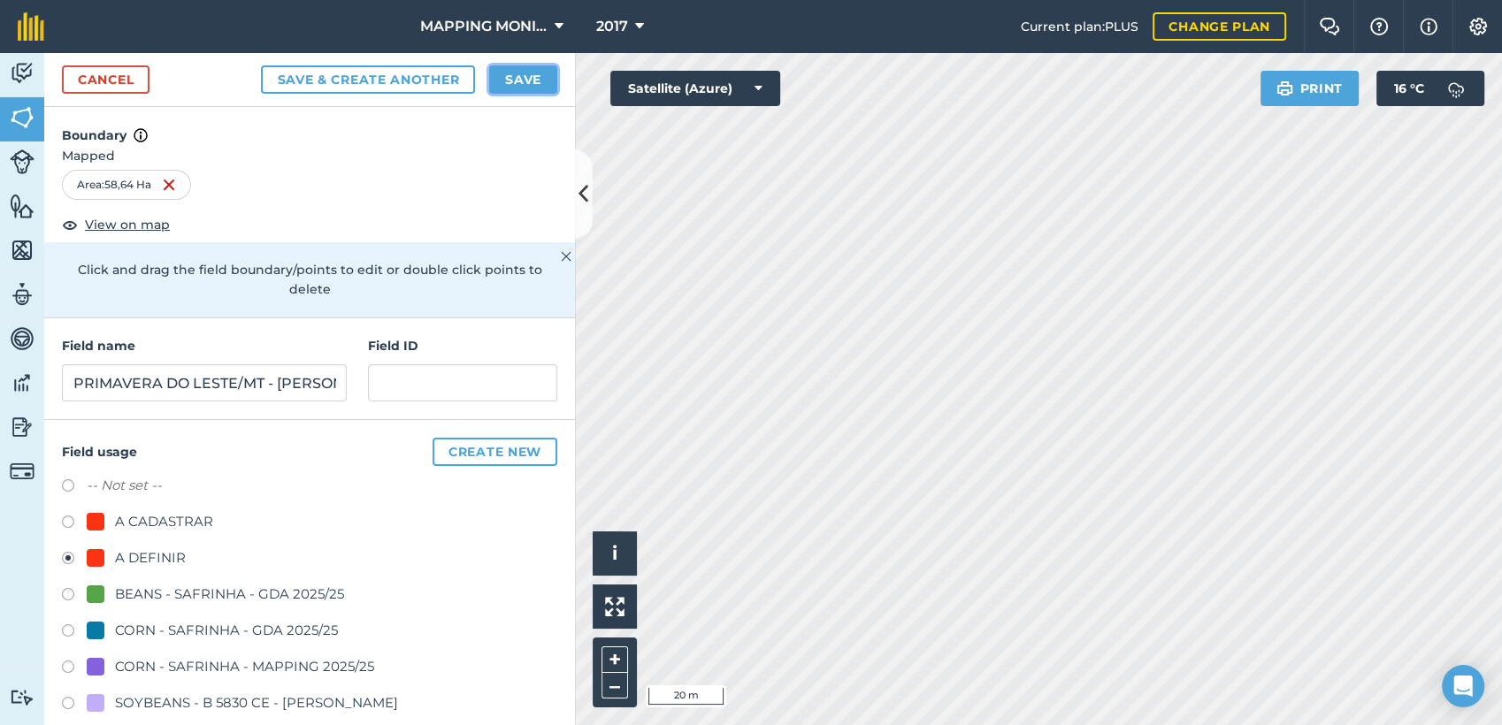
click at [502, 66] on button "Save" at bounding box center [523, 79] width 68 height 28
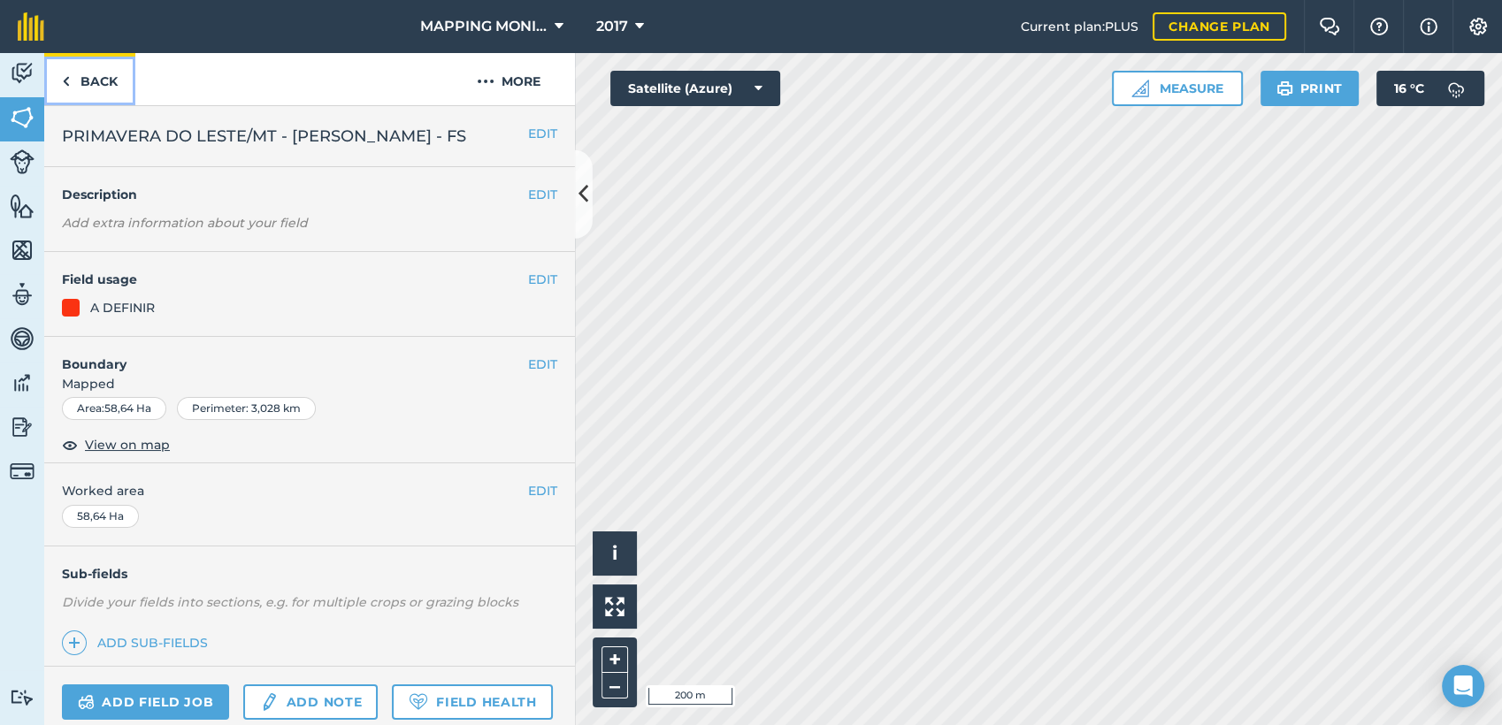
click at [88, 77] on link "Back" at bounding box center [89, 79] width 91 height 52
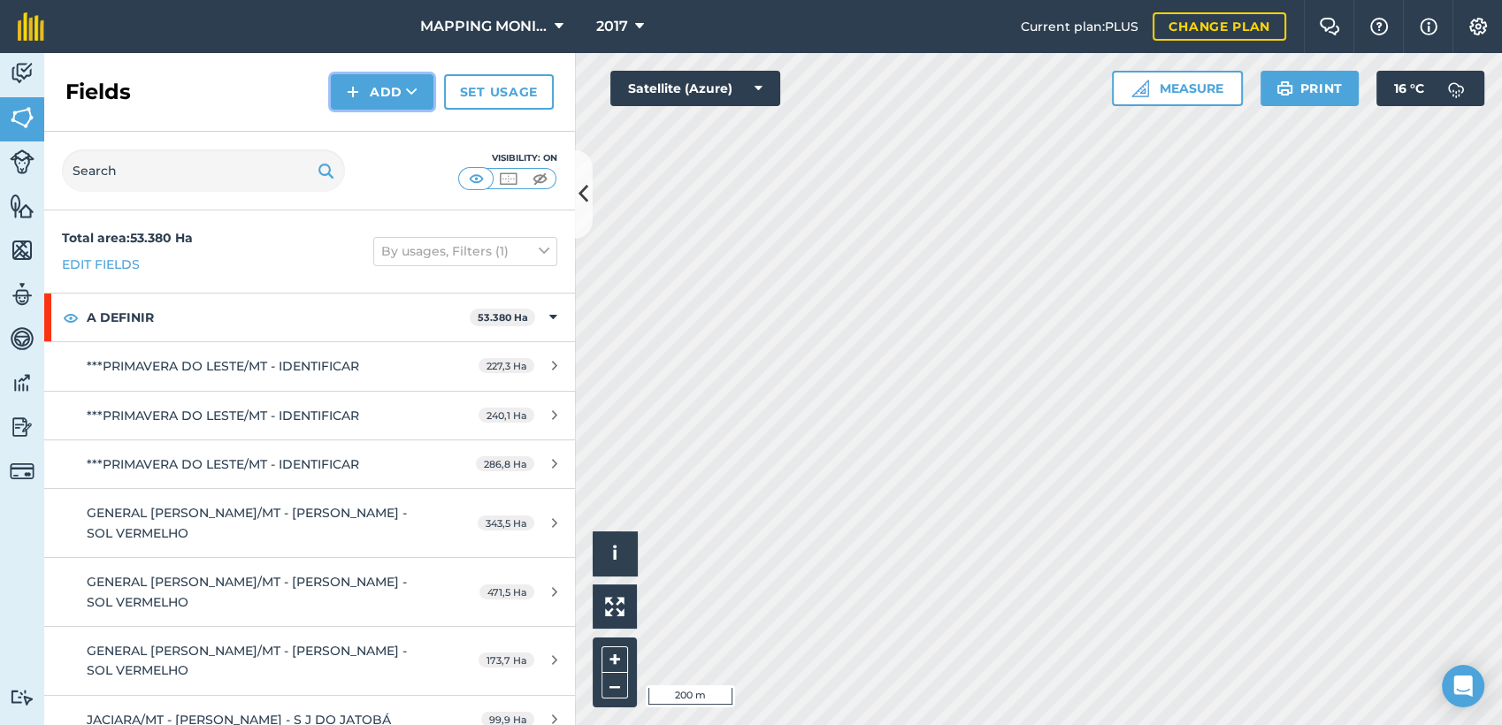
click at [407, 96] on icon at bounding box center [411, 92] width 11 height 18
click at [403, 138] on link "Draw" at bounding box center [381, 131] width 97 height 39
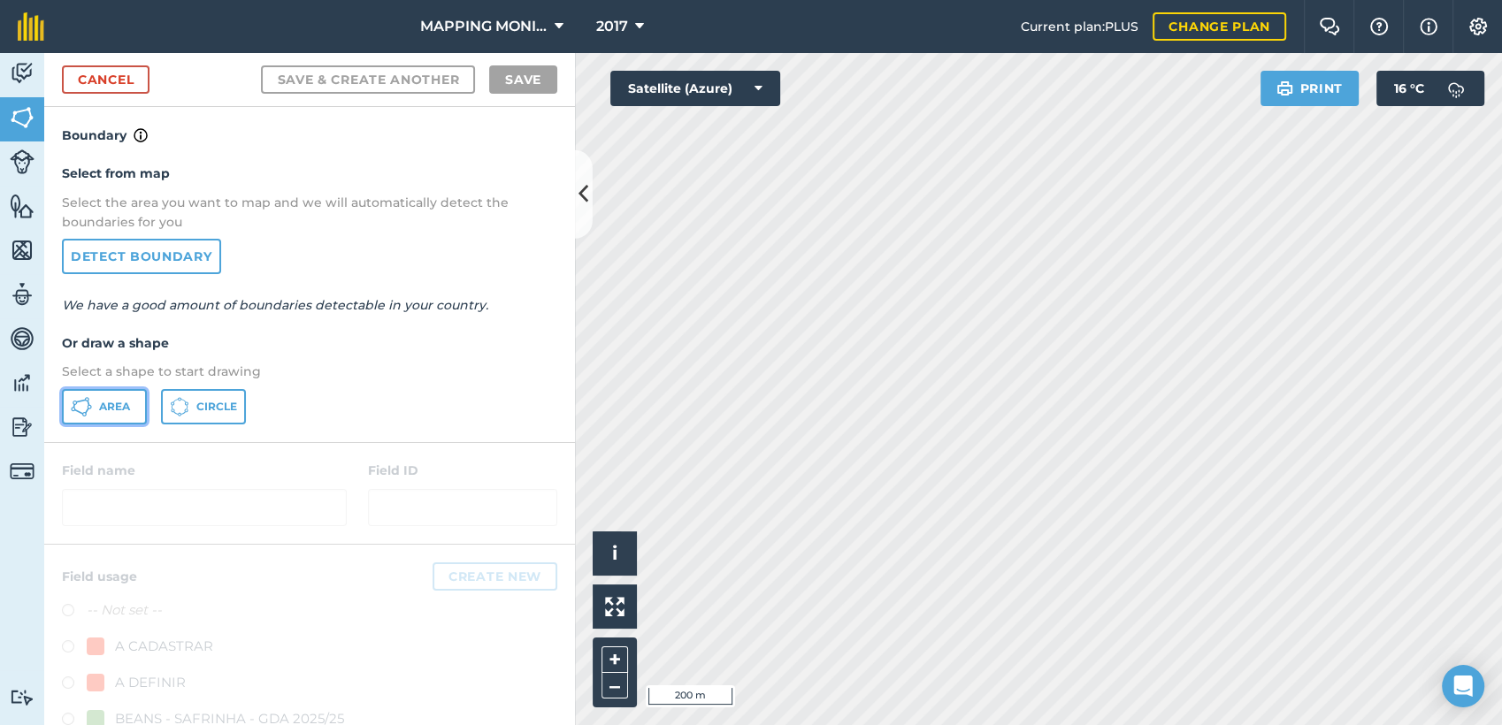
click at [92, 407] on button "Area" at bounding box center [104, 406] width 85 height 35
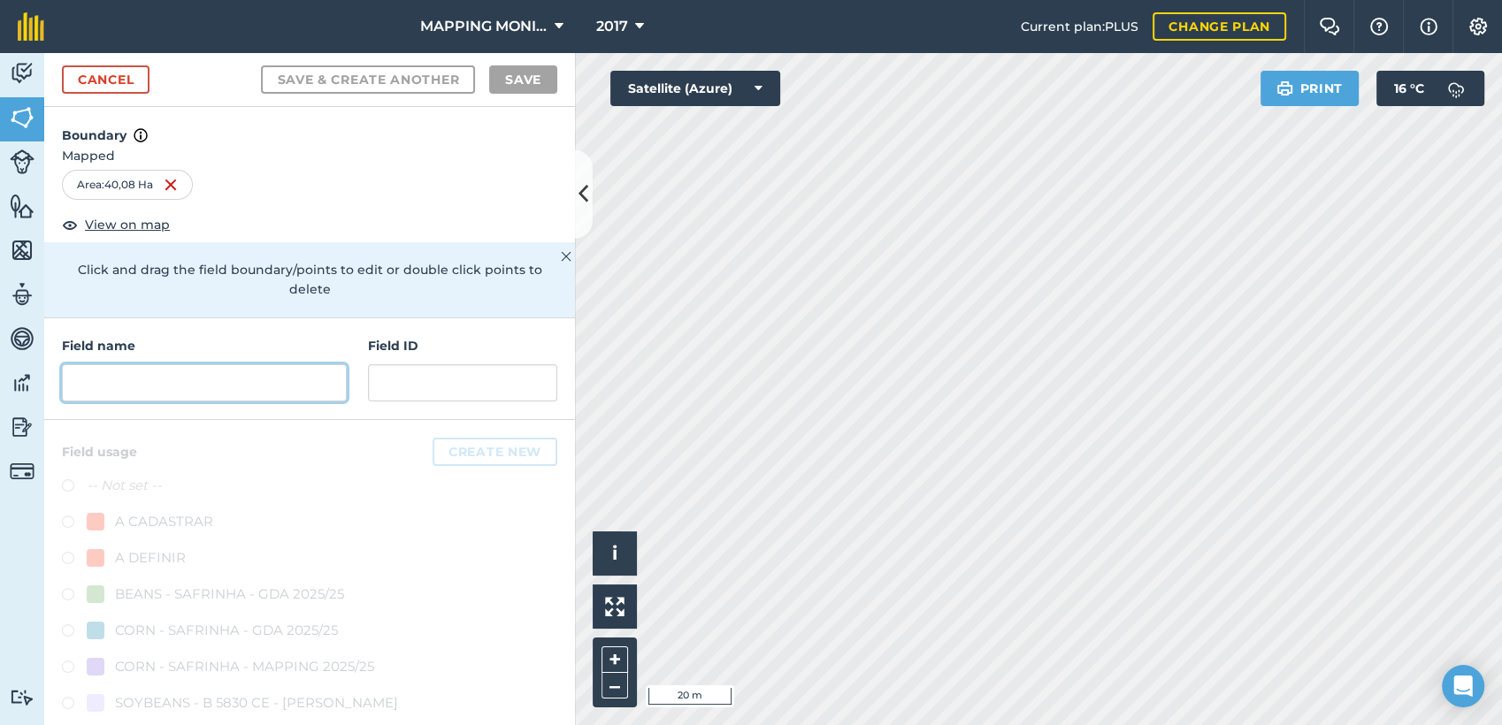
click at [183, 399] on input "text" at bounding box center [204, 382] width 285 height 37
paste input "PRIMAVERA DO LESTE/MT - [PERSON_NAME] - FS"
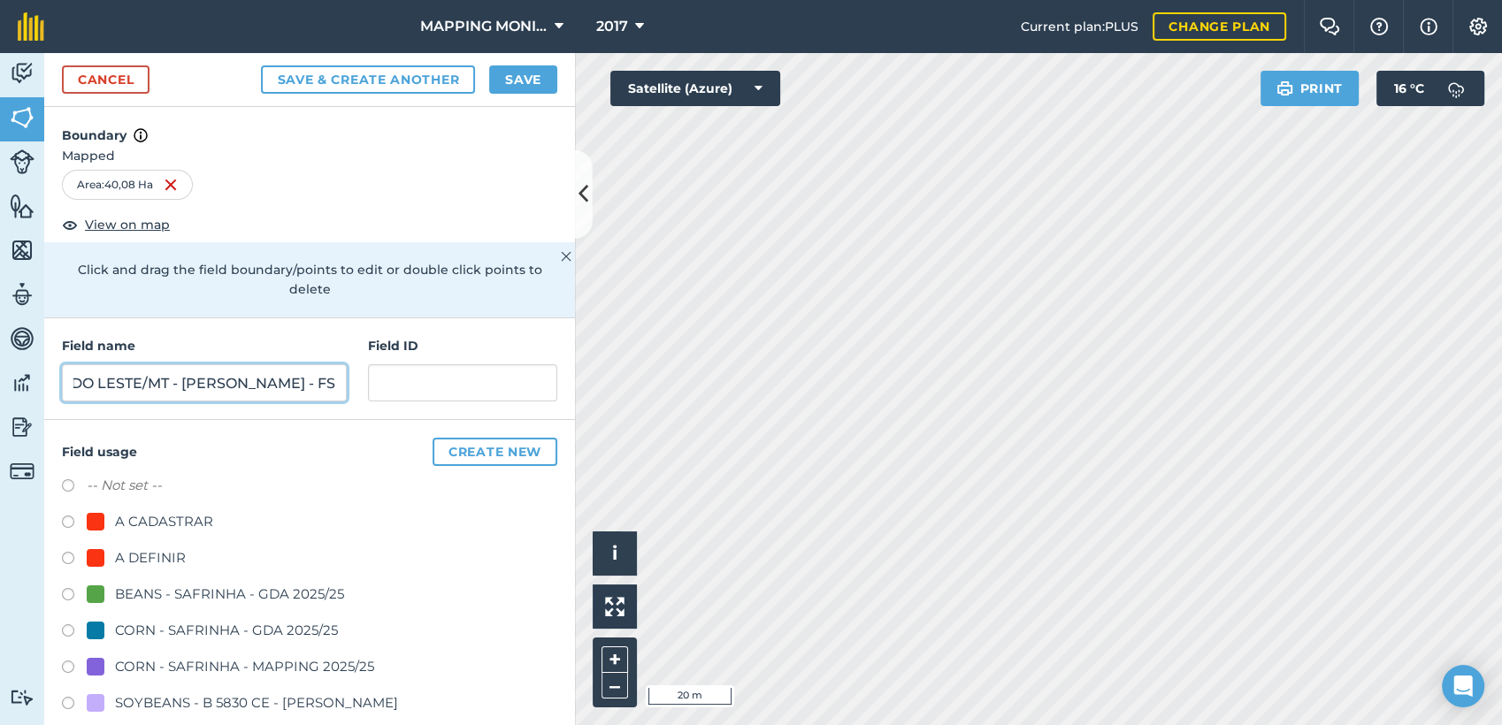
type input "PRIMAVERA DO LESTE/MT - [PERSON_NAME] - FS"
click at [160, 552] on div "A DEFINIR" at bounding box center [150, 558] width 71 height 21
radio input "true"
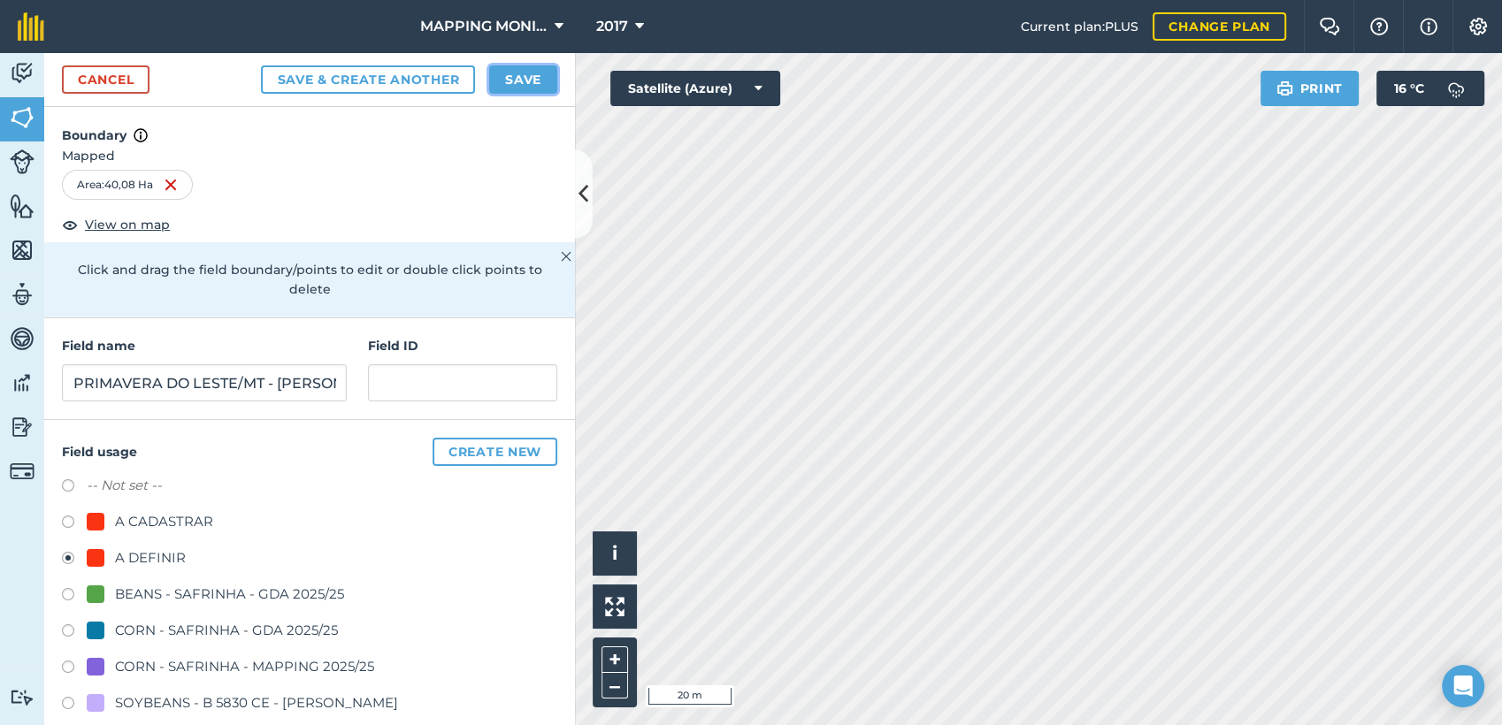
click at [525, 80] on button "Save" at bounding box center [523, 79] width 68 height 28
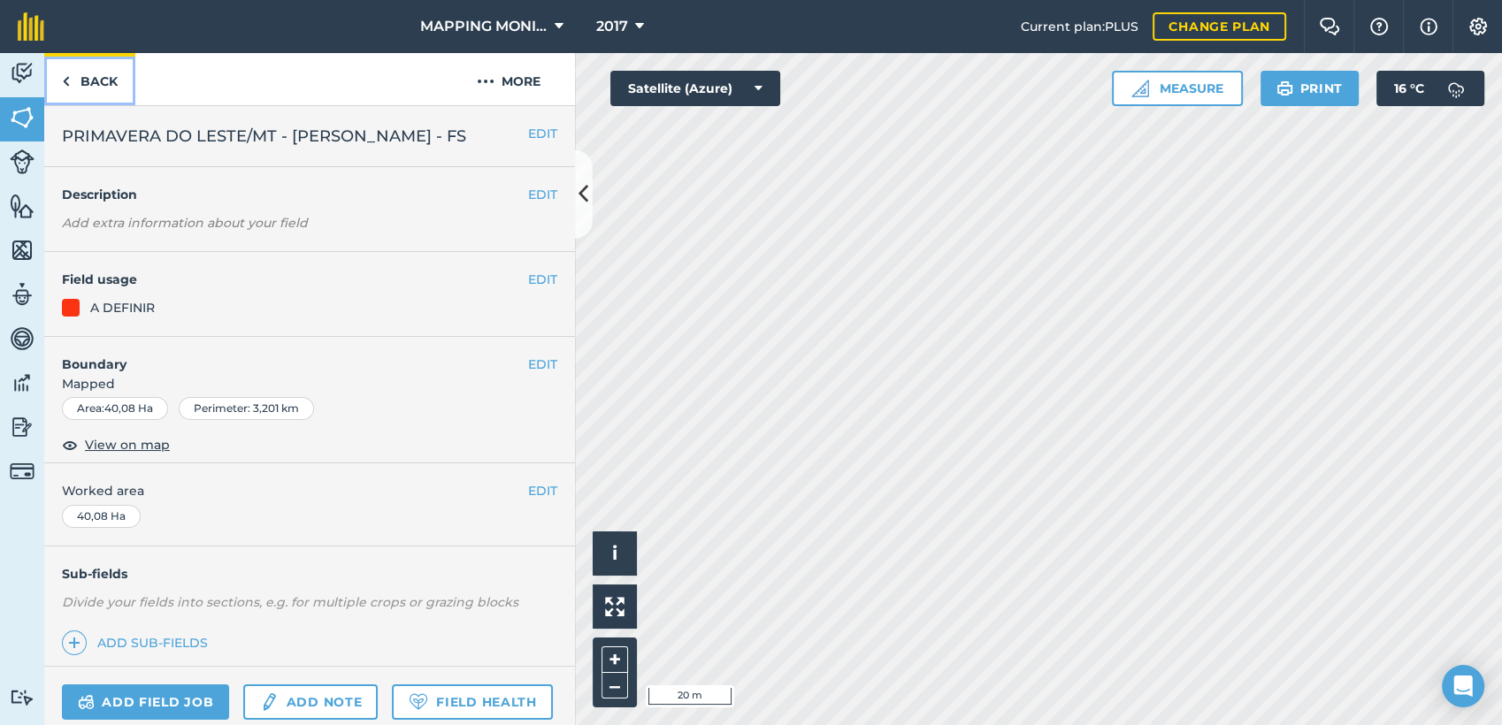
click at [81, 91] on link "Back" at bounding box center [89, 79] width 91 height 52
click at [528, 128] on button "EDIT" at bounding box center [542, 133] width 29 height 19
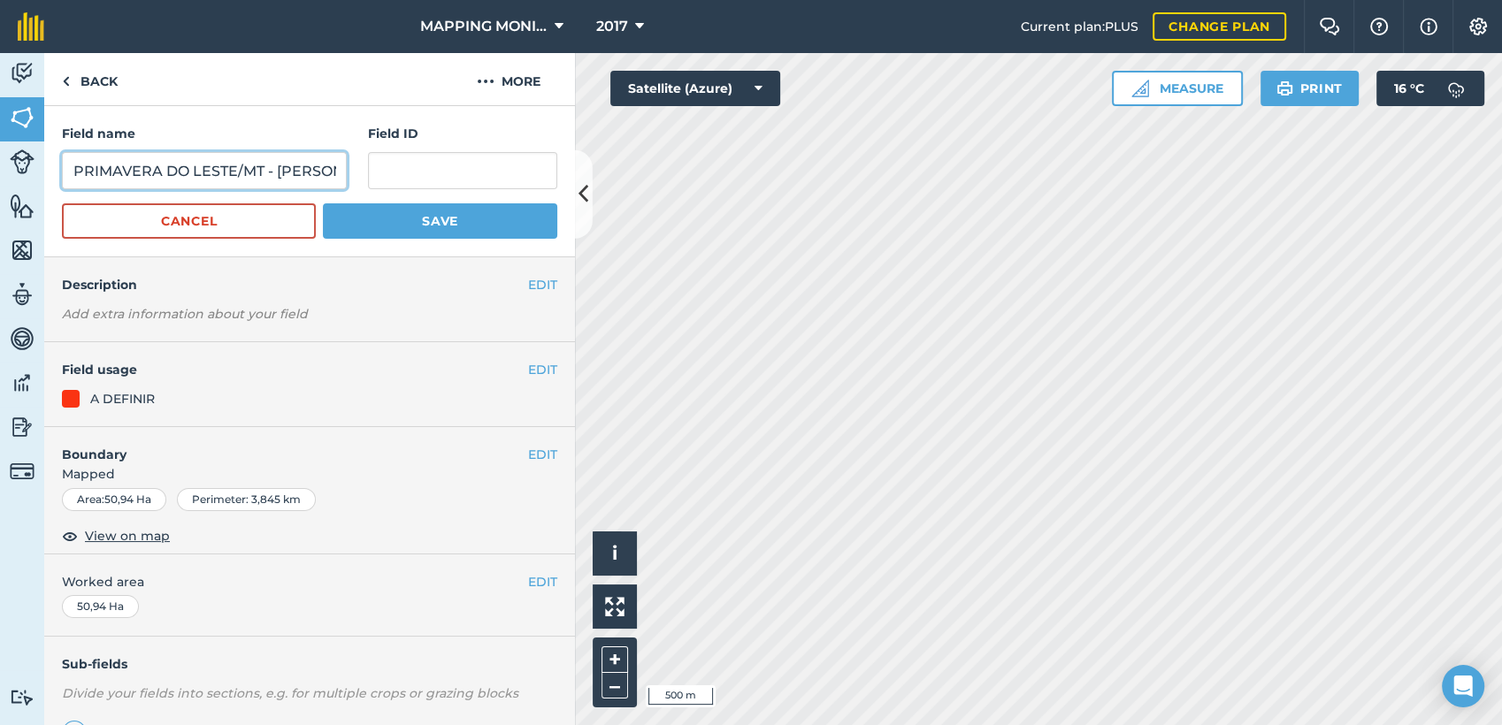
click at [248, 166] on input "PRIMAVERA DO LESTE/MT - [PERSON_NAME] - TUPÃ III" at bounding box center [204, 170] width 285 height 37
click at [89, 77] on link "Back" at bounding box center [89, 79] width 91 height 52
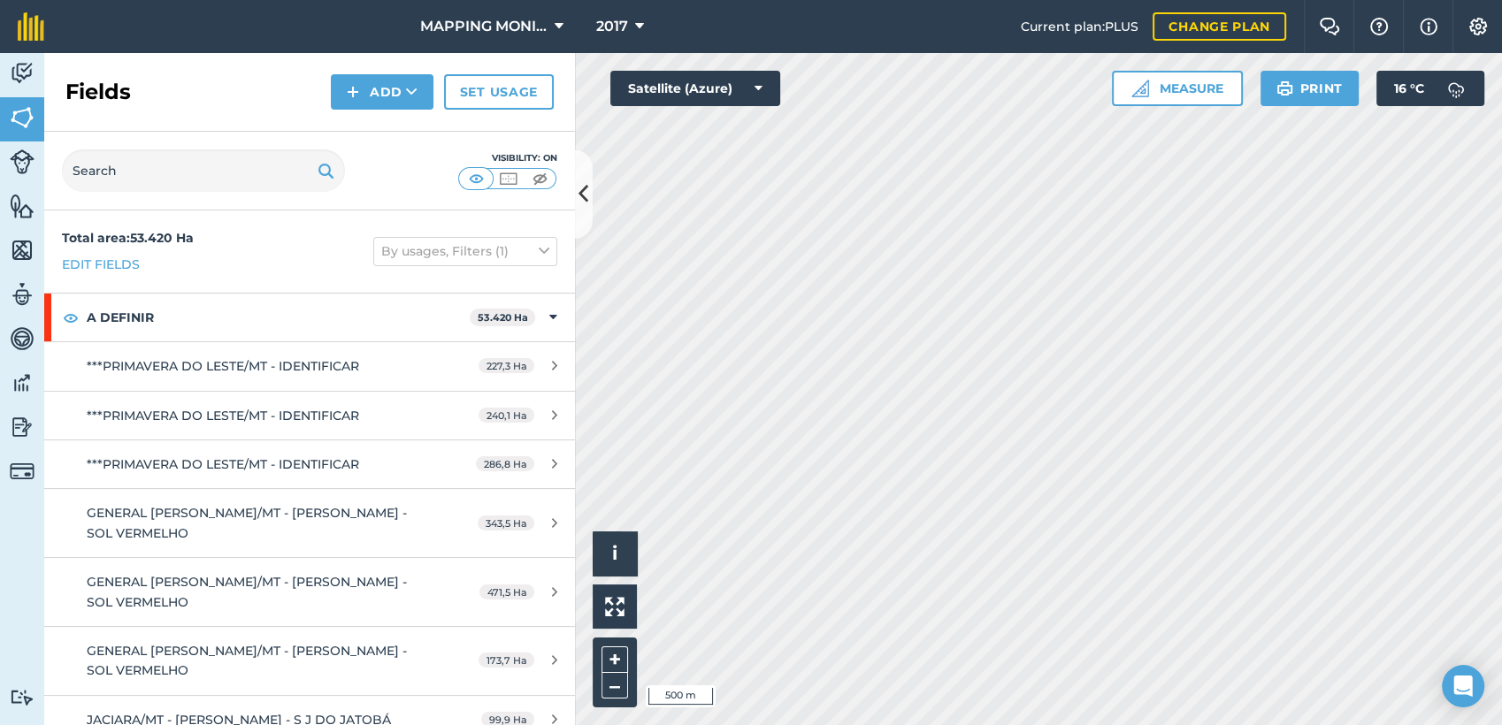
click at [438, 86] on div "Add" at bounding box center [387, 91] width 113 height 35
click at [407, 96] on icon at bounding box center [411, 92] width 11 height 18
click at [405, 126] on link "Draw" at bounding box center [381, 131] width 97 height 39
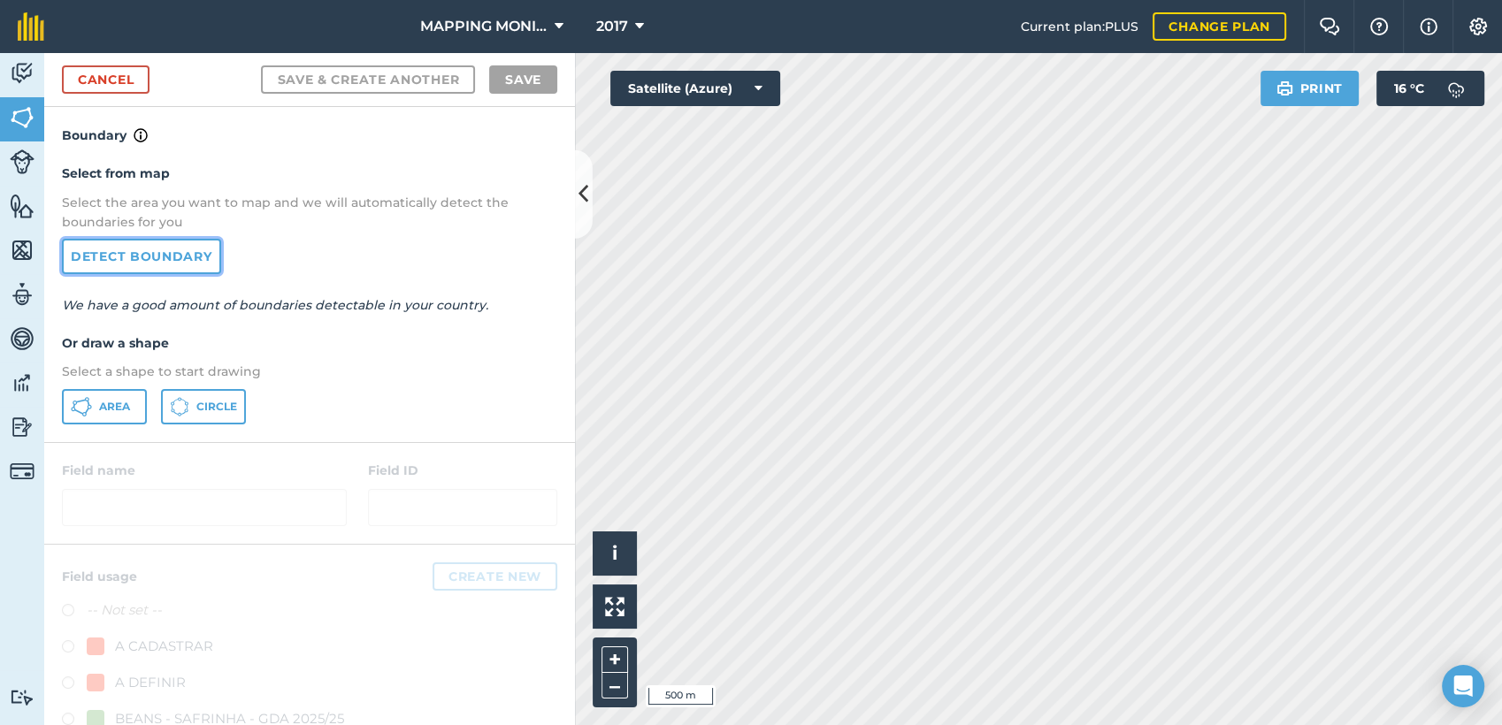
click at [142, 258] on link "Detect boundary" at bounding box center [141, 256] width 159 height 35
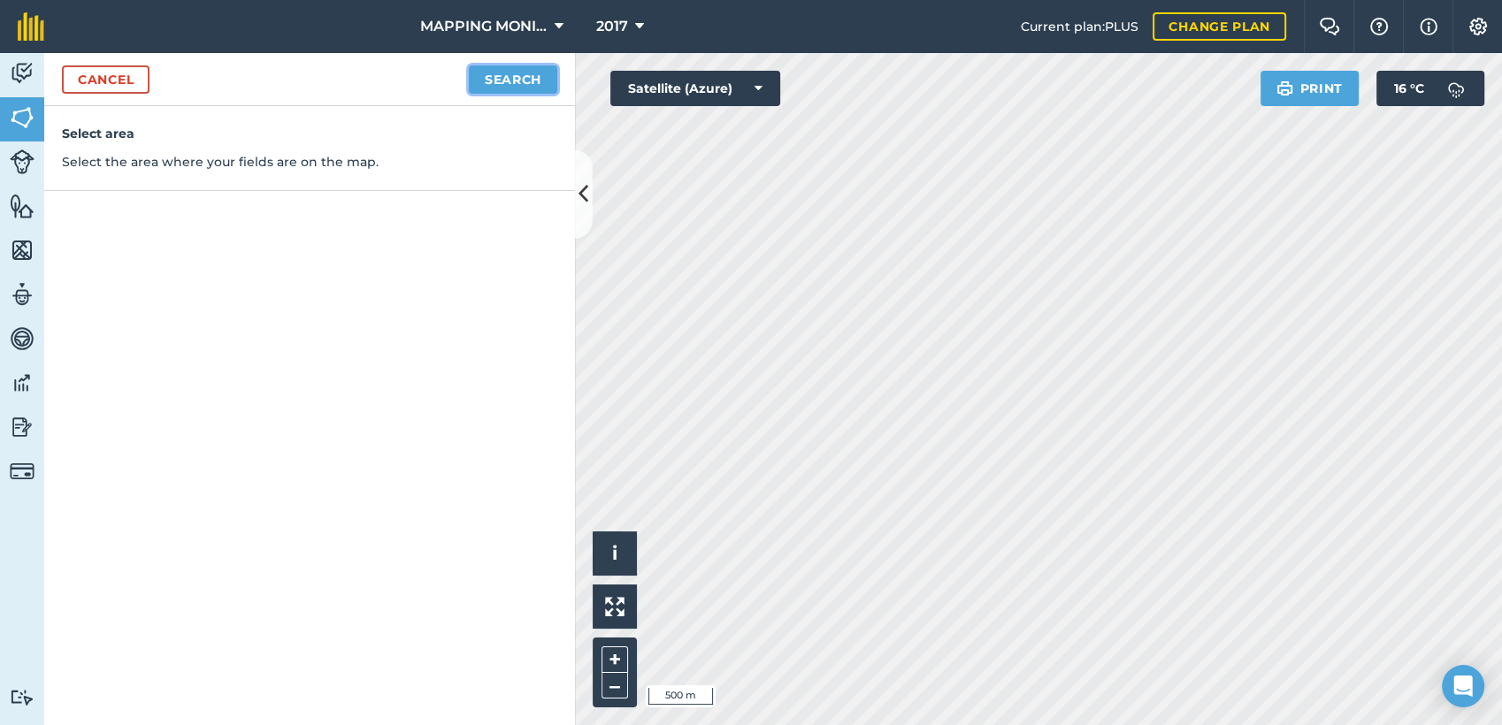
click at [489, 79] on button "Search" at bounding box center [513, 79] width 88 height 28
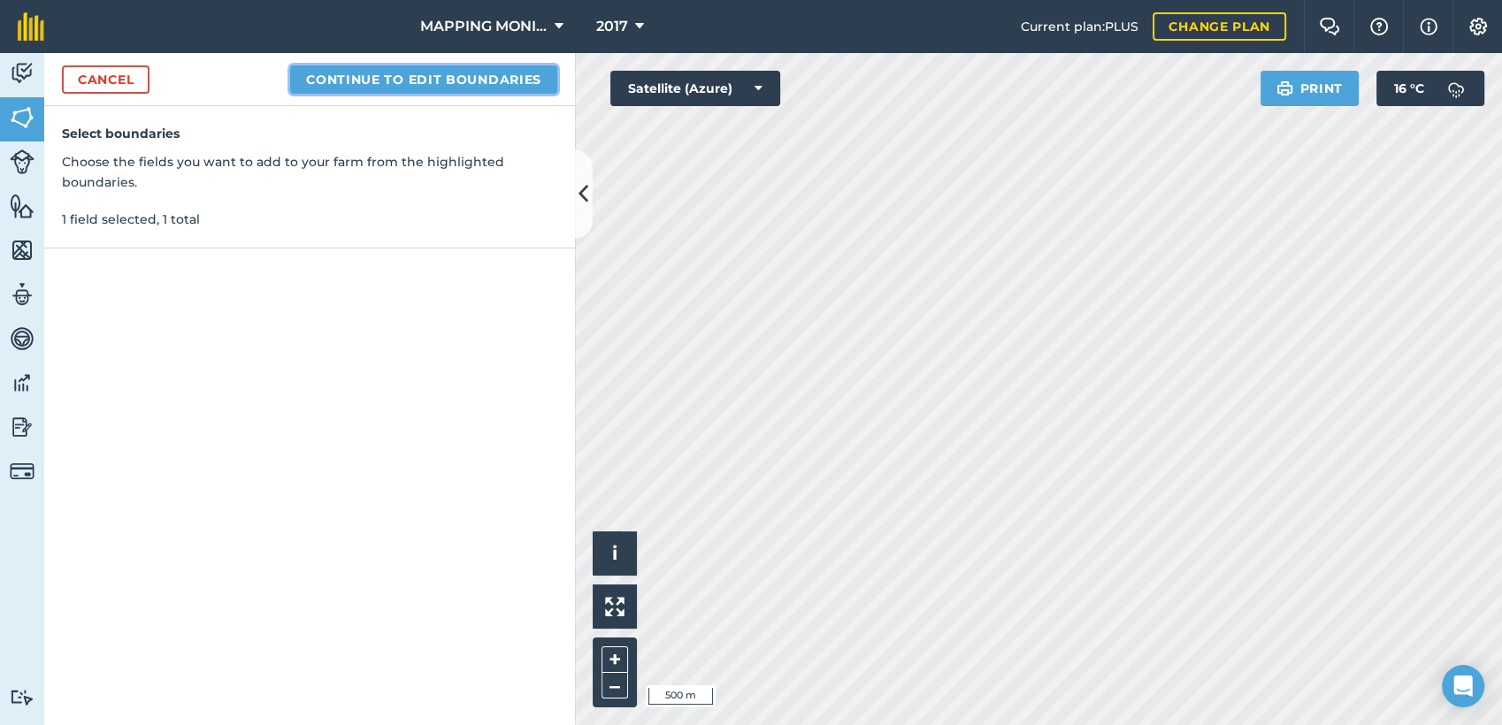
click at [502, 67] on button "Continue to edit boundaries" at bounding box center [423, 79] width 267 height 28
click at [443, 86] on button "Continue to name fields" at bounding box center [442, 79] width 229 height 28
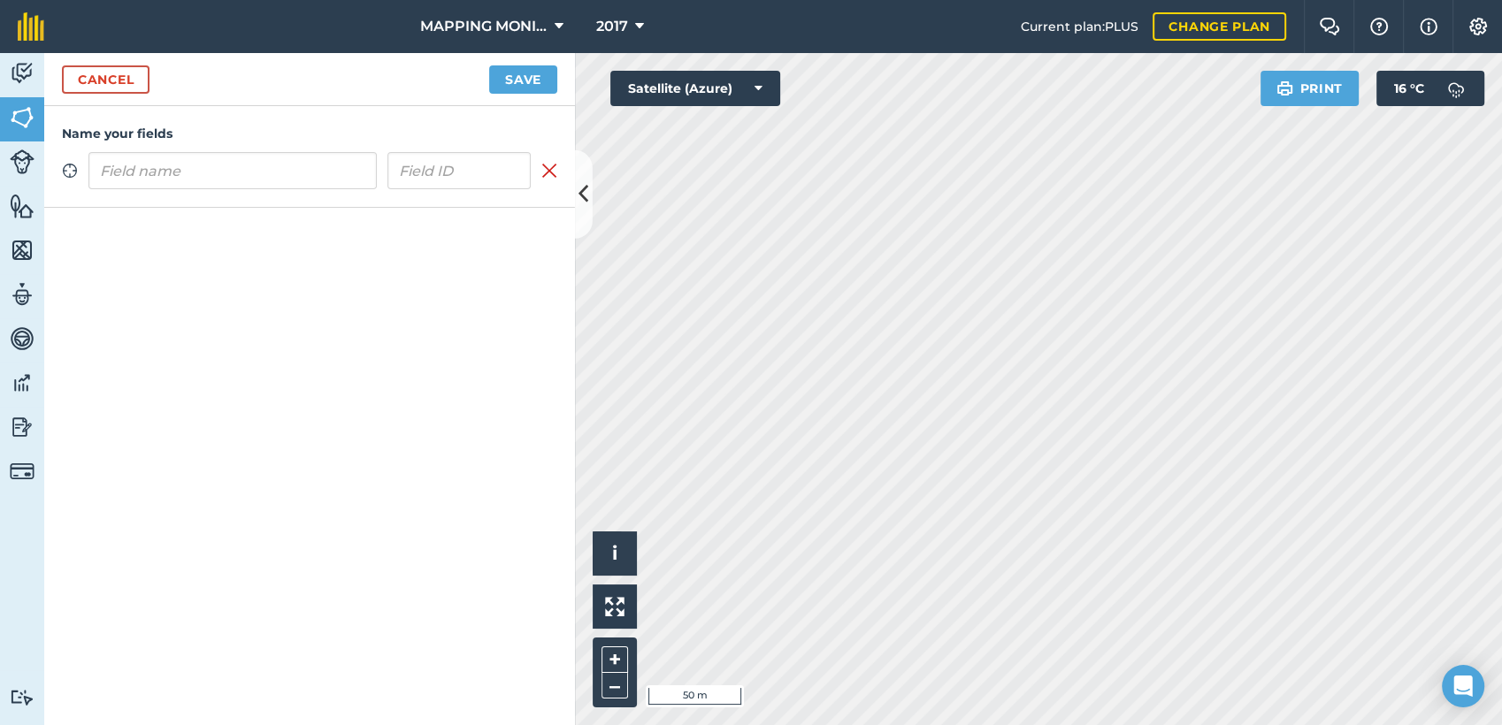
click at [295, 188] on input "text" at bounding box center [232, 170] width 288 height 37
type input "PRIMAVERA DO LESTE/MT - [PERSON_NAME] - TUPÃ III"
click at [523, 82] on button "Save" at bounding box center [523, 79] width 68 height 28
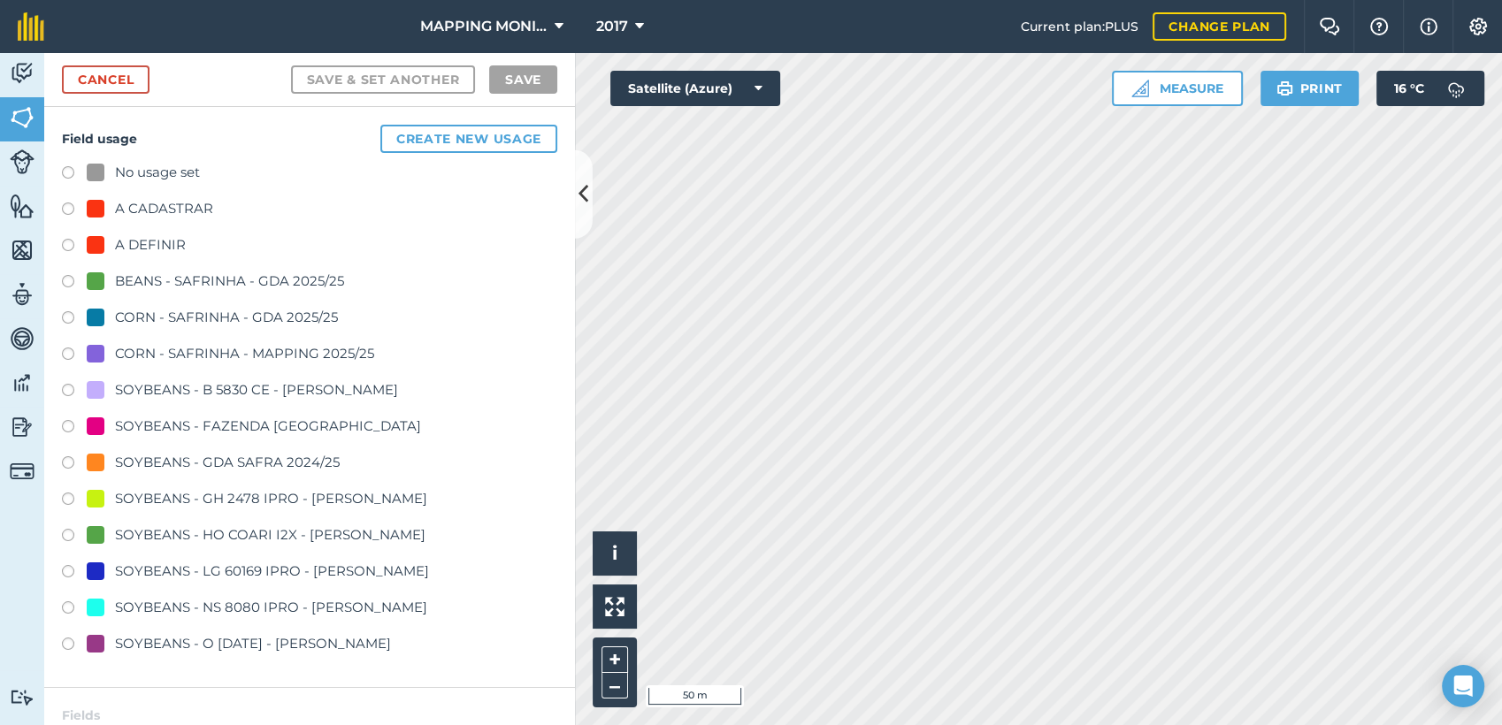
click at [149, 247] on div "A DEFINIR" at bounding box center [150, 244] width 71 height 21
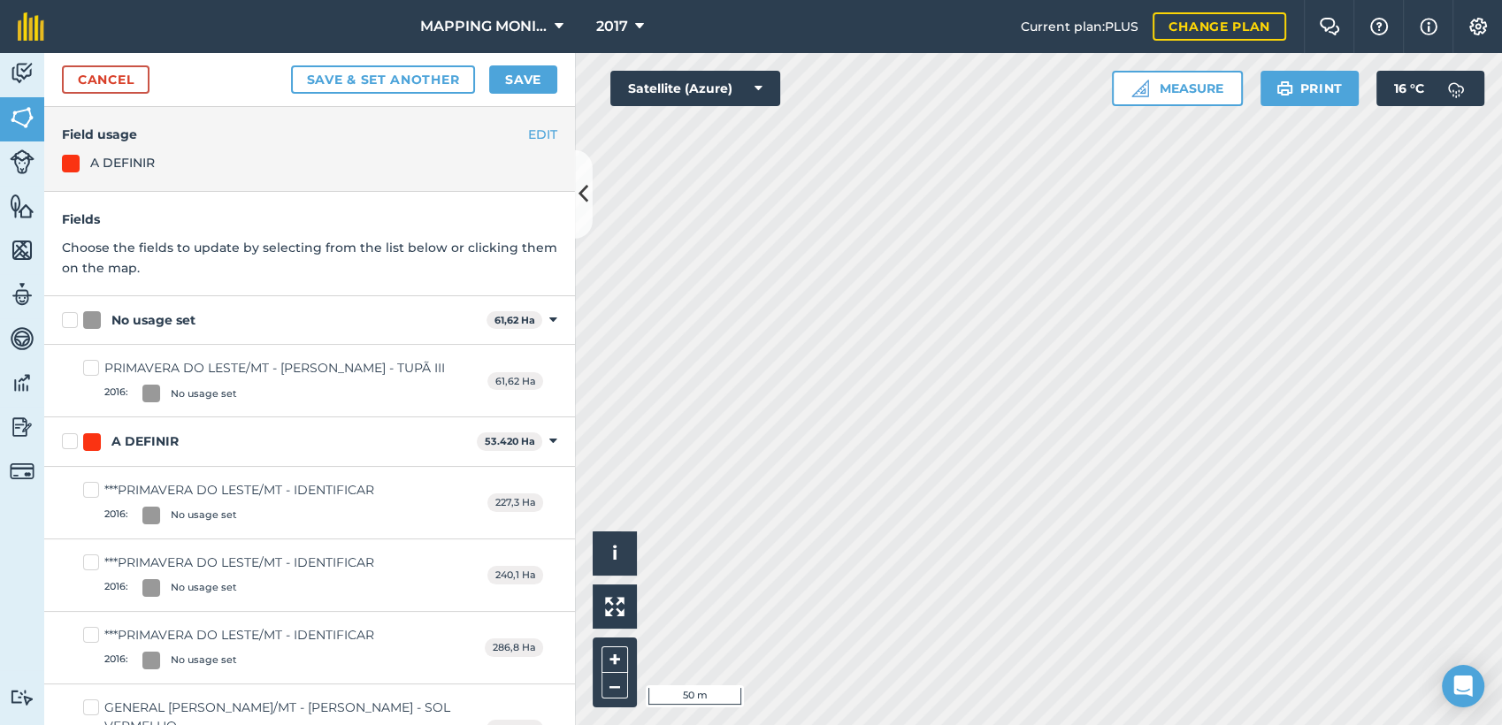
click at [123, 315] on div "No usage set" at bounding box center [153, 320] width 84 height 19
click at [73, 315] on input "No usage set" at bounding box center [67, 316] width 11 height 11
checkbox input "true"
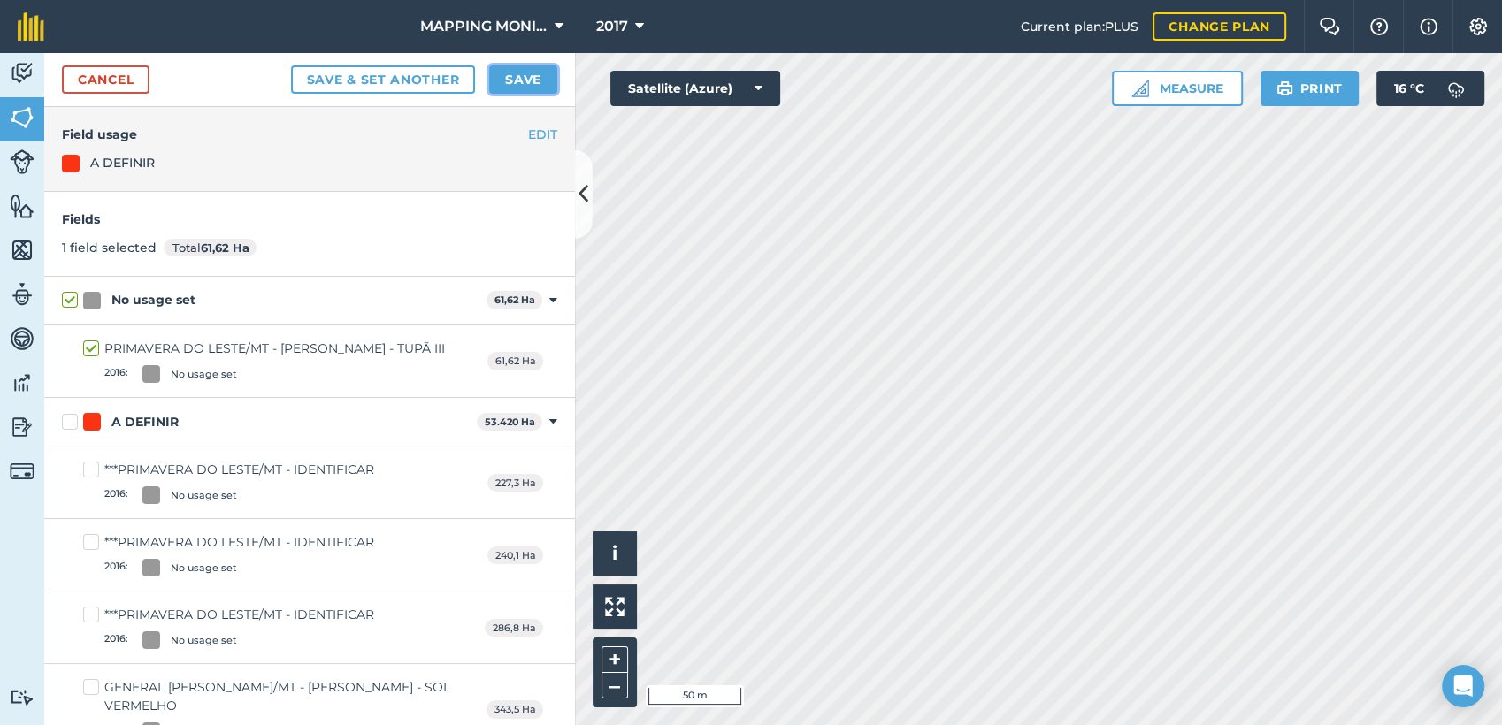
click at [519, 73] on button "Save" at bounding box center [523, 79] width 68 height 28
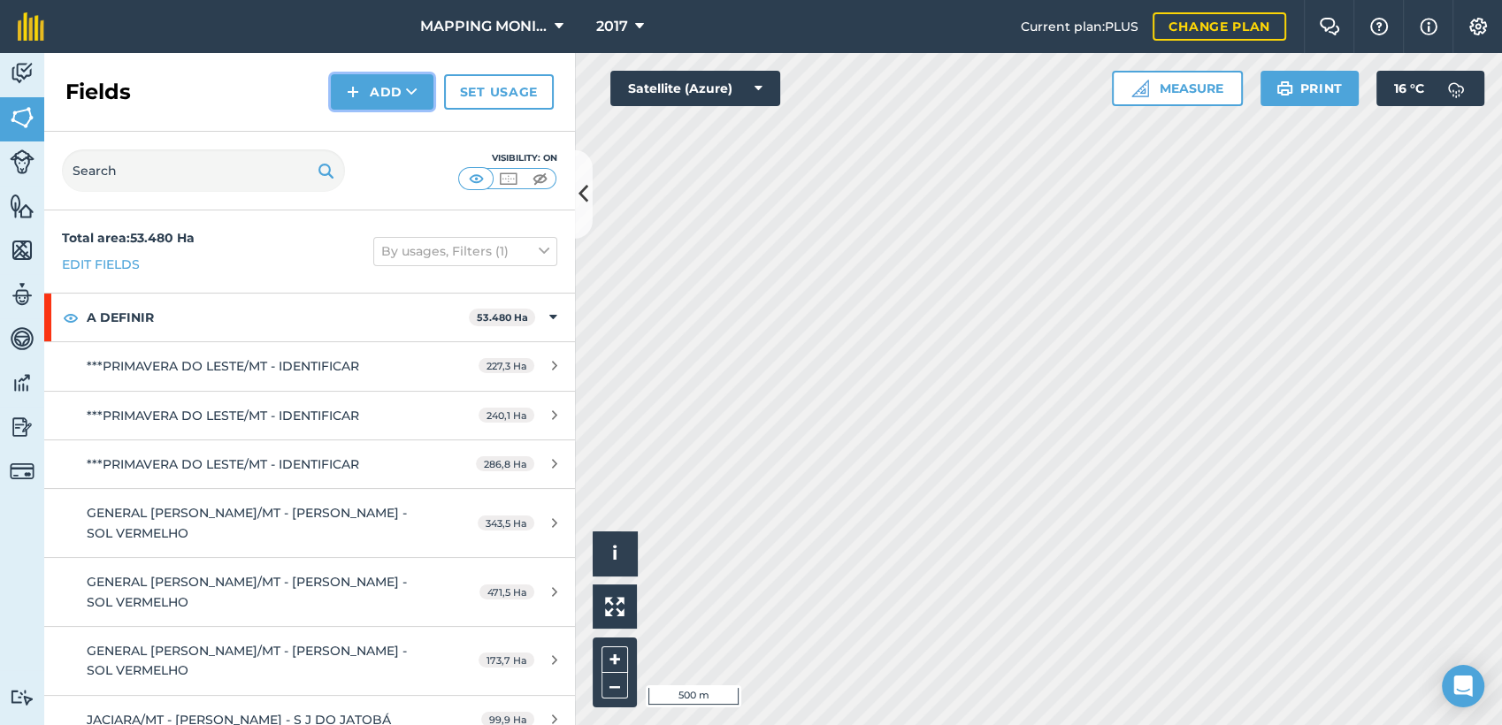
click at [390, 97] on button "Add" at bounding box center [382, 91] width 103 height 35
click at [392, 128] on link "Draw" at bounding box center [381, 131] width 97 height 39
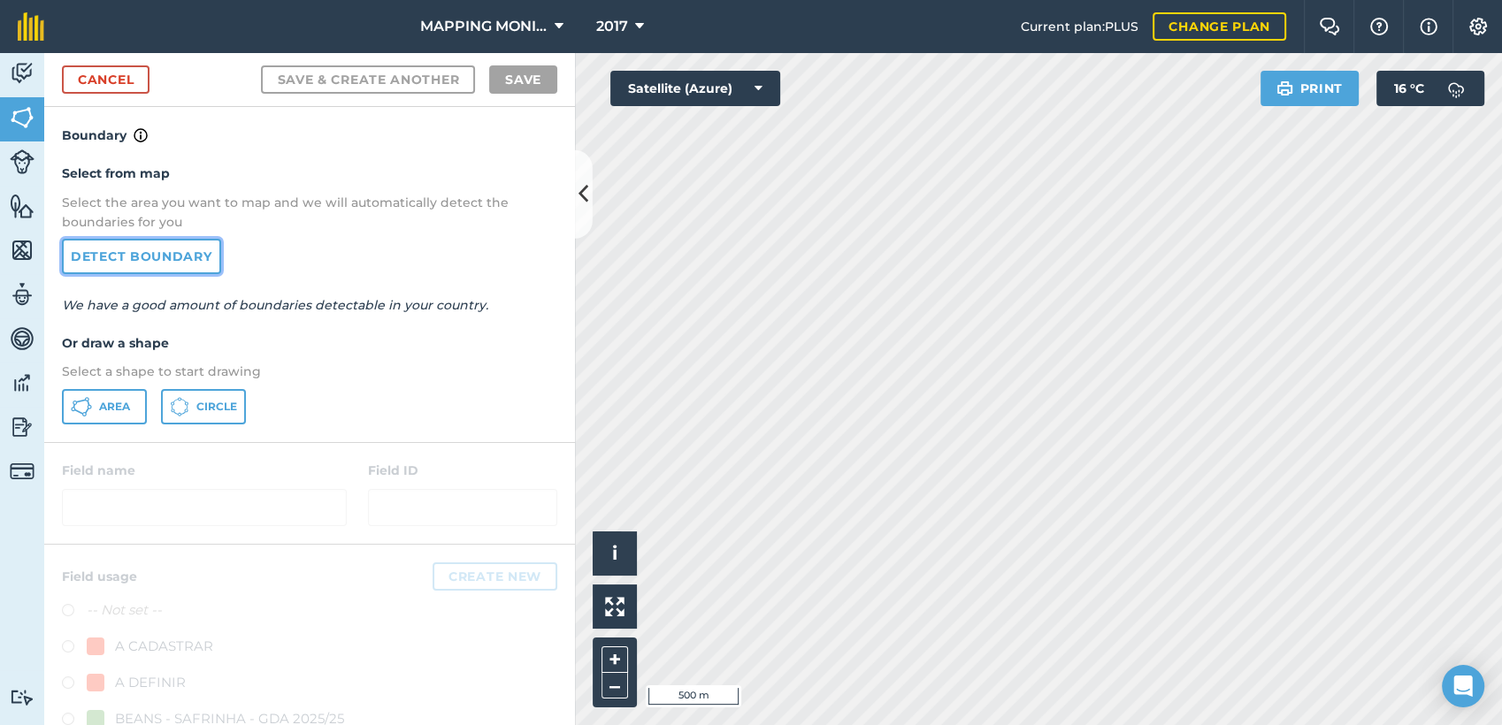
click at [158, 243] on link "Detect boundary" at bounding box center [141, 256] width 159 height 35
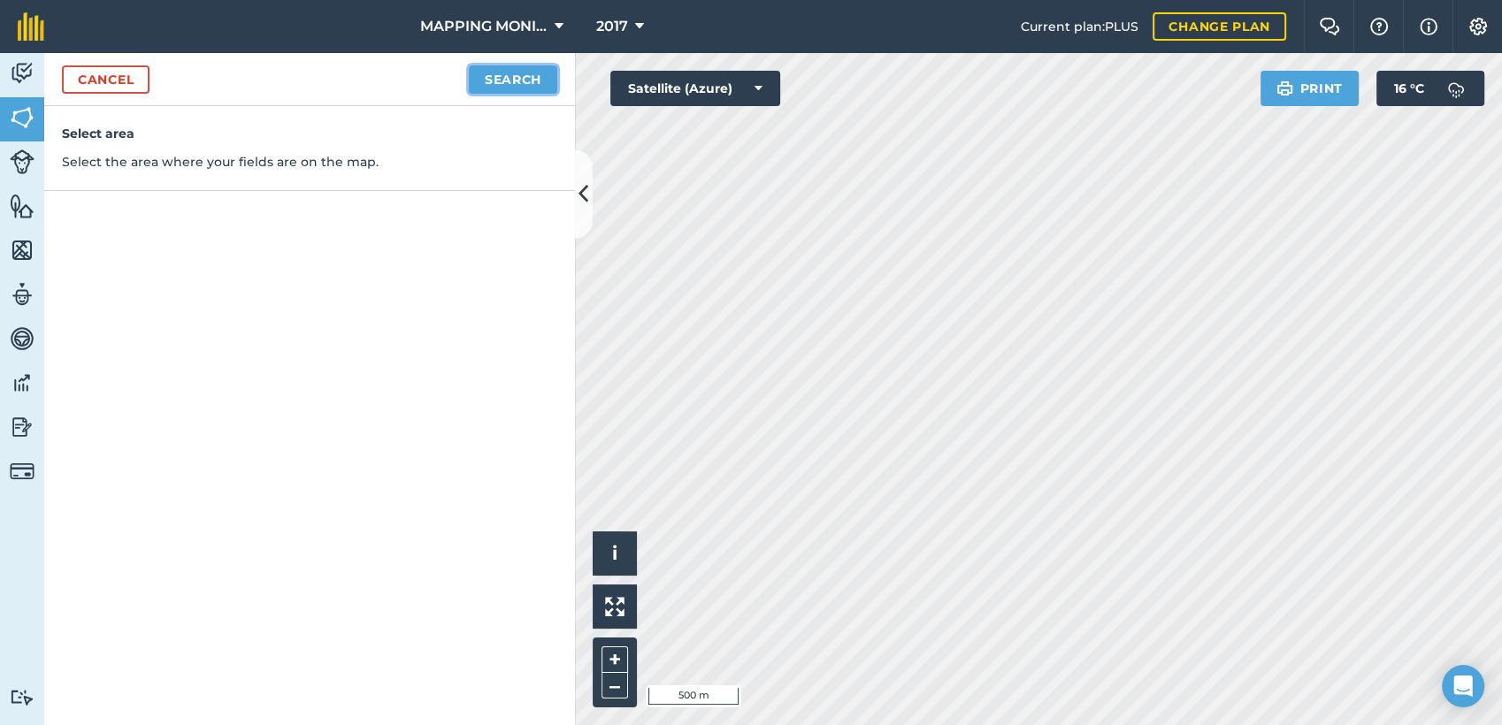
click at [523, 88] on button "Search" at bounding box center [513, 79] width 88 height 28
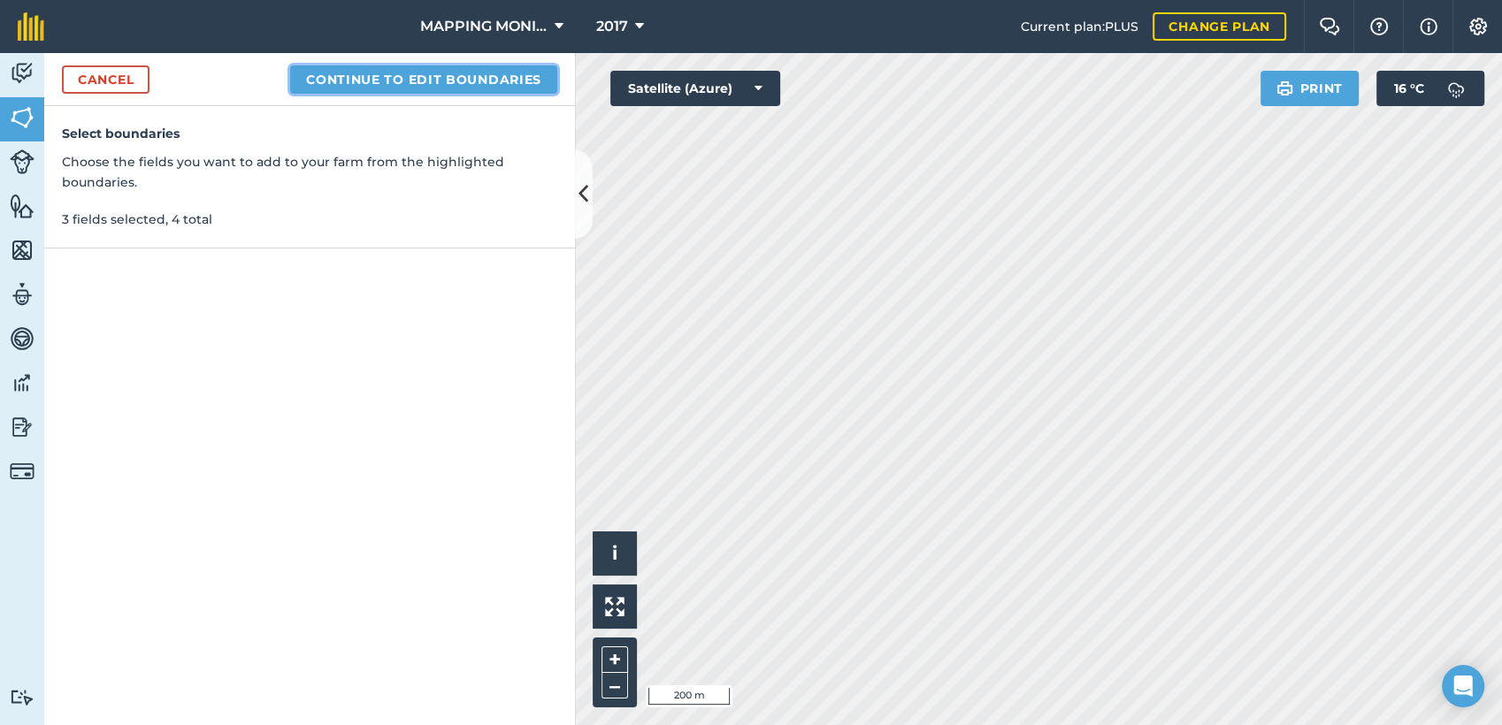
click at [430, 78] on button "Continue to edit boundaries" at bounding box center [423, 79] width 267 height 28
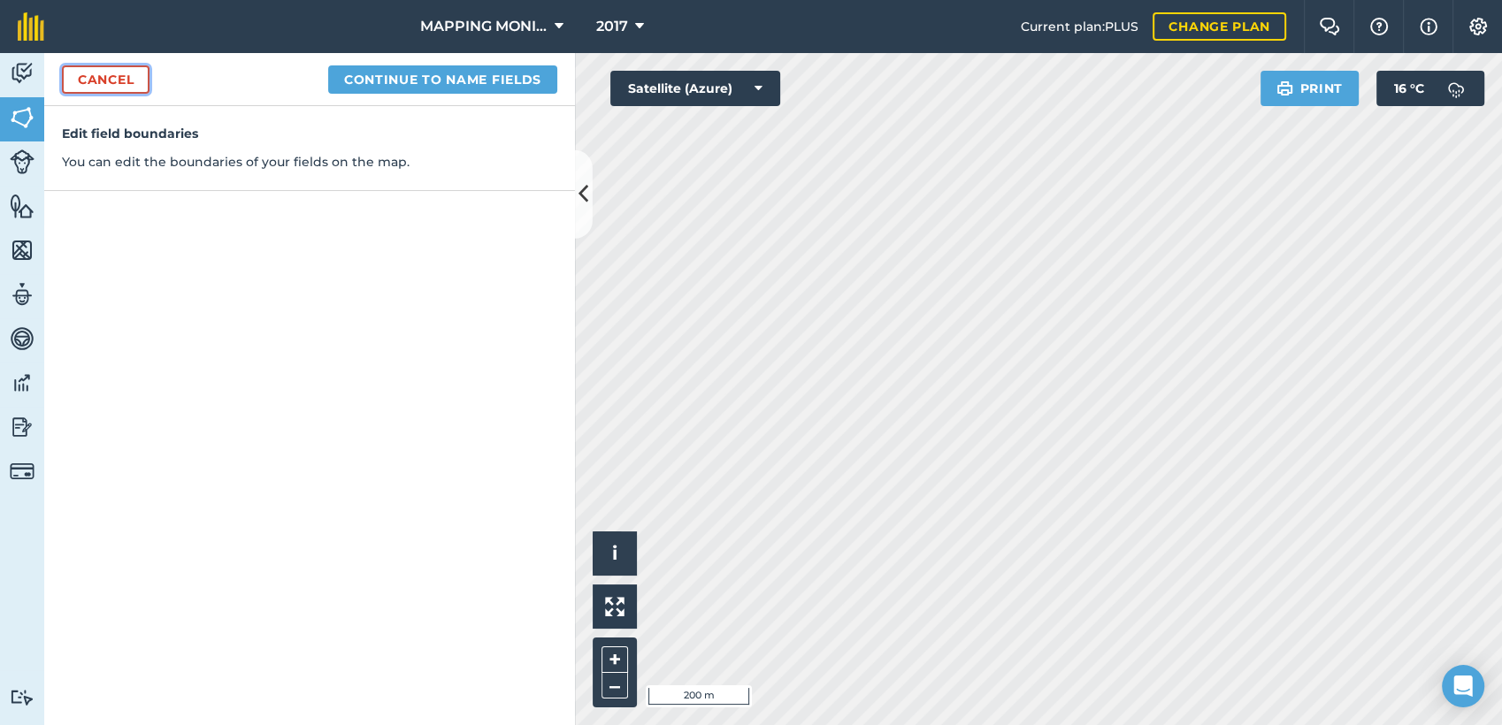
click at [92, 77] on link "Cancel" at bounding box center [106, 79] width 88 height 28
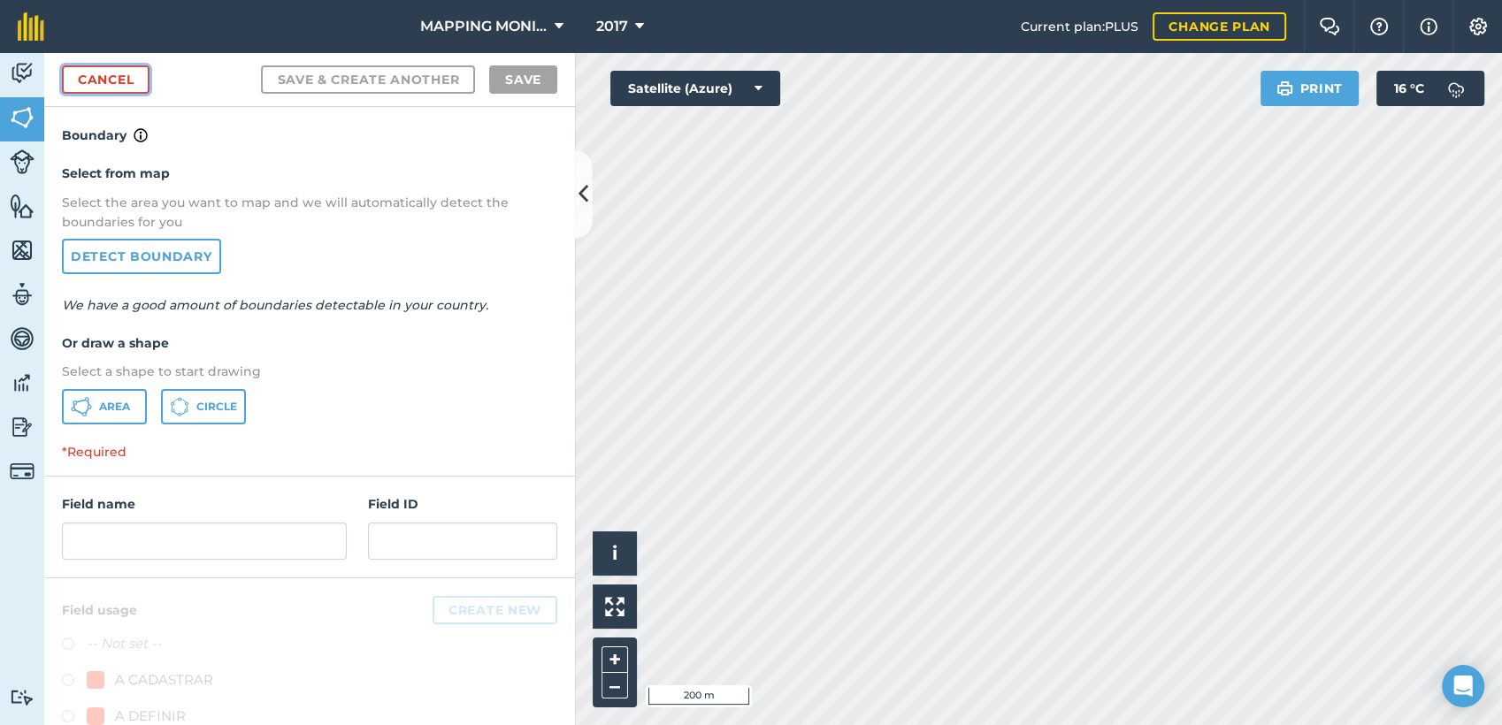
click at [72, 74] on link "Cancel" at bounding box center [106, 79] width 88 height 28
